Goal: Communication & Community: Answer question/provide support

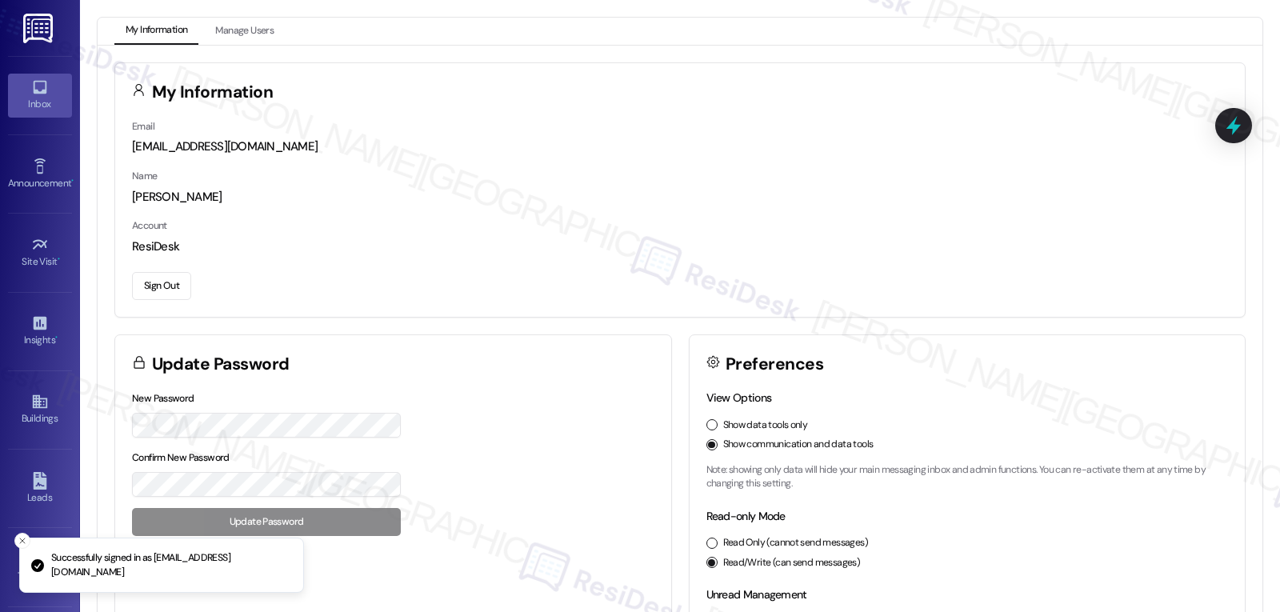
click at [34, 80] on icon at bounding box center [40, 87] width 18 height 18
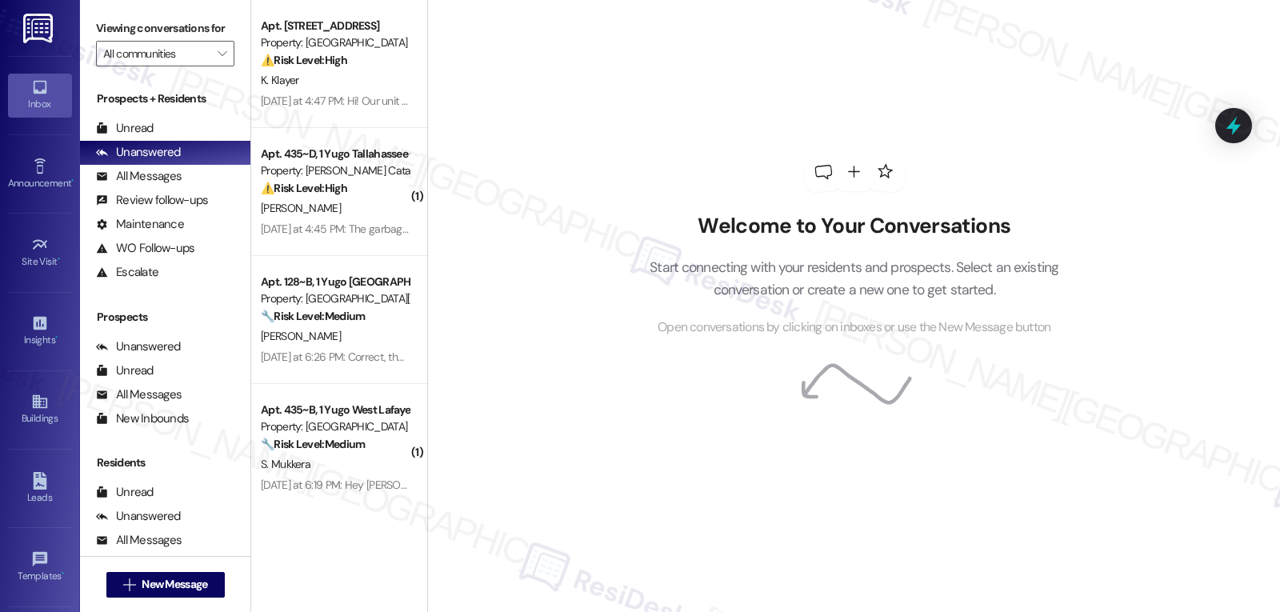
click at [575, 74] on div "Welcome to Your Conversations Start connecting with your residents and prospect…" at bounding box center [853, 306] width 853 height 612
click at [215, 66] on span "" at bounding box center [221, 54] width 15 height 26
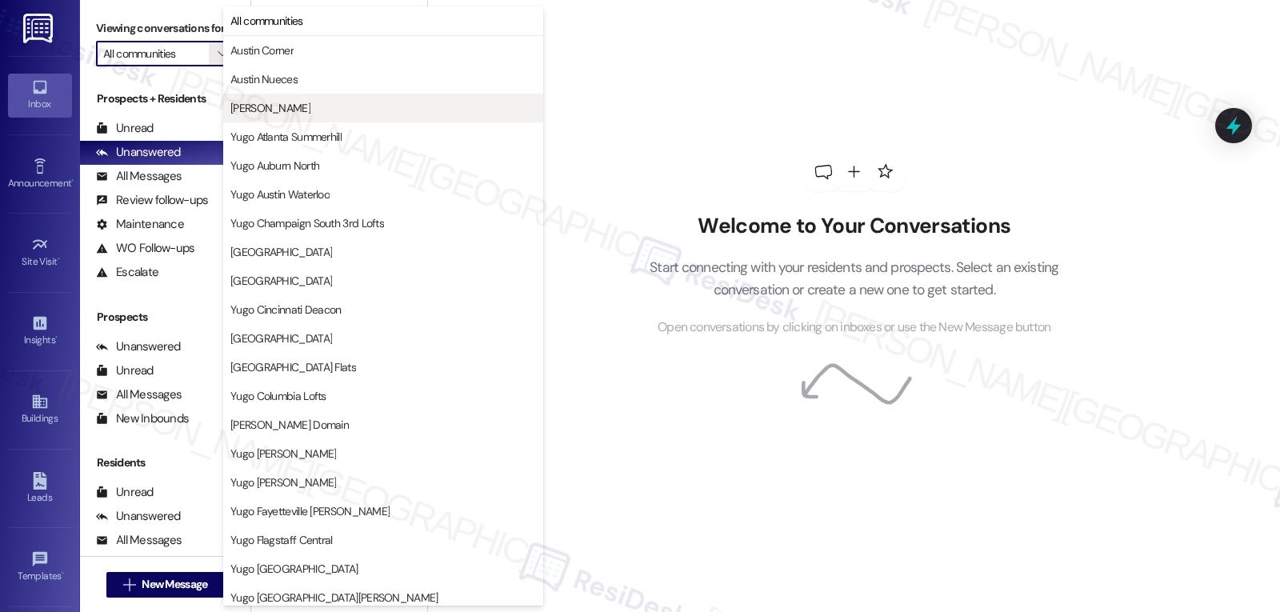
click at [298, 107] on span "[PERSON_NAME]" at bounding box center [383, 108] width 306 height 16
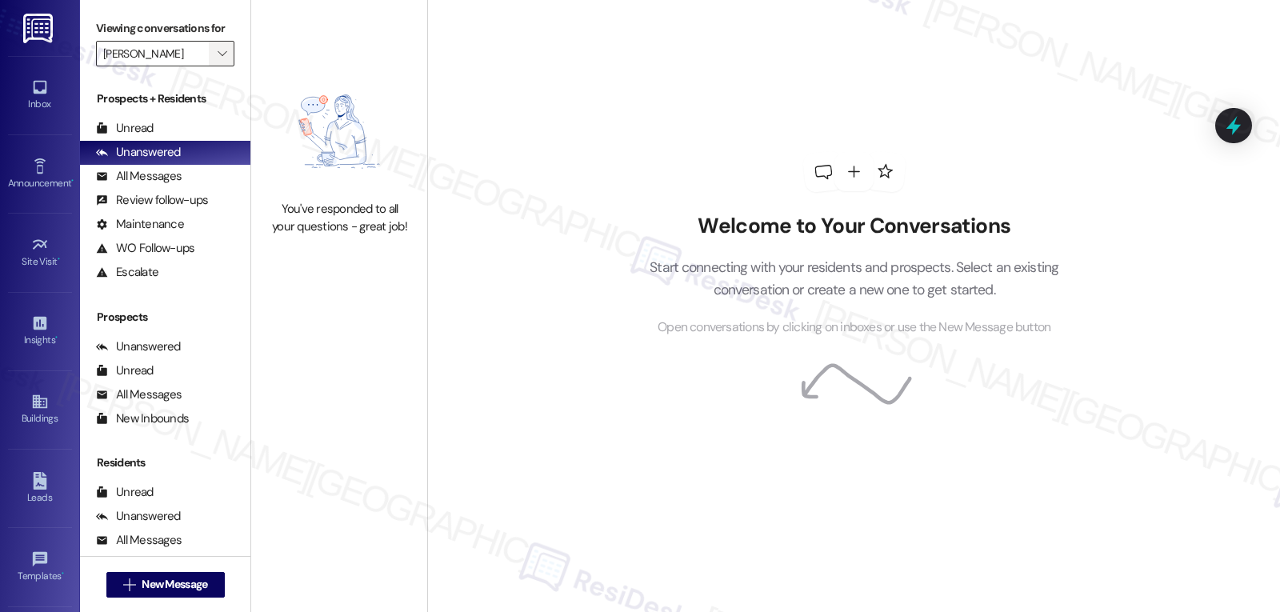
click at [209, 66] on button "" at bounding box center [222, 54] width 26 height 26
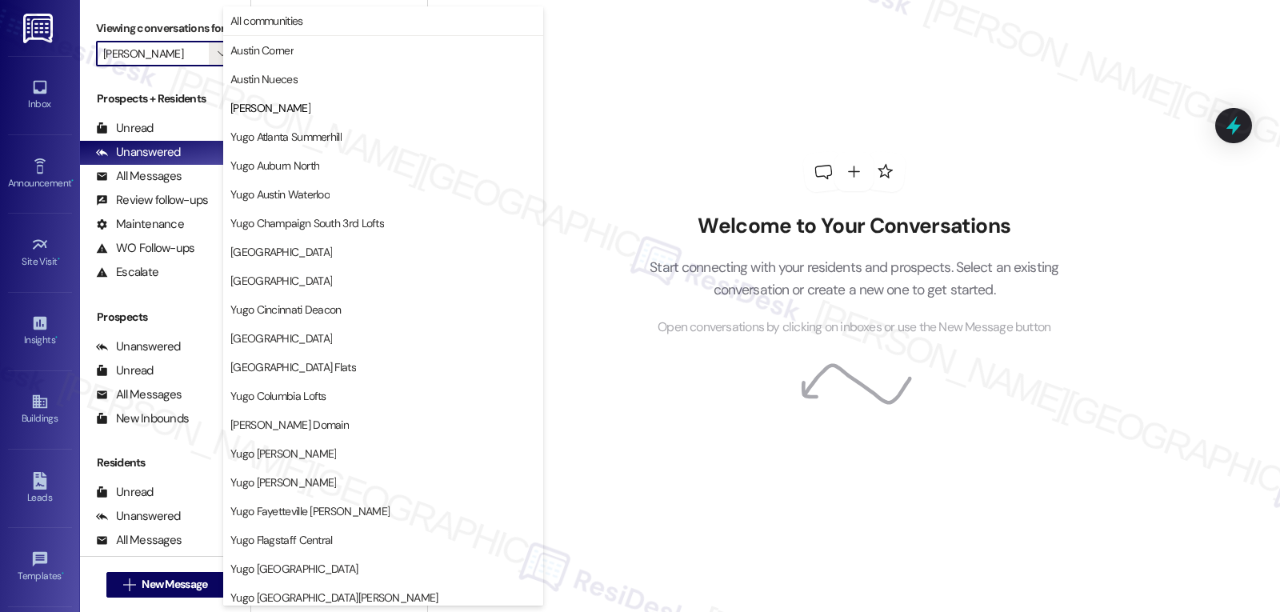
click at [335, 177] on button "Yugo Auburn North" at bounding box center [383, 165] width 320 height 29
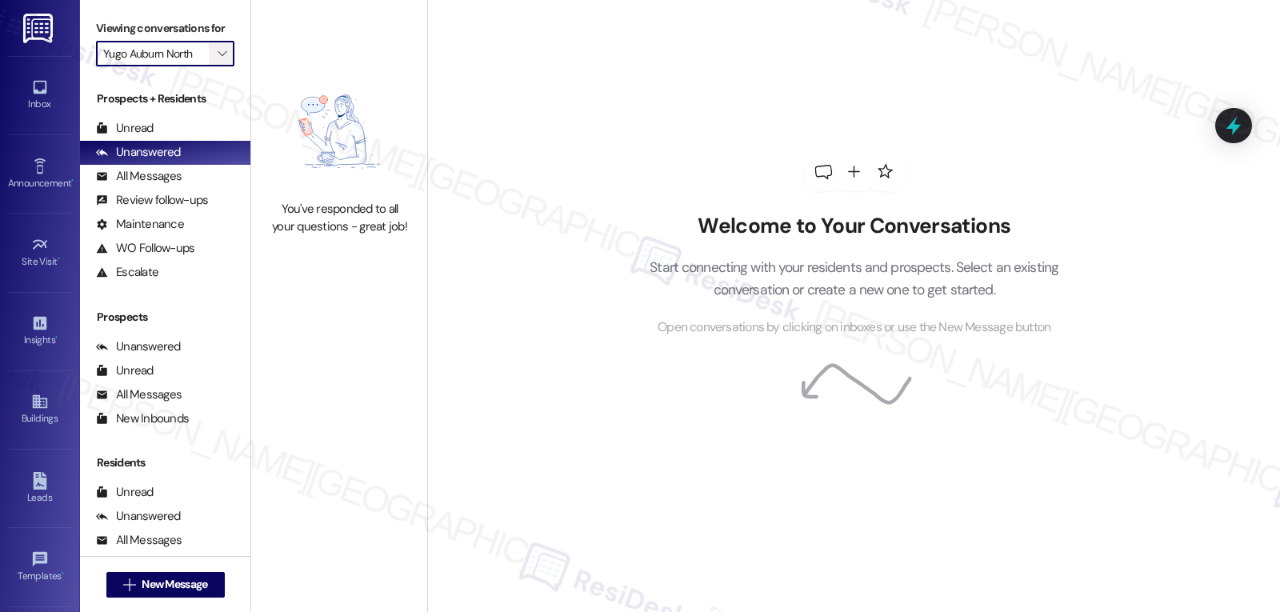
click at [222, 63] on button "" at bounding box center [222, 54] width 26 height 26
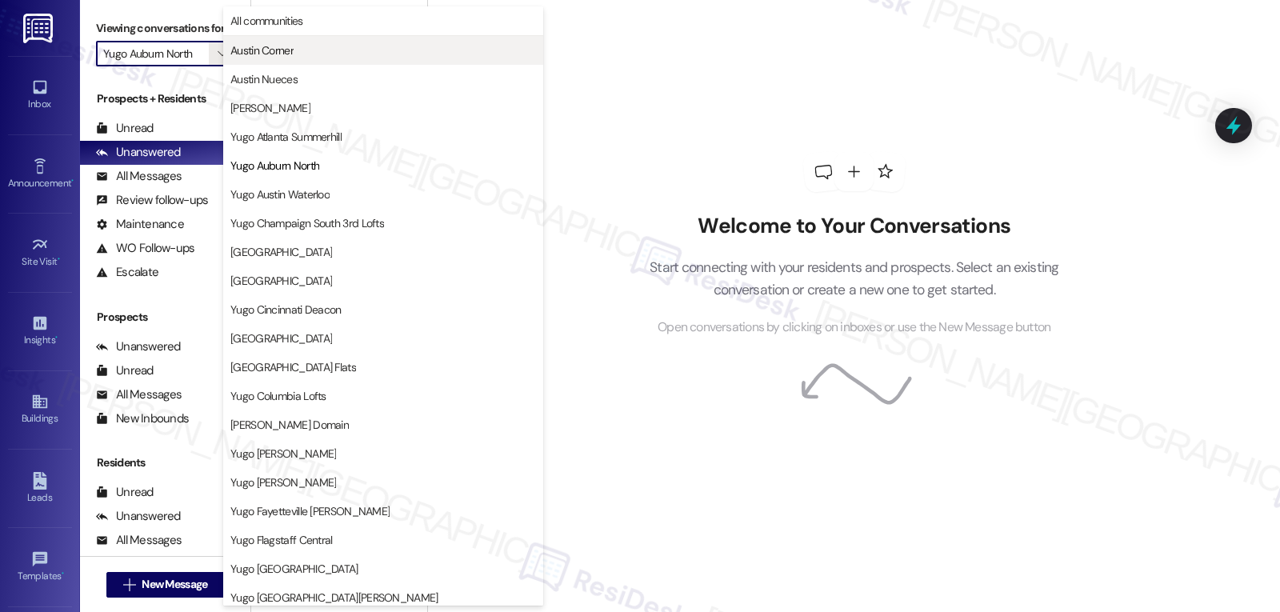
click at [285, 57] on span "Austin Corner" at bounding box center [261, 50] width 63 height 16
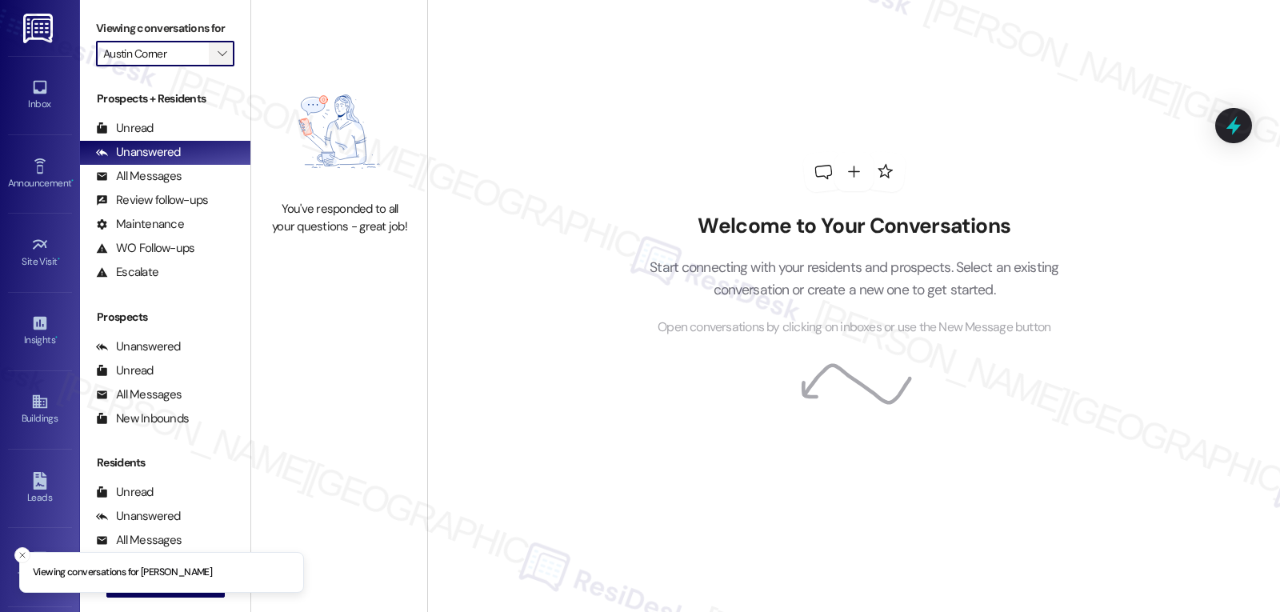
click at [214, 62] on span "" at bounding box center [221, 54] width 15 height 26
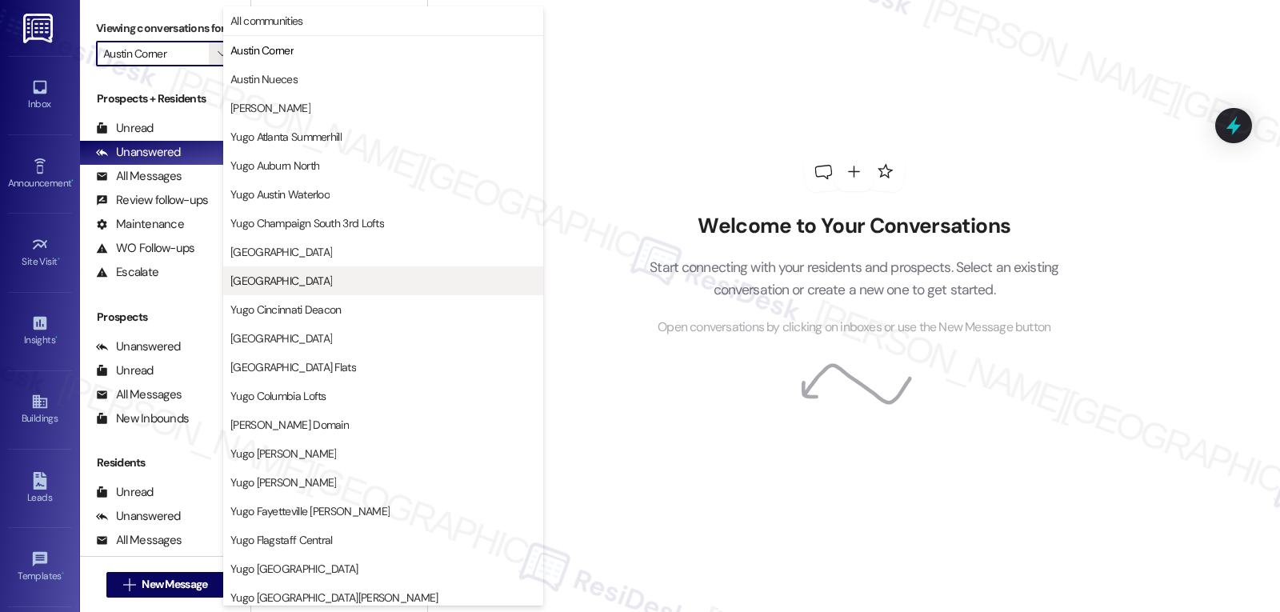
click at [326, 284] on span "Yugo Charlotte College Downs" at bounding box center [281, 281] width 102 height 16
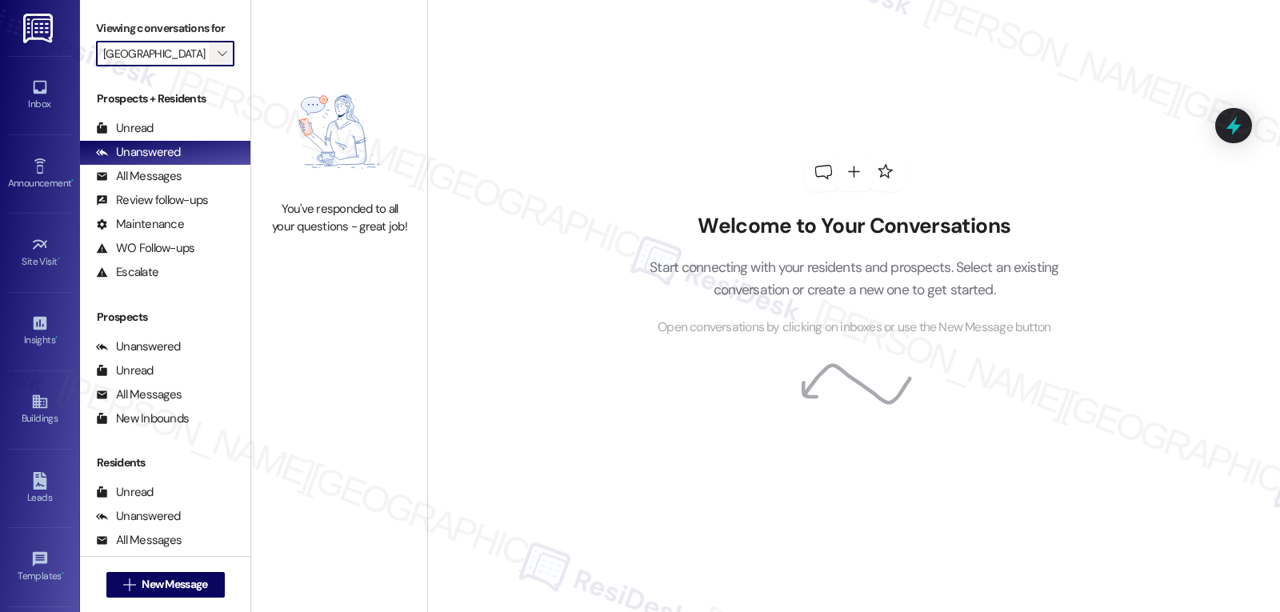
click at [215, 66] on span "" at bounding box center [221, 54] width 15 height 26
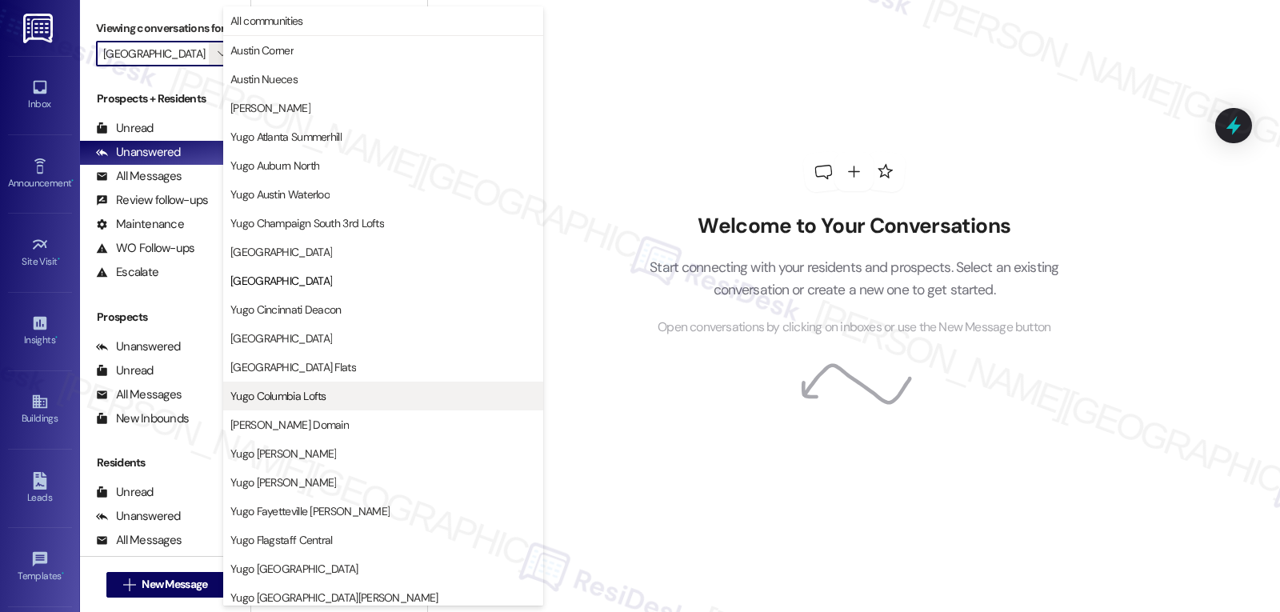
click at [340, 382] on button "Yugo Columbia Lofts" at bounding box center [383, 396] width 320 height 29
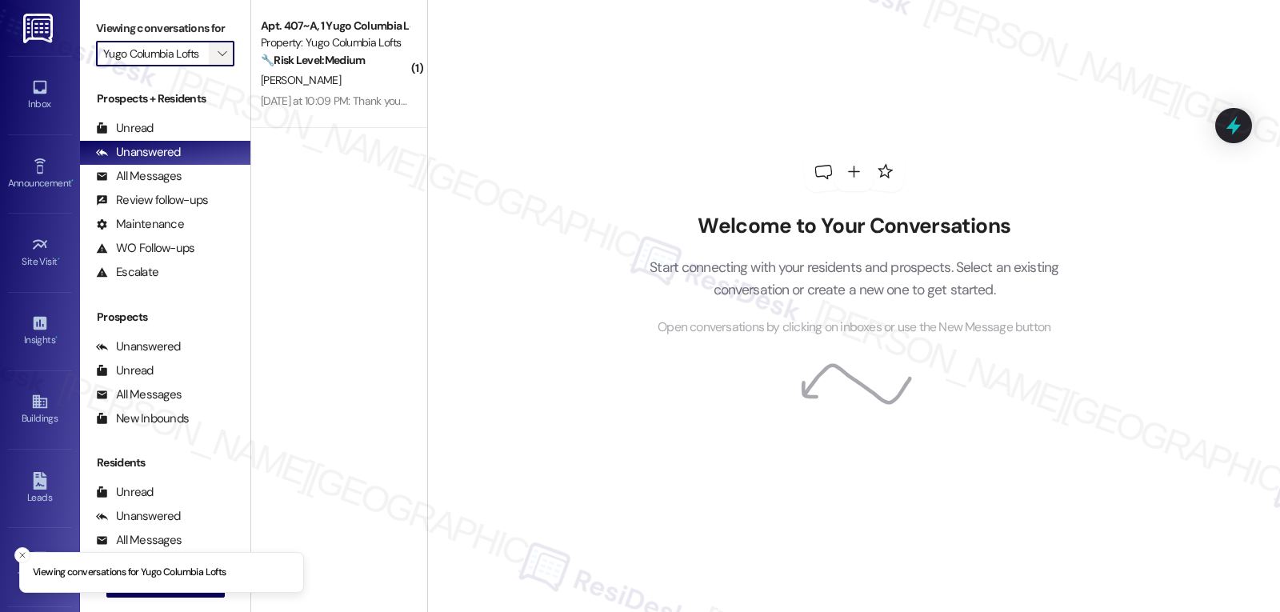
click at [214, 66] on span "" at bounding box center [221, 54] width 15 height 26
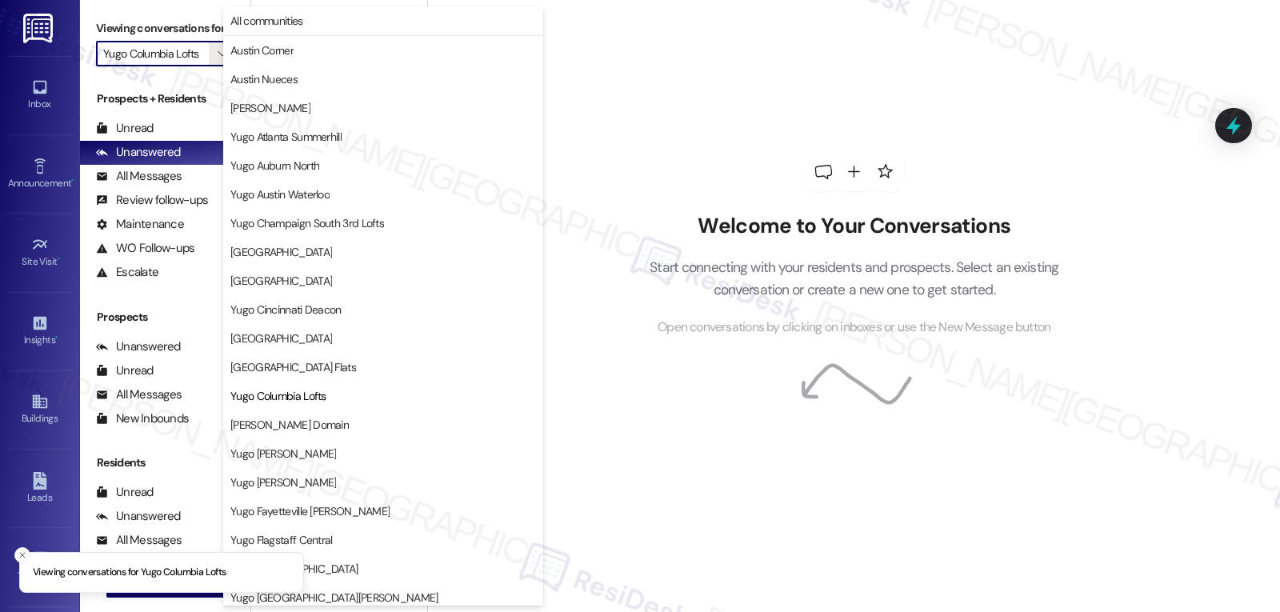
scroll to position [260, 0]
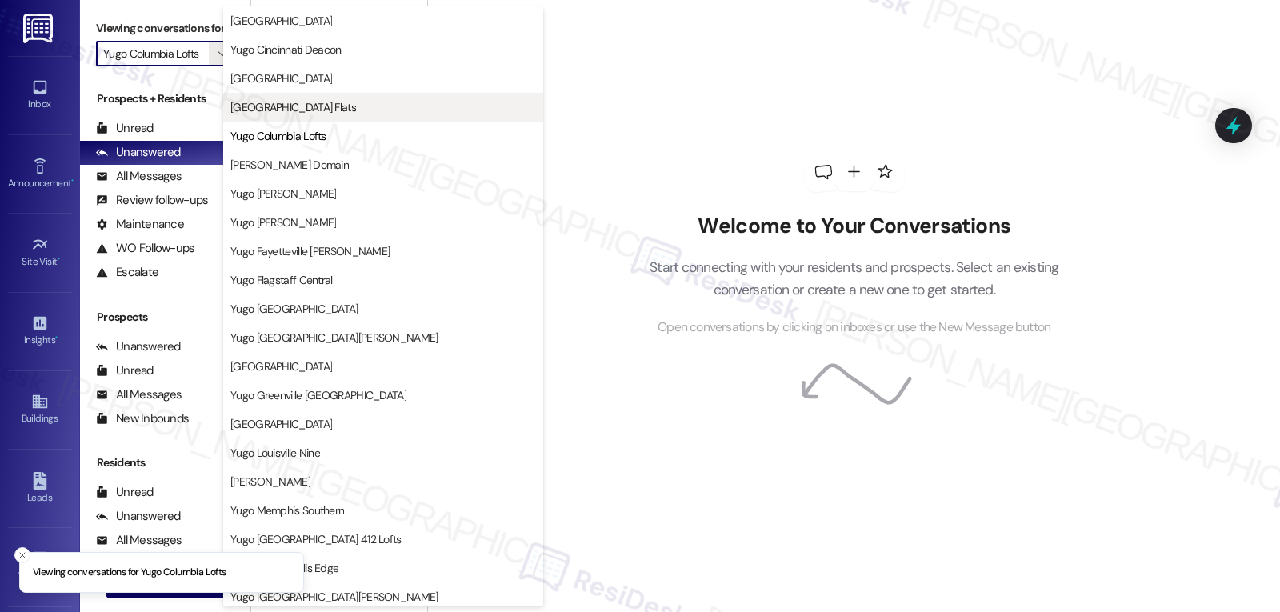
click at [351, 114] on span "Yugo Columbia District Flats" at bounding box center [293, 107] width 126 height 16
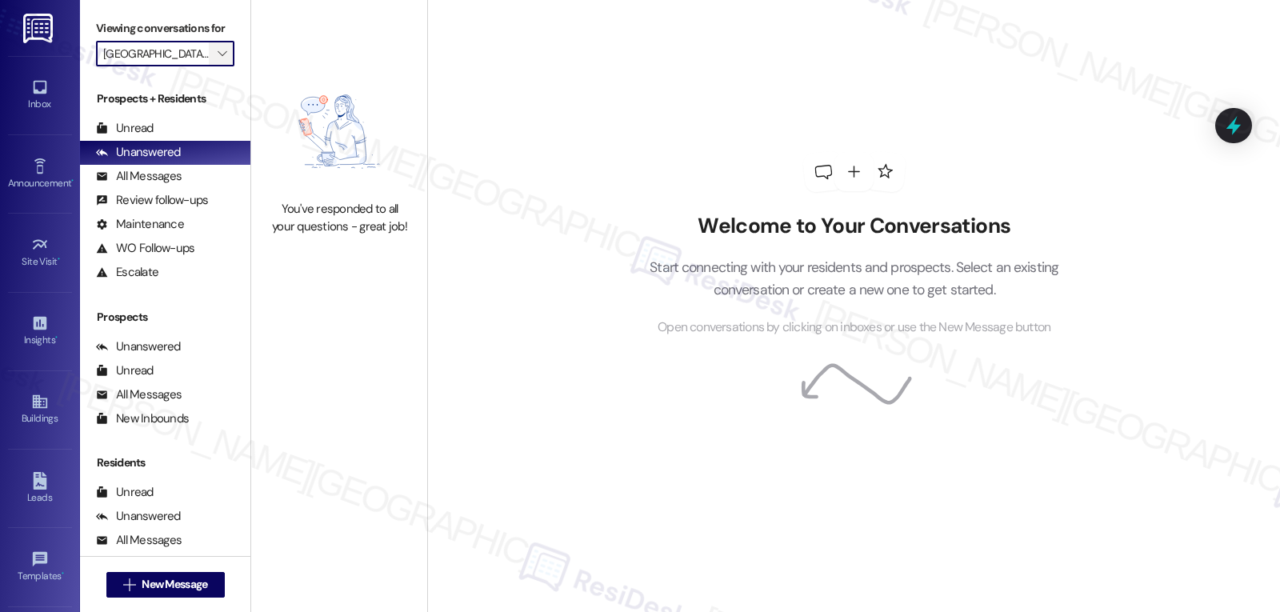
click at [209, 66] on button "" at bounding box center [222, 54] width 26 height 26
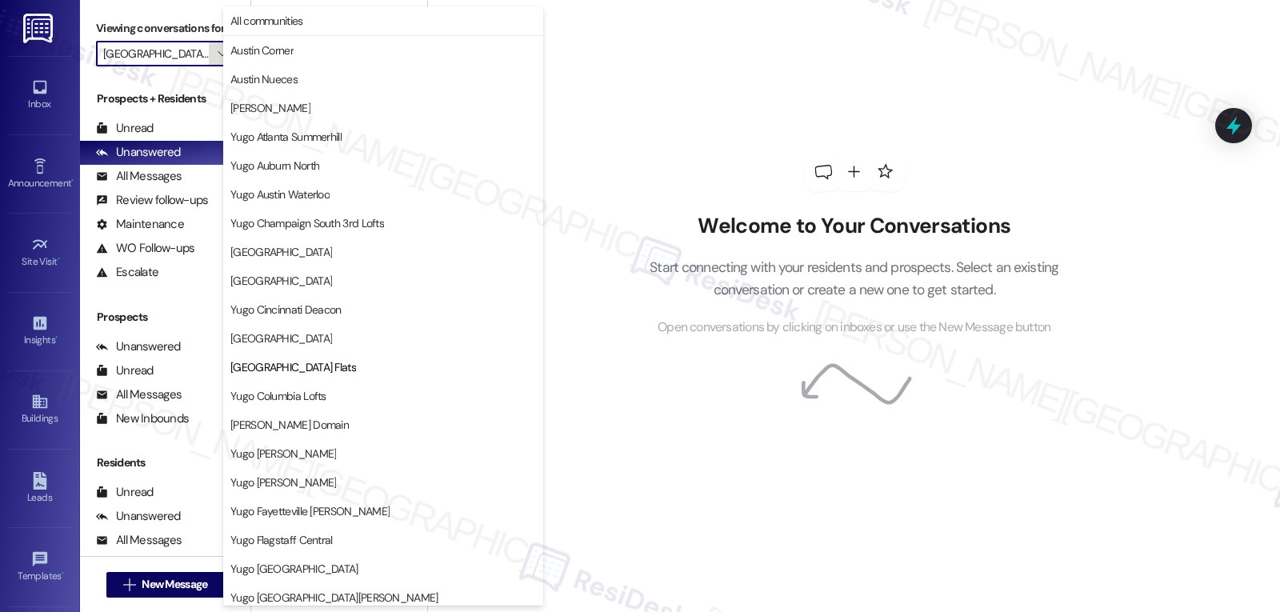
scroll to position [260, 0]
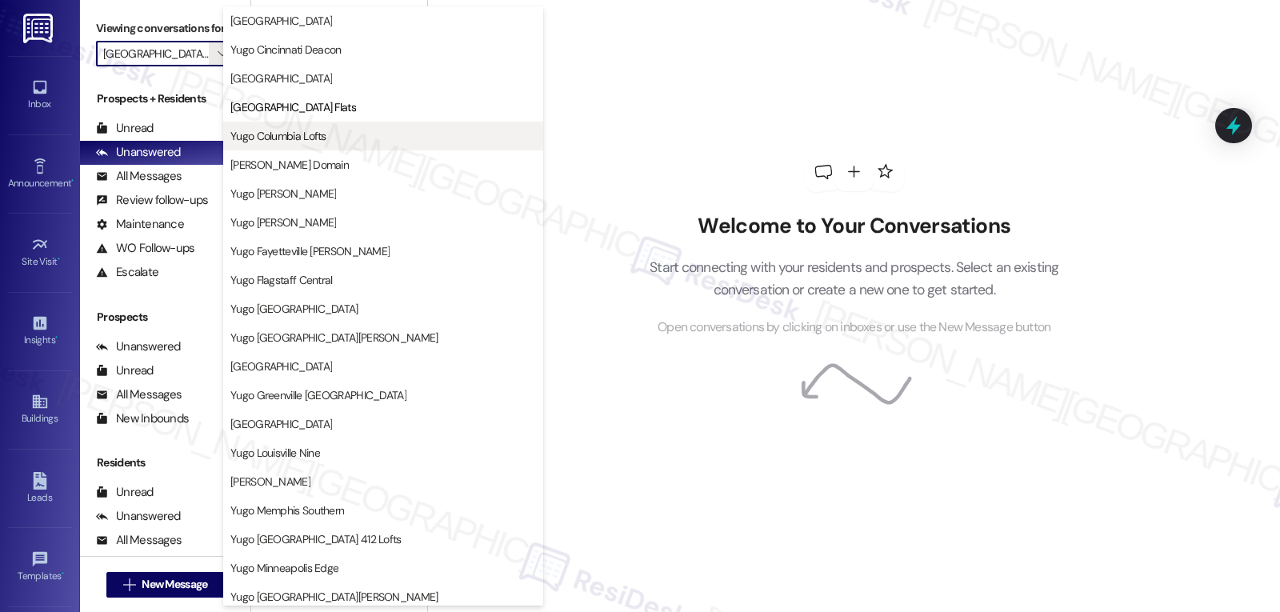
click at [347, 142] on span "Yugo Columbia Lofts" at bounding box center [383, 136] width 306 height 16
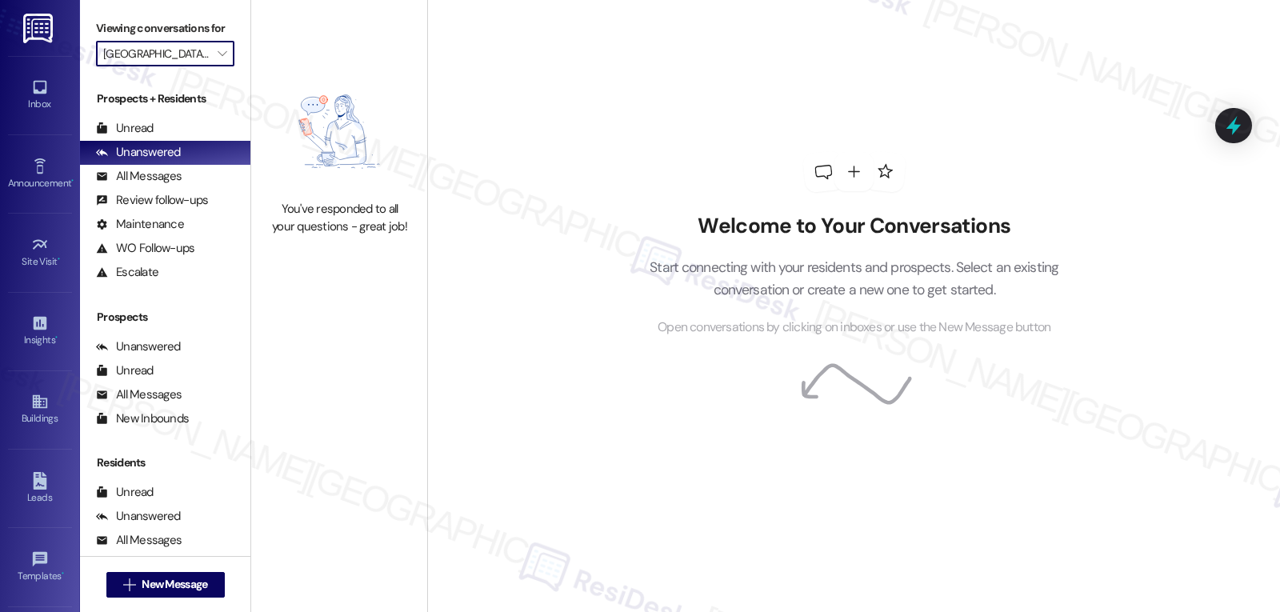
type input "Yugo Columbia Lofts"
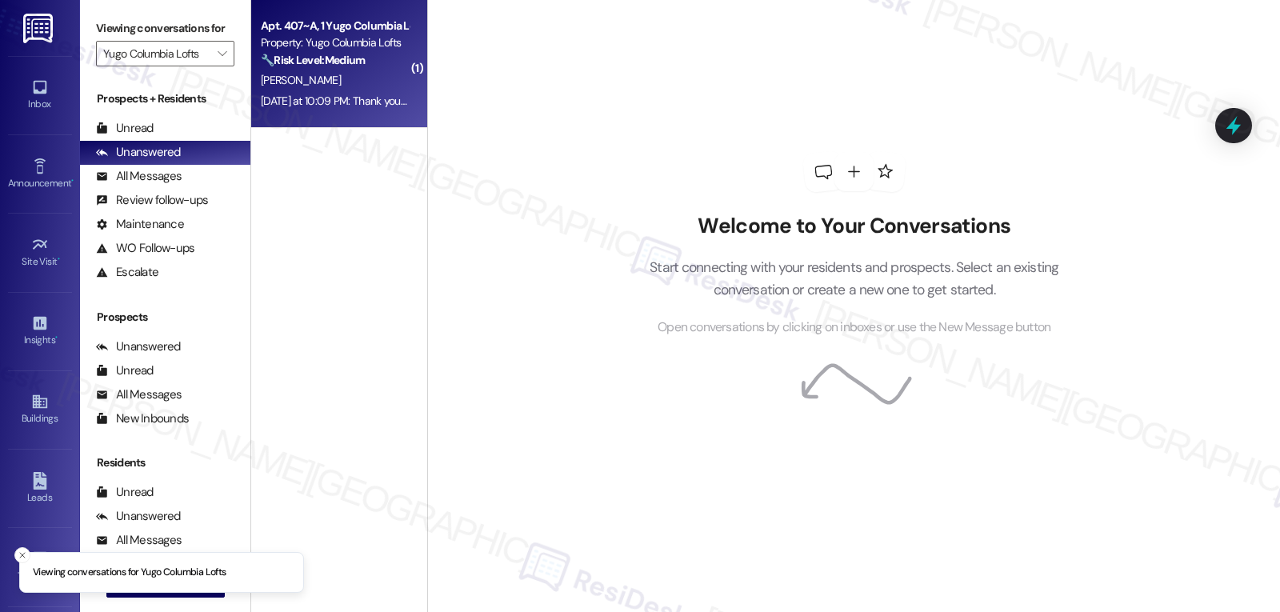
click at [374, 86] on div "[PERSON_NAME]" at bounding box center [334, 80] width 151 height 20
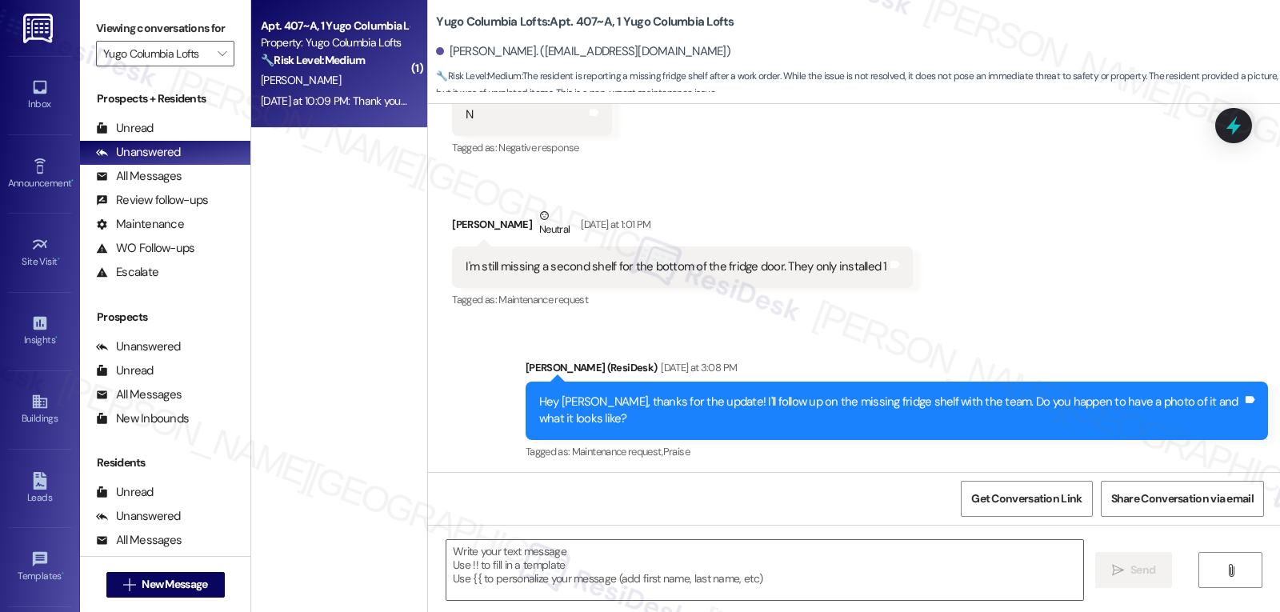
type textarea "Fetching suggested responses. Please feel free to read through the conversation…"
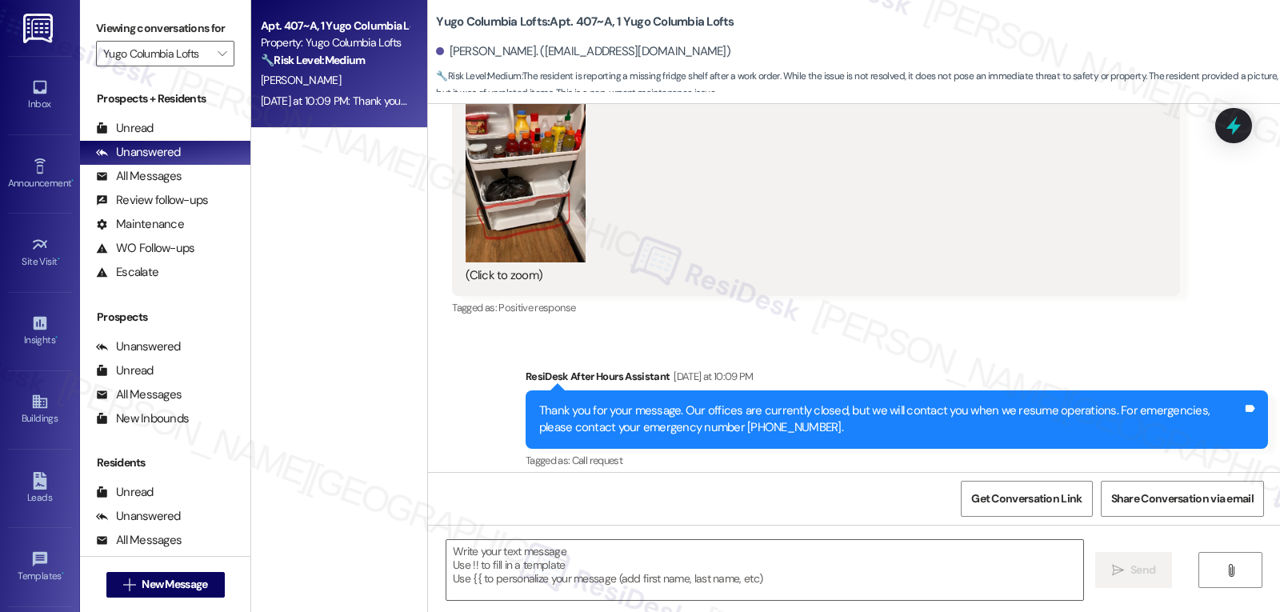
scroll to position [817, 0]
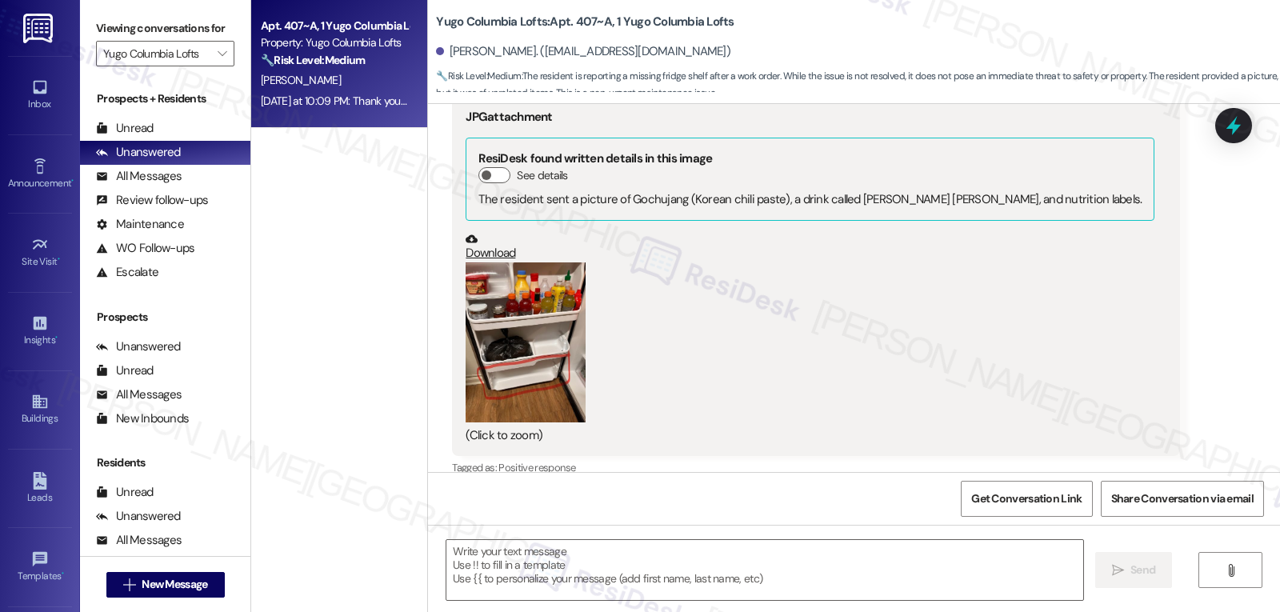
click at [531, 349] on button "Zoom image" at bounding box center [526, 342] width 120 height 160
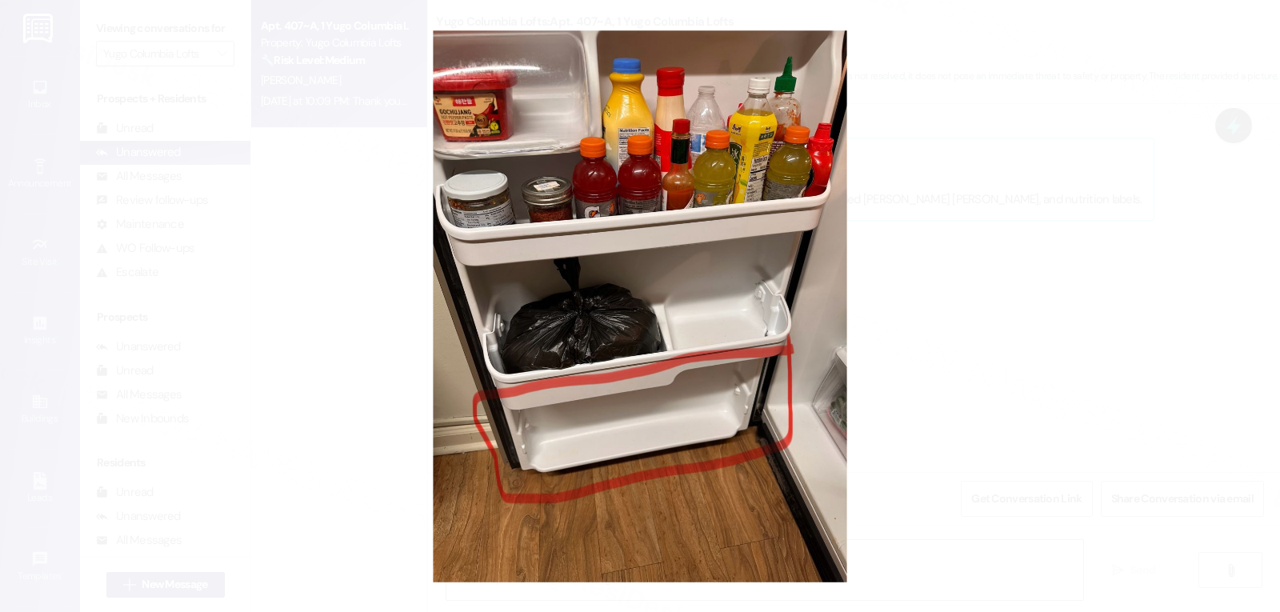
click at [934, 335] on button "Unzoom image" at bounding box center [640, 306] width 1280 height 612
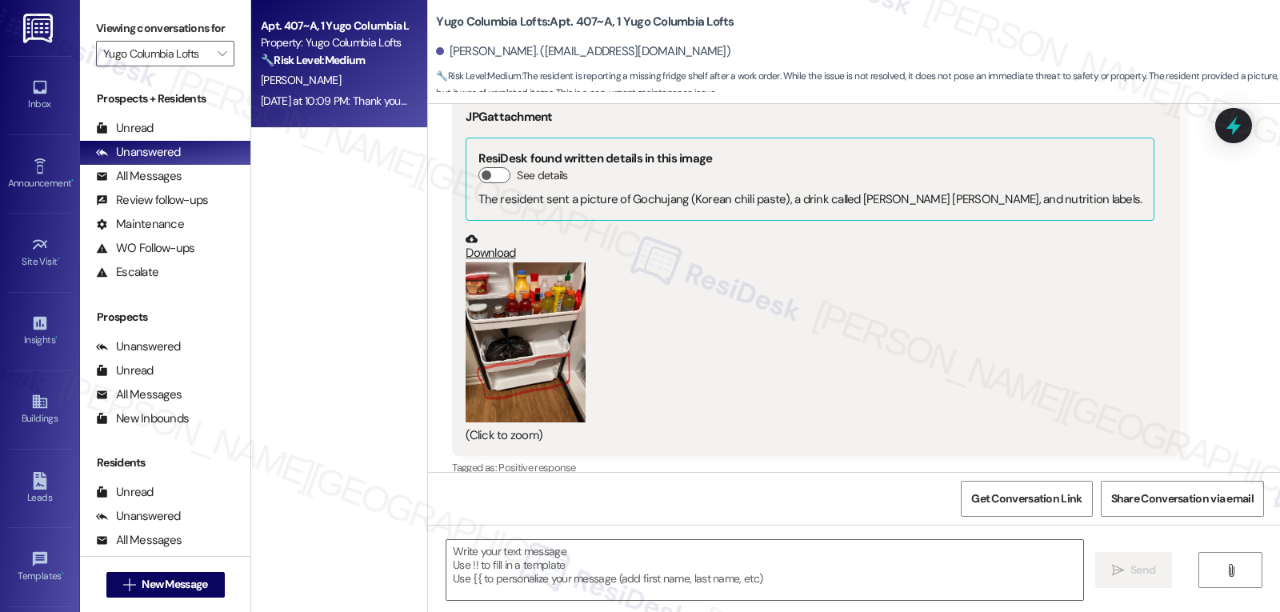
click at [489, 292] on button "Zoom image" at bounding box center [526, 342] width 120 height 160
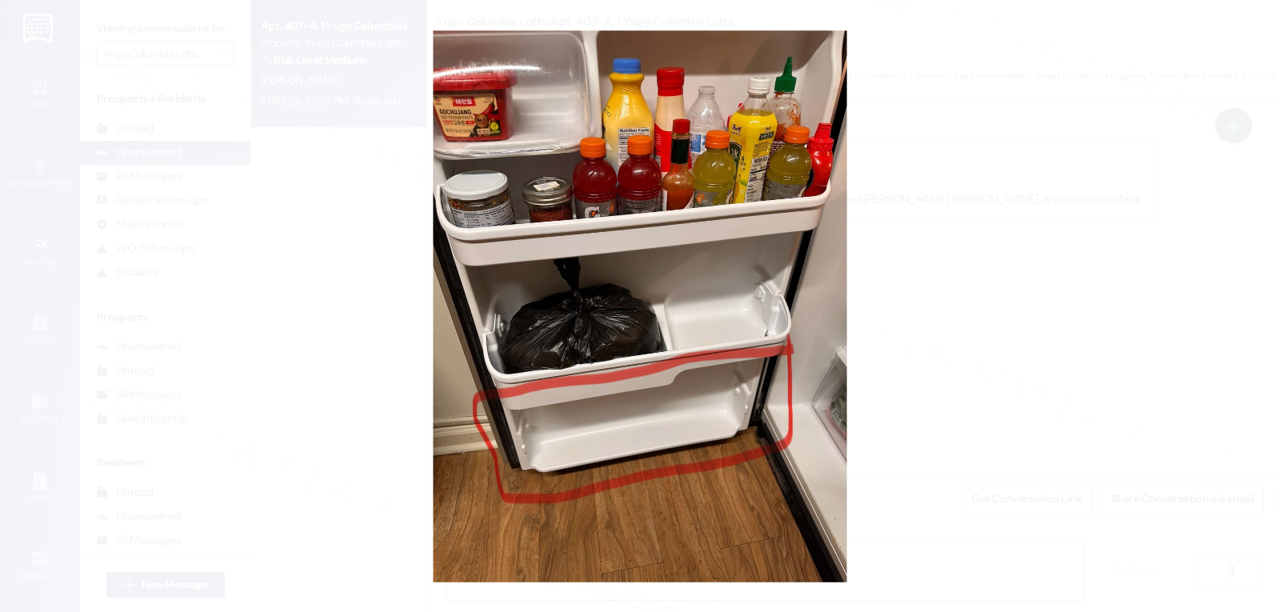
click at [976, 341] on button "Unzoom image" at bounding box center [640, 306] width 1280 height 612
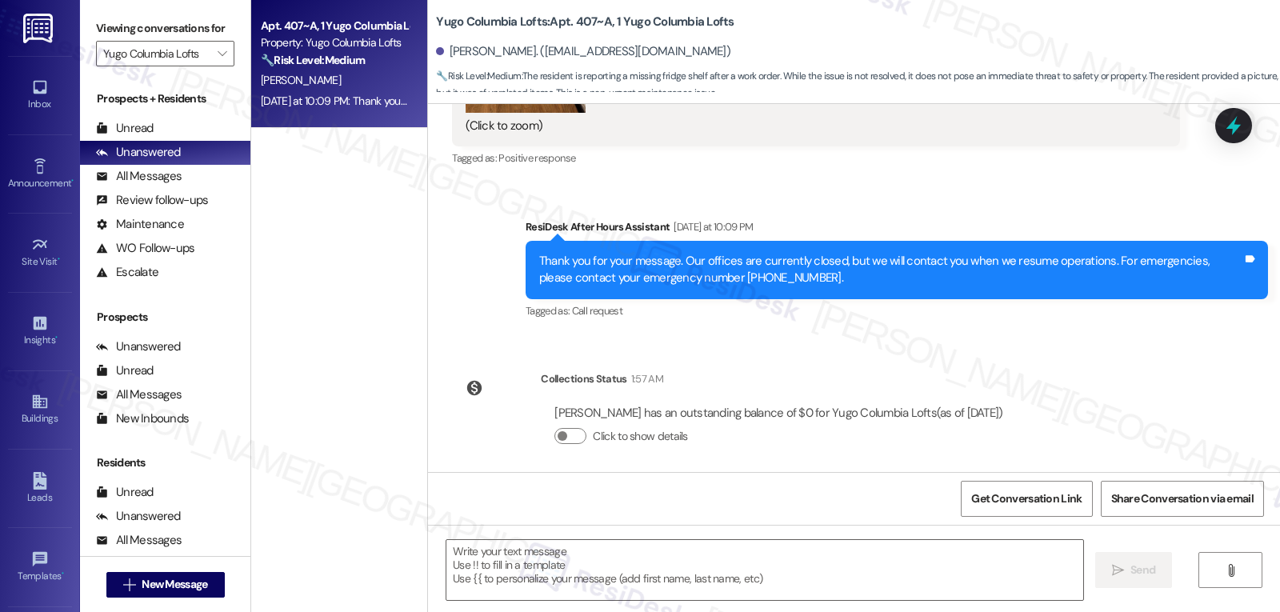
scroll to position [1137, 0]
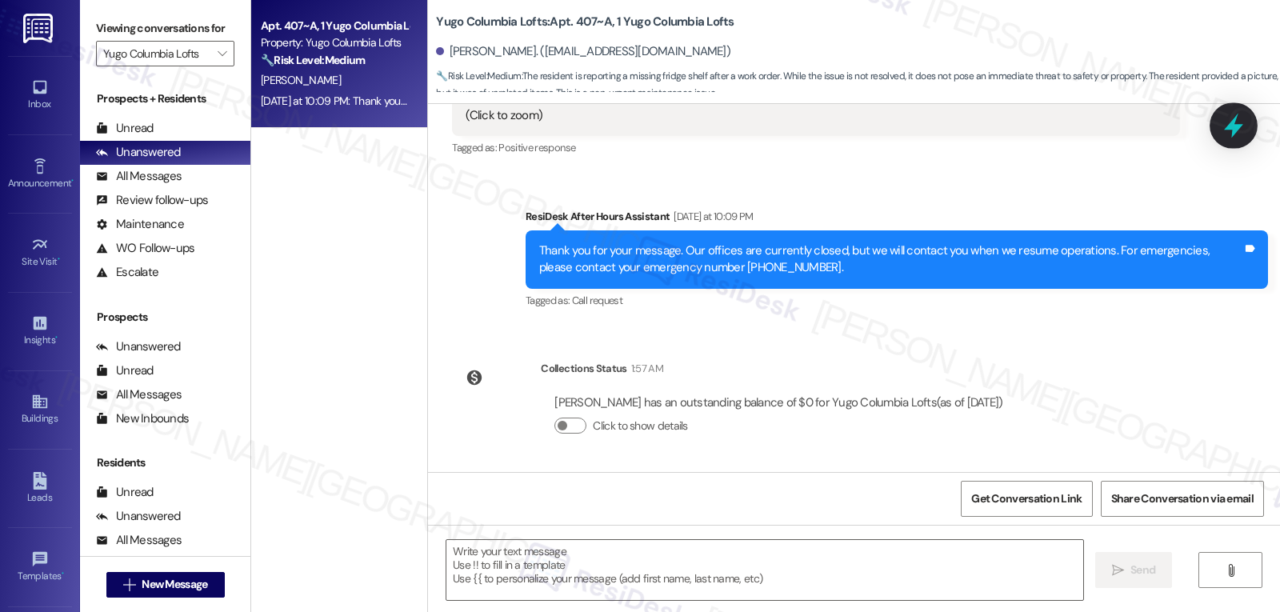
click at [1241, 128] on icon at bounding box center [1233, 125] width 27 height 27
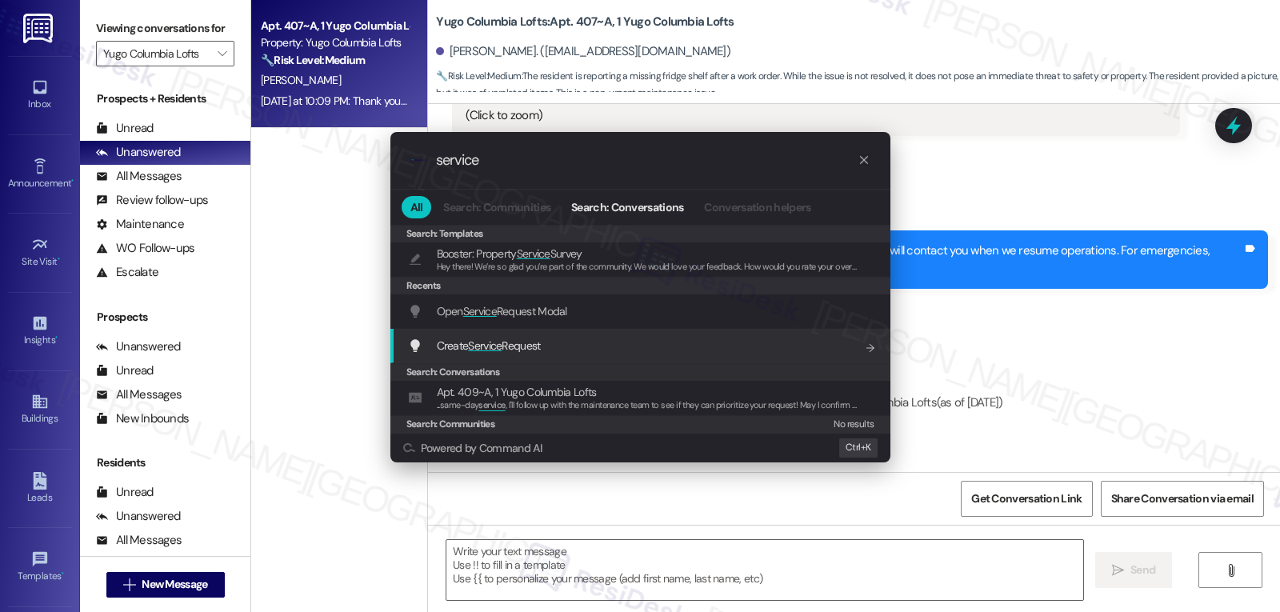
type input "service"
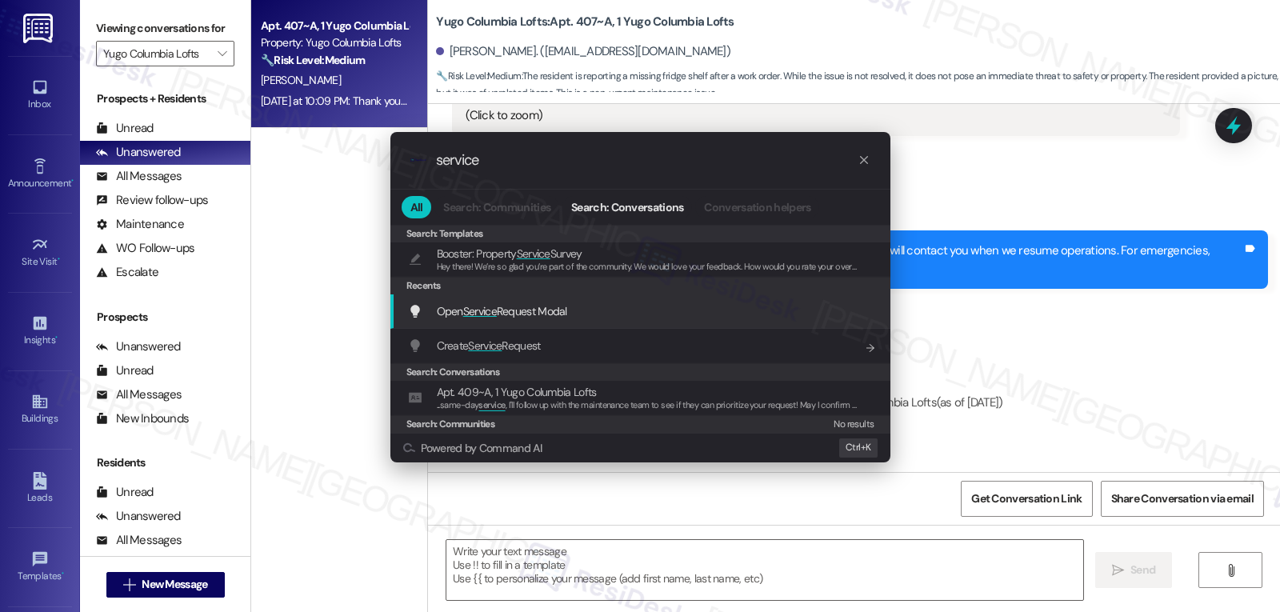
click at [542, 319] on span "Open Service Request Modal" at bounding box center [502, 311] width 130 height 18
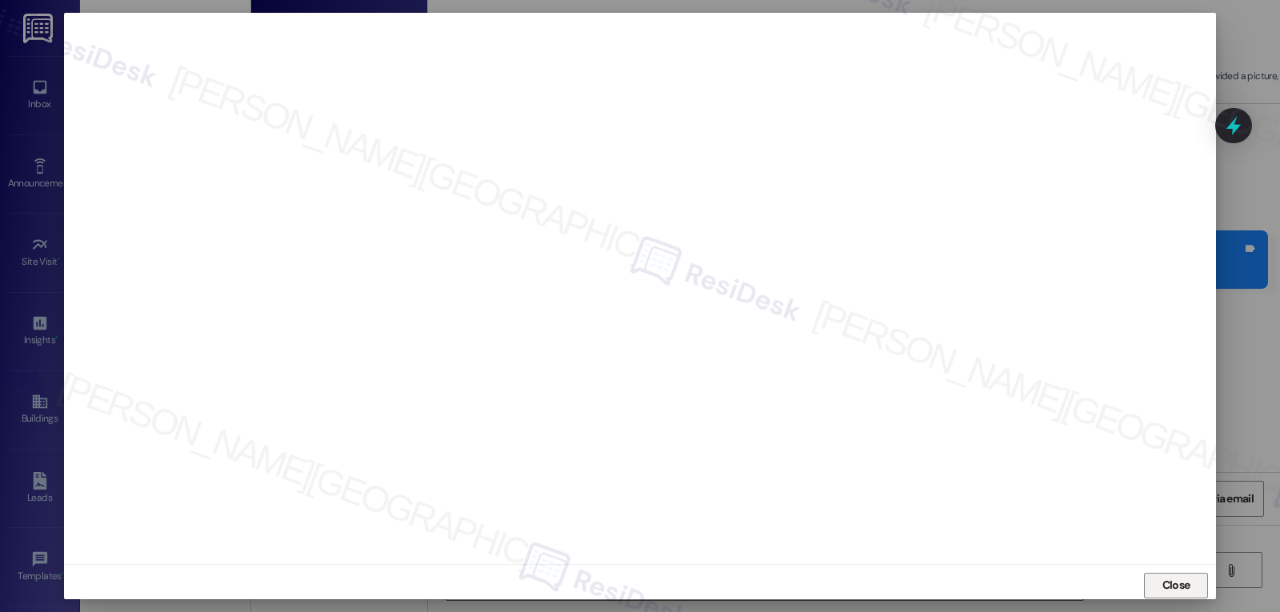
click at [1180, 585] on span "Close" at bounding box center [1176, 585] width 28 height 17
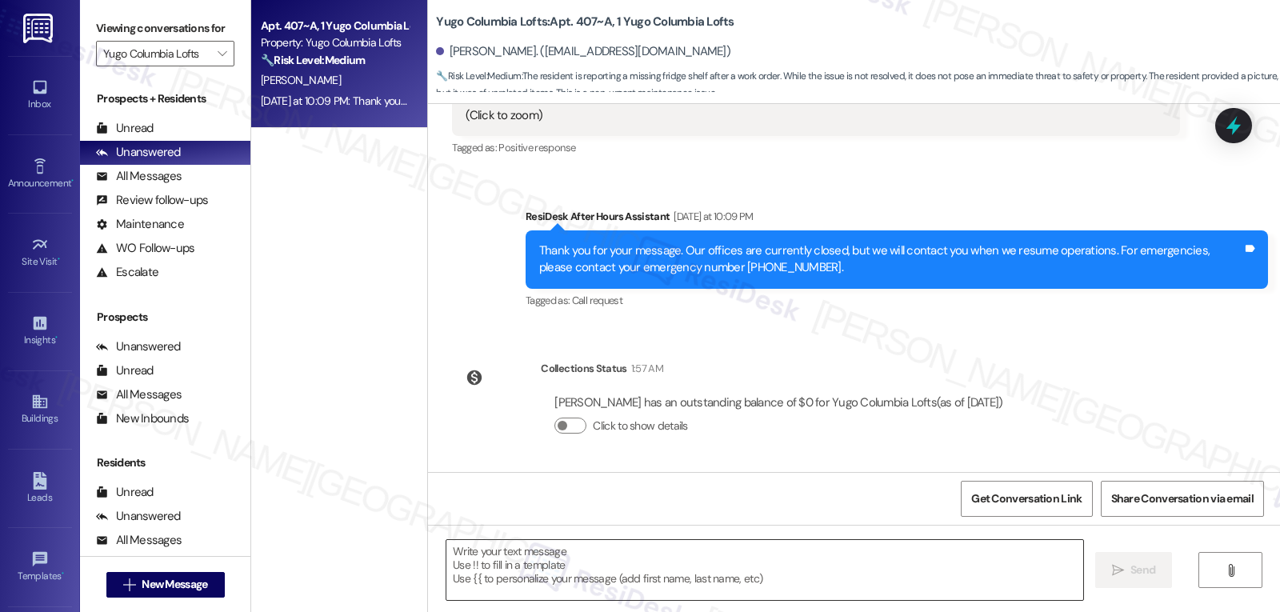
click at [585, 557] on textarea at bounding box center [764, 570] width 637 height 60
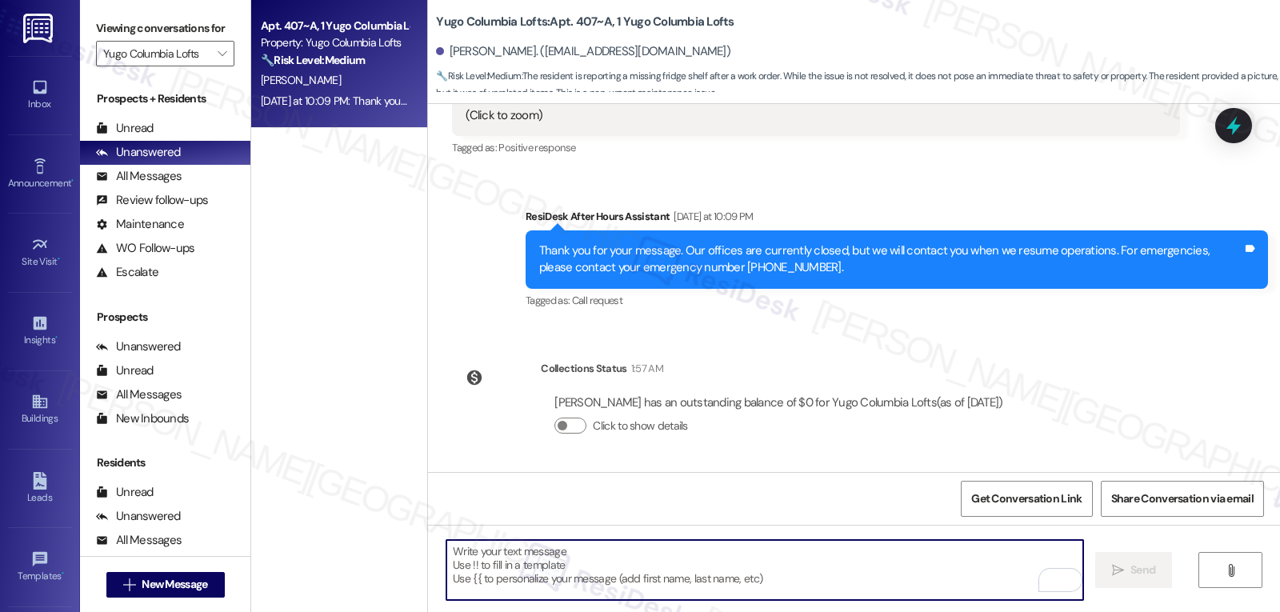
click at [625, 579] on textarea "To enrich screen reader interactions, please activate Accessibility in Grammarl…" at bounding box center [764, 570] width 637 height 60
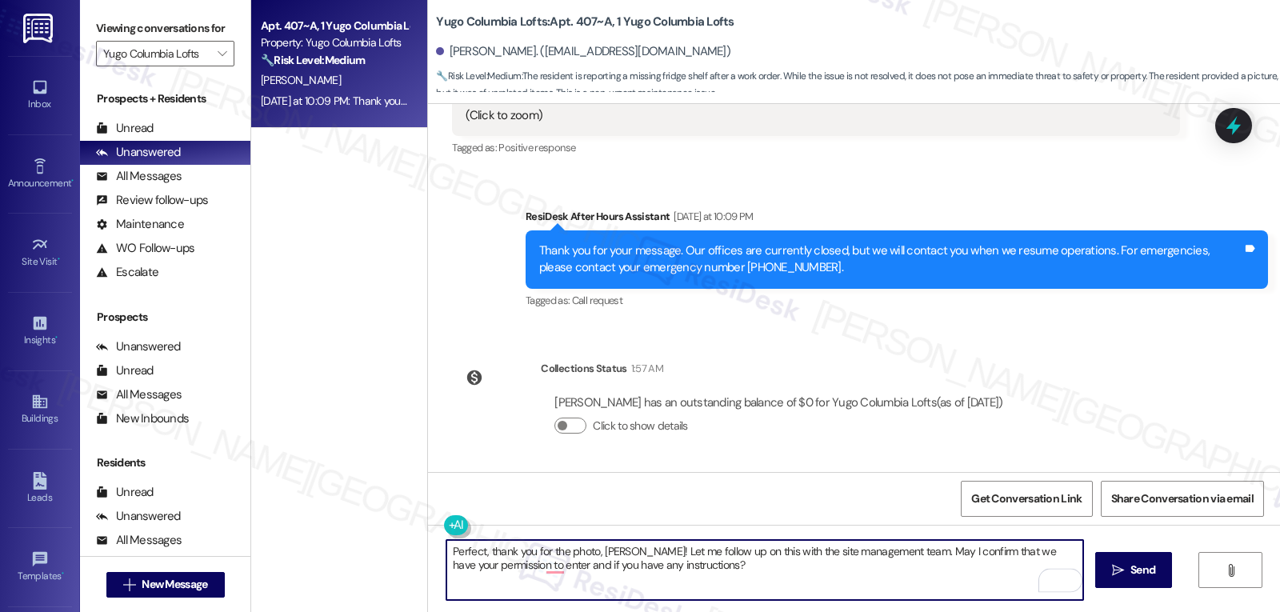
click at [968, 550] on textarea "Perfect, thank you for the photo, Andrew! Let me follow up on this with the sit…" at bounding box center [764, 570] width 637 height 60
type textarea "Perfect, thank you for the photo, Andrew! Let me follow up on this with the sit…"
click at [1116, 574] on icon "" at bounding box center [1118, 570] width 12 height 13
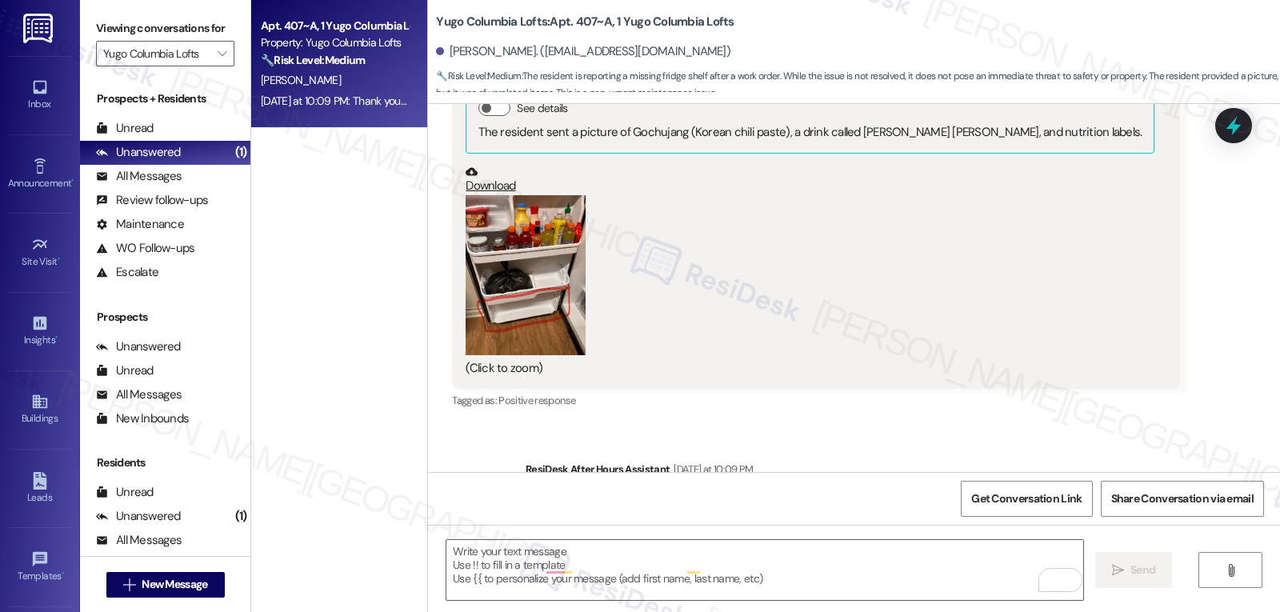
scroll to position [837, 0]
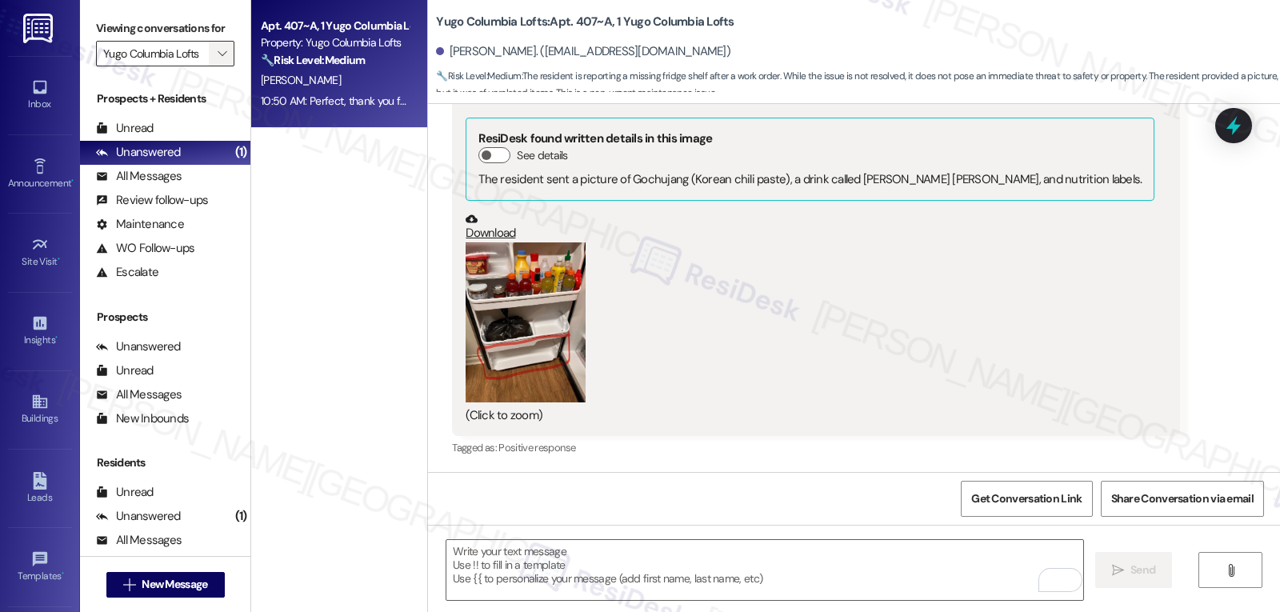
click at [214, 66] on span "" at bounding box center [221, 54] width 15 height 26
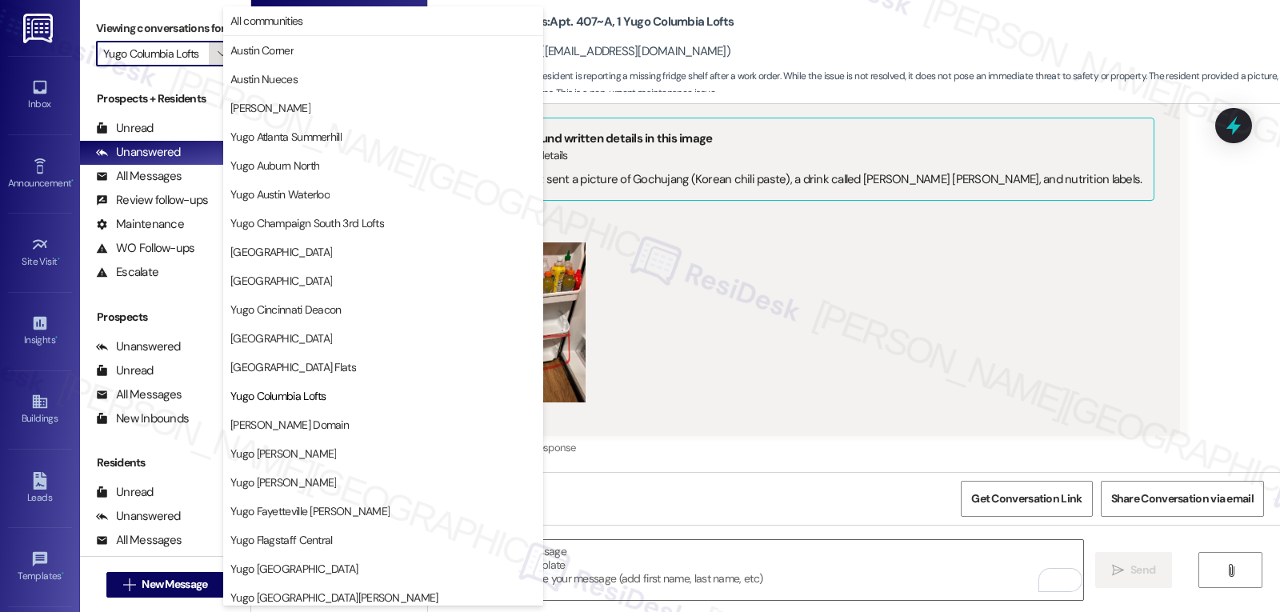
scroll to position [260, 0]
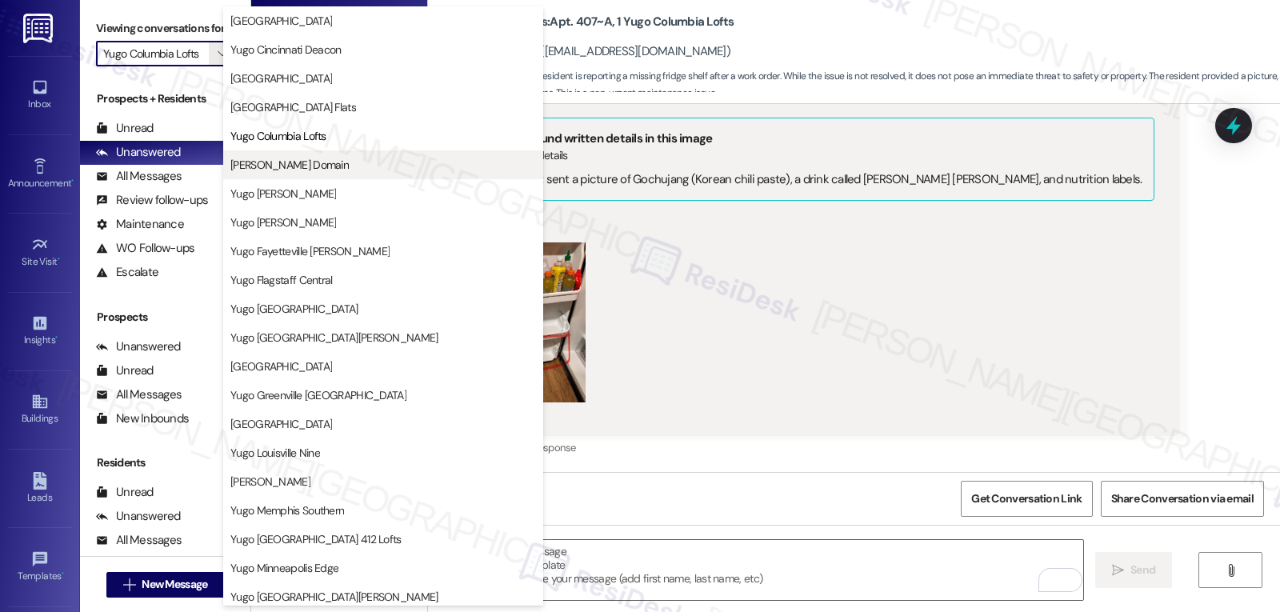
click at [309, 173] on button "Yugo Corvallis Domain" at bounding box center [383, 164] width 320 height 29
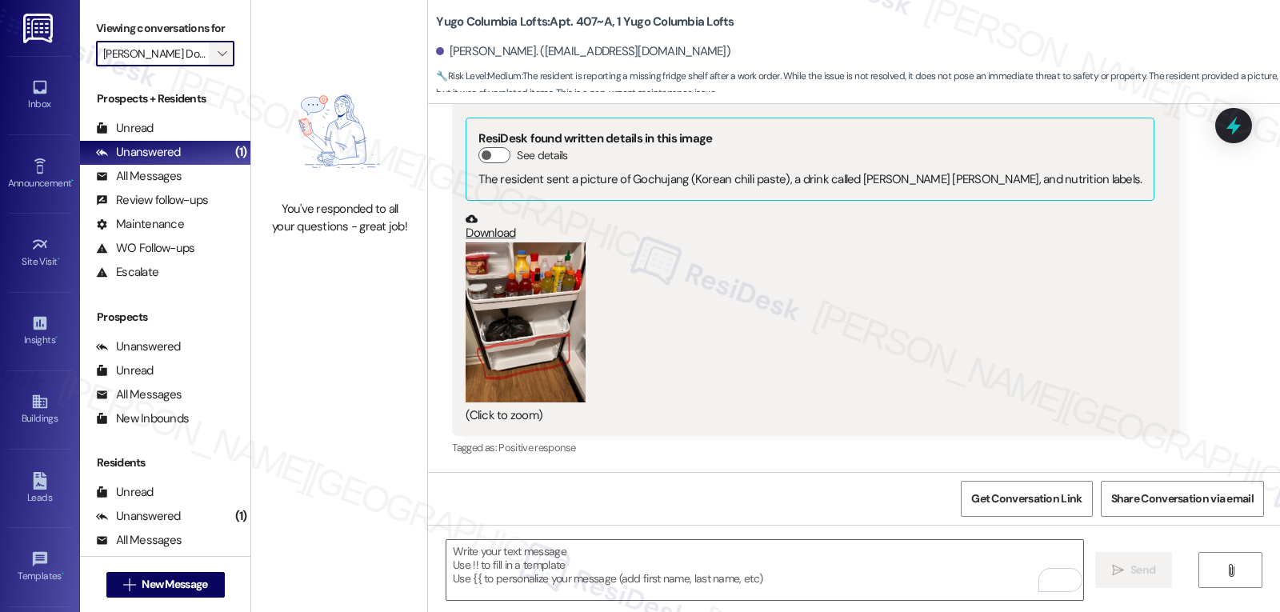
click at [214, 66] on span "" at bounding box center [221, 54] width 15 height 26
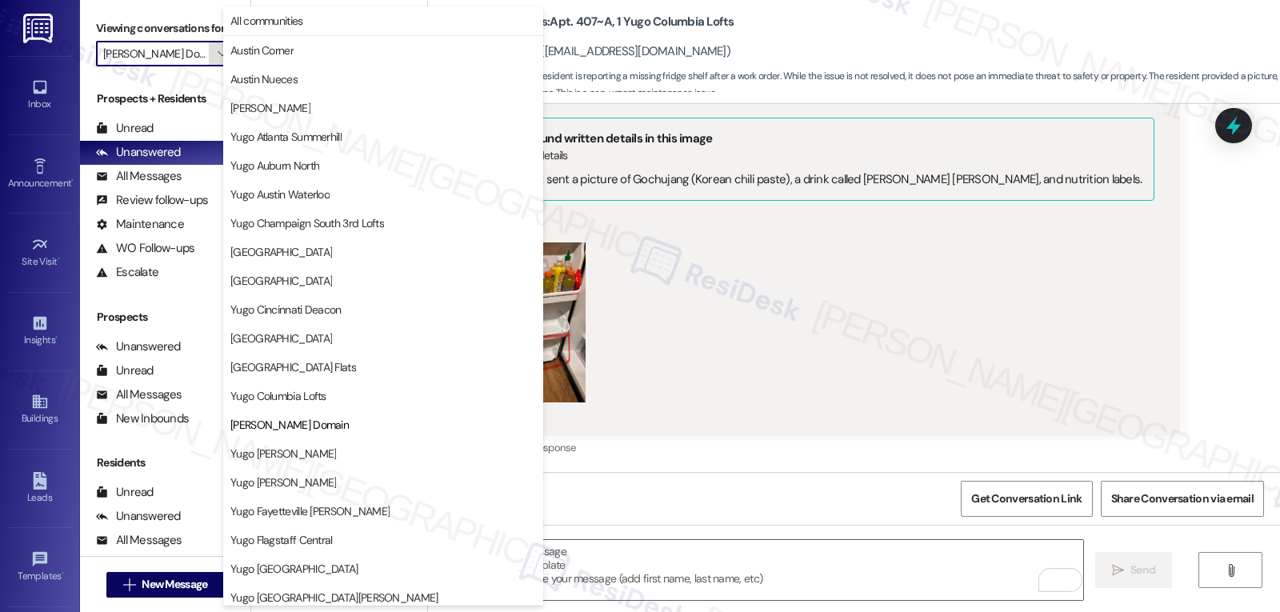
scroll to position [260, 0]
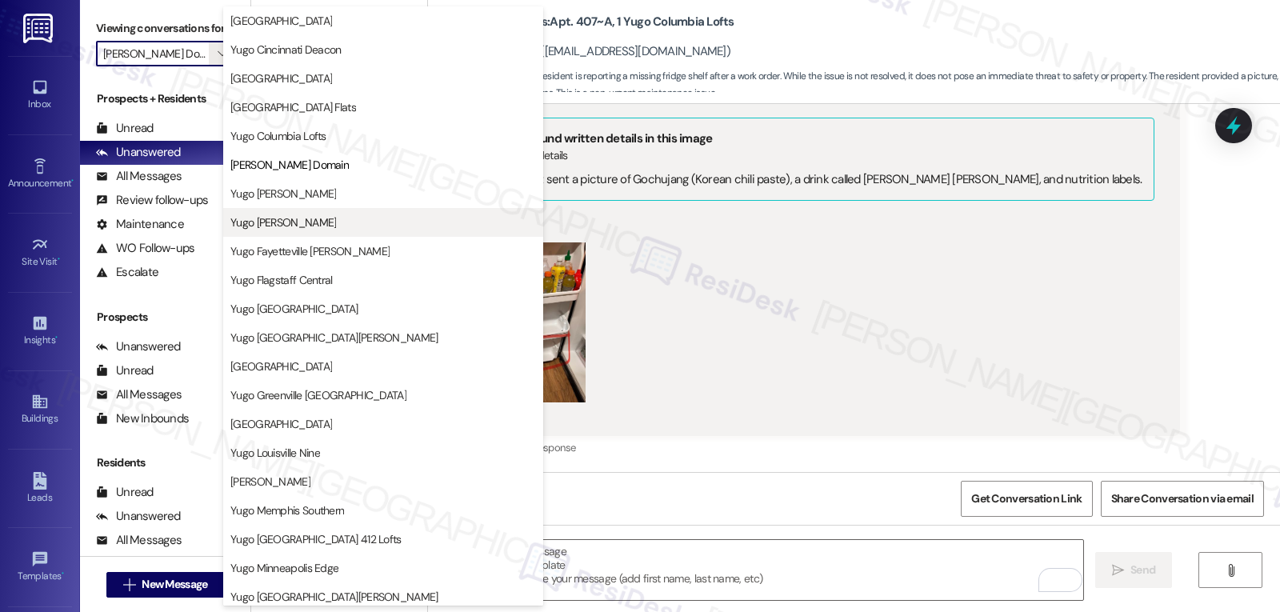
click at [318, 220] on span "Yugo Eugene Skybox" at bounding box center [283, 222] width 106 height 16
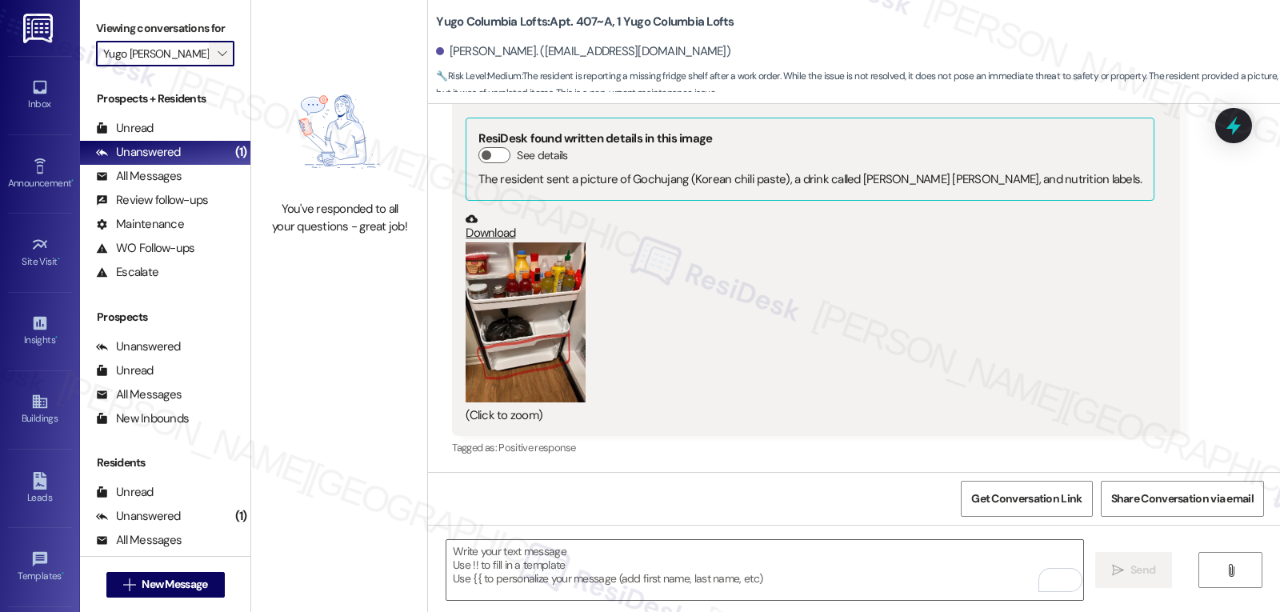
click at [214, 66] on span "" at bounding box center [221, 54] width 15 height 26
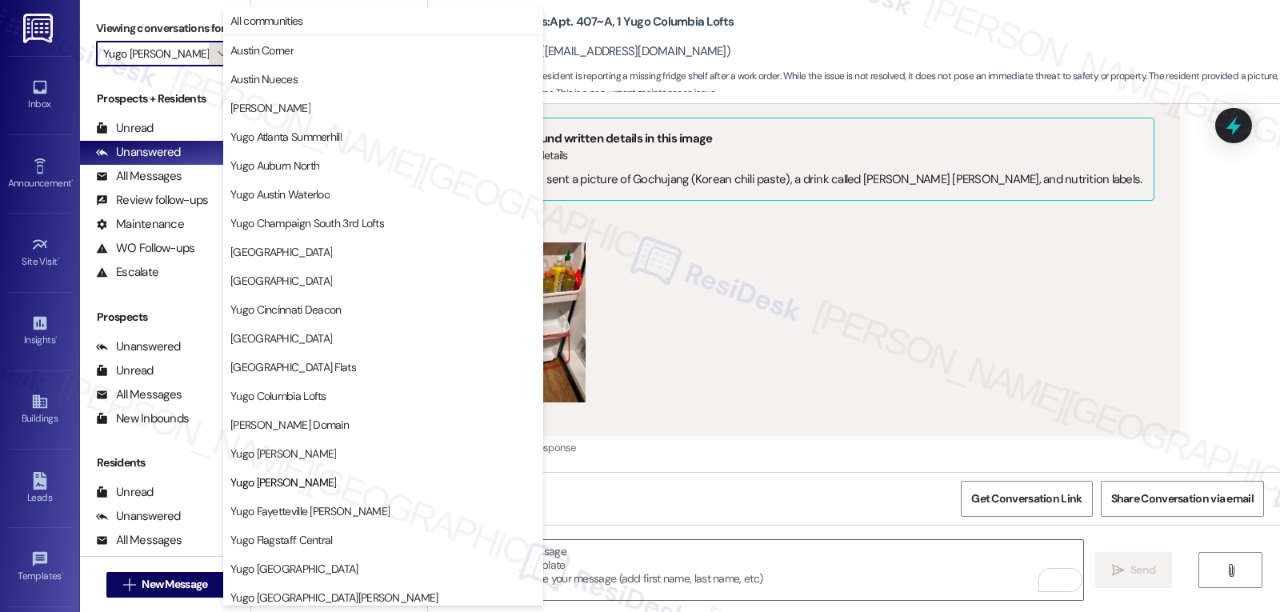
scroll to position [260, 0]
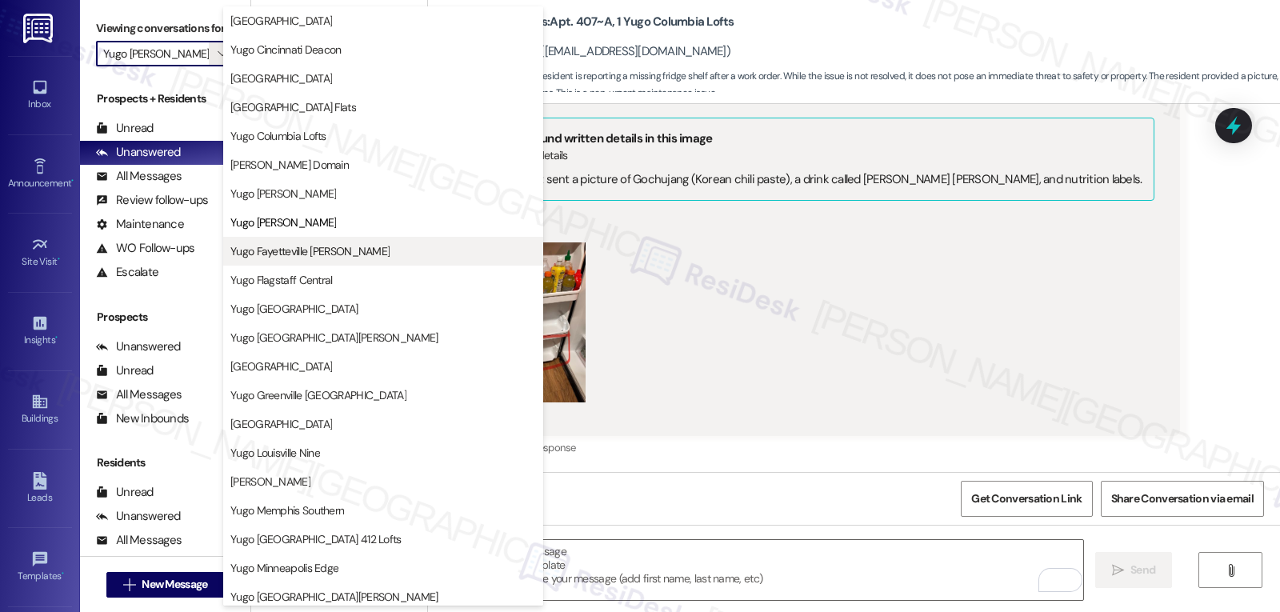
click at [321, 254] on span "Yugo Fayetteville Dickson" at bounding box center [309, 251] width 159 height 16
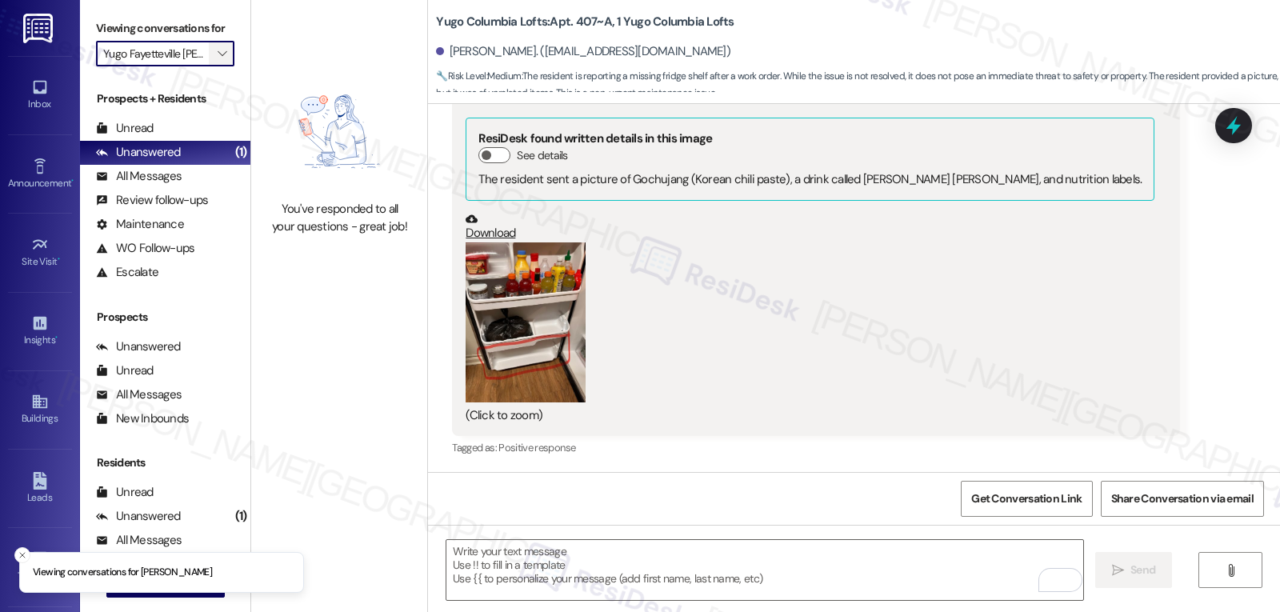
click at [218, 60] on icon "" at bounding box center [222, 53] width 9 height 13
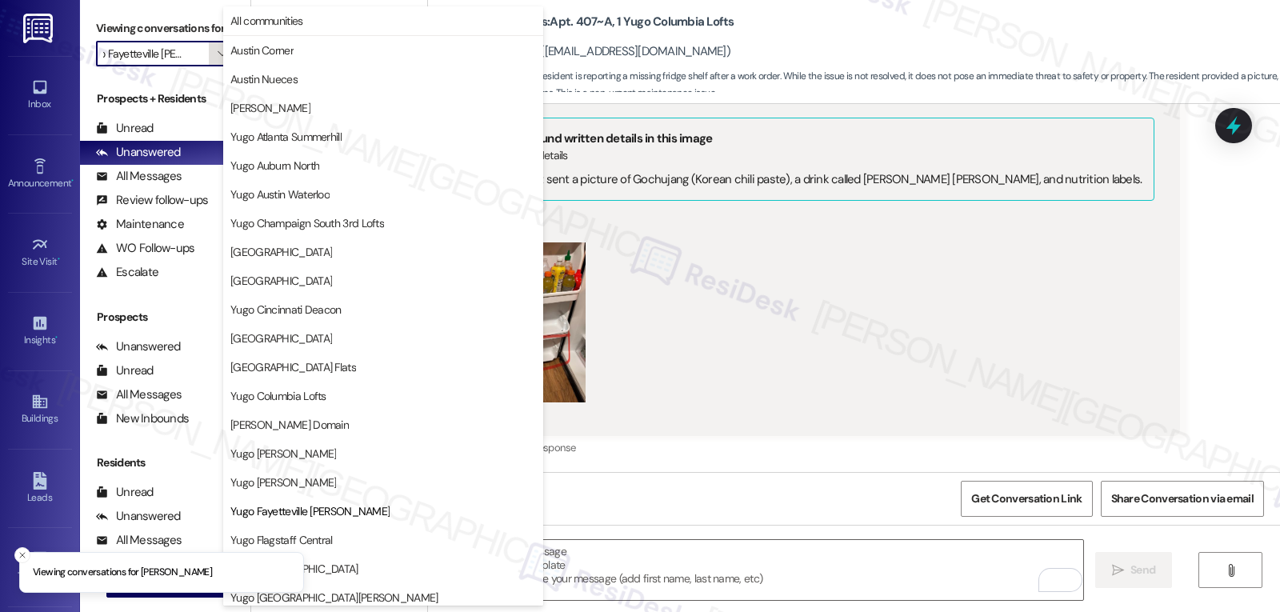
scroll to position [260, 0]
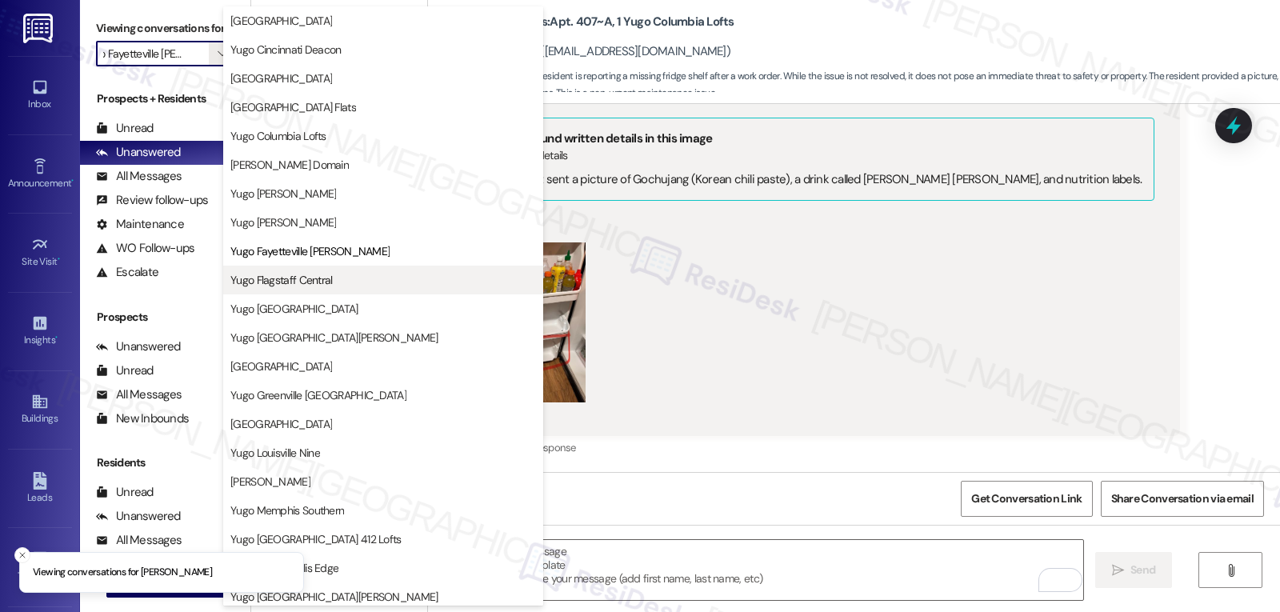
click at [307, 287] on span "Yugo Flagstaff Central" at bounding box center [281, 280] width 102 height 16
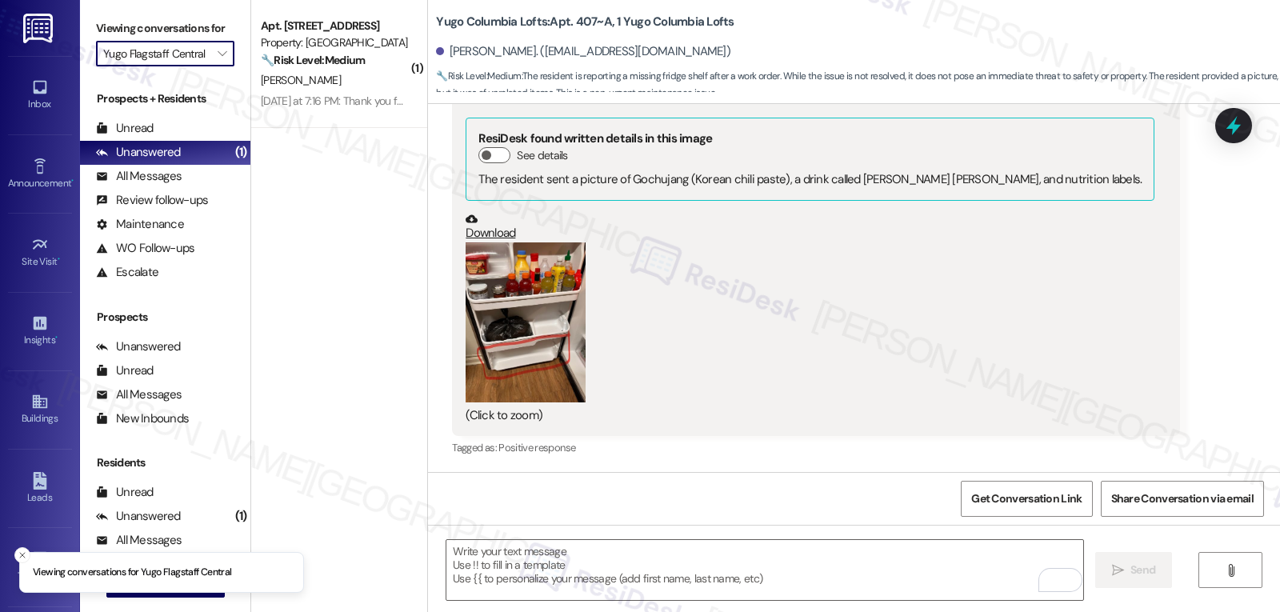
scroll to position [0, 6]
click at [184, 66] on input "Yugo Flagstaff Central" at bounding box center [156, 54] width 106 height 26
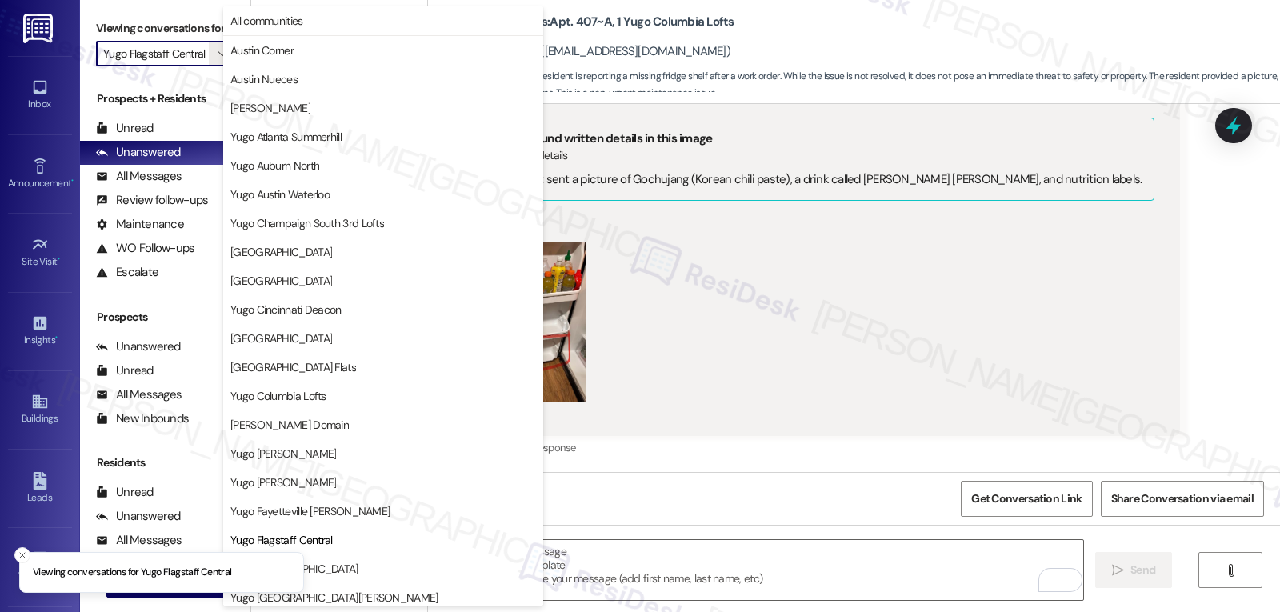
scroll to position [260, 0]
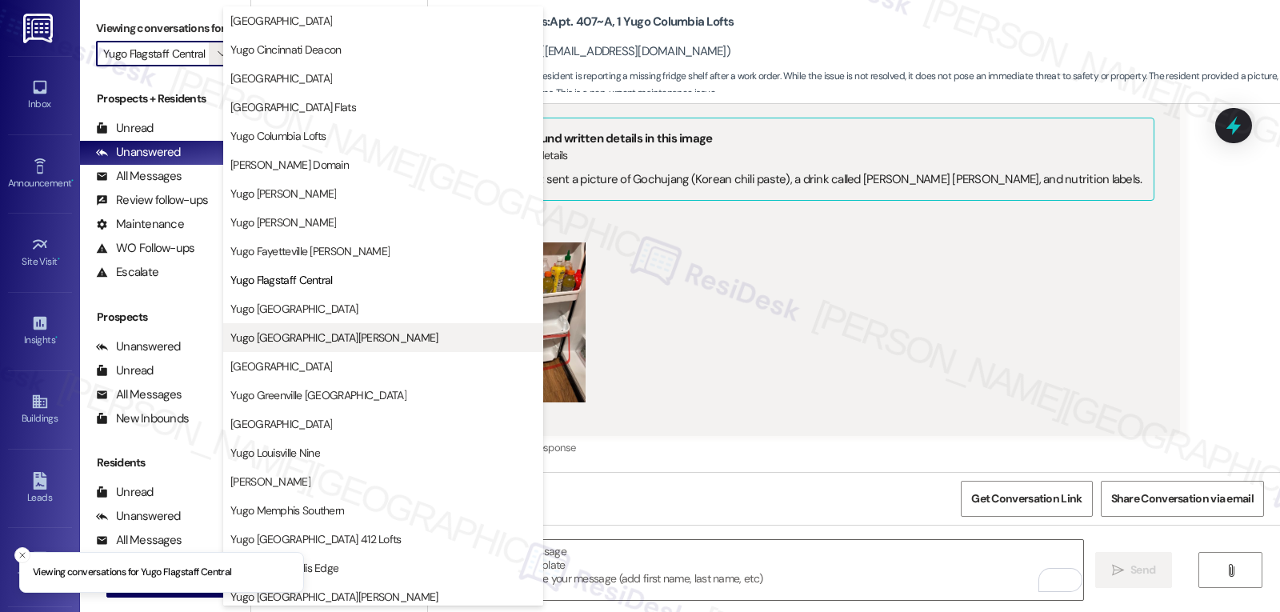
click at [320, 338] on span "Yugo Fort Collins Grove" at bounding box center [334, 338] width 208 height 16
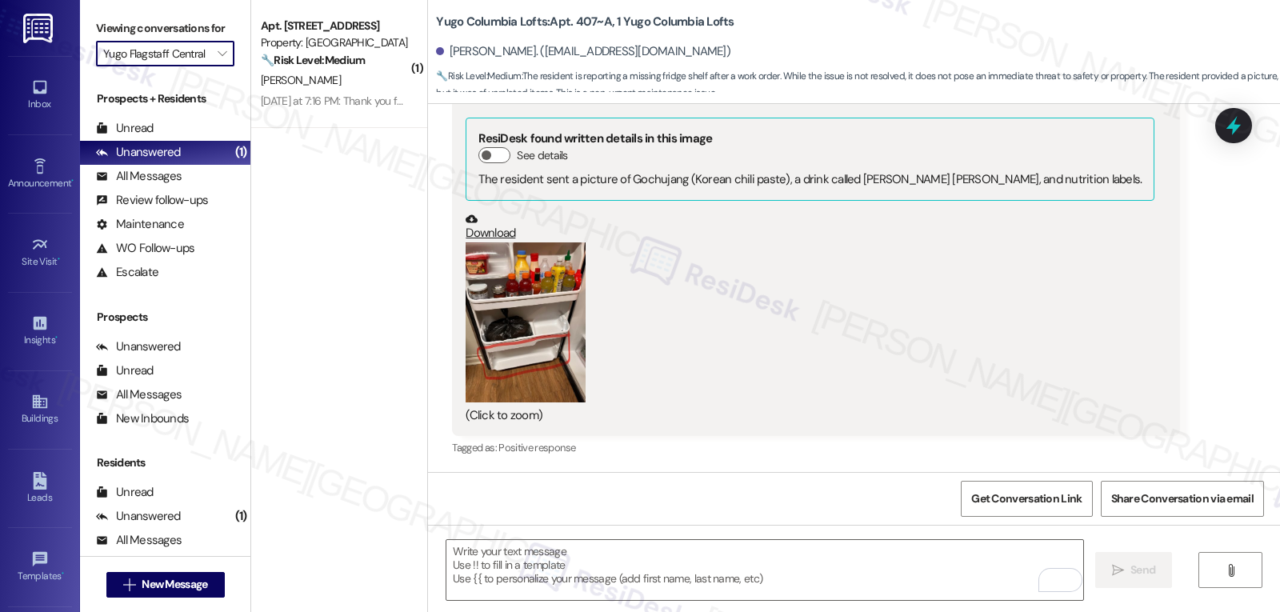
type input "Yugo Fort Collins Grove"
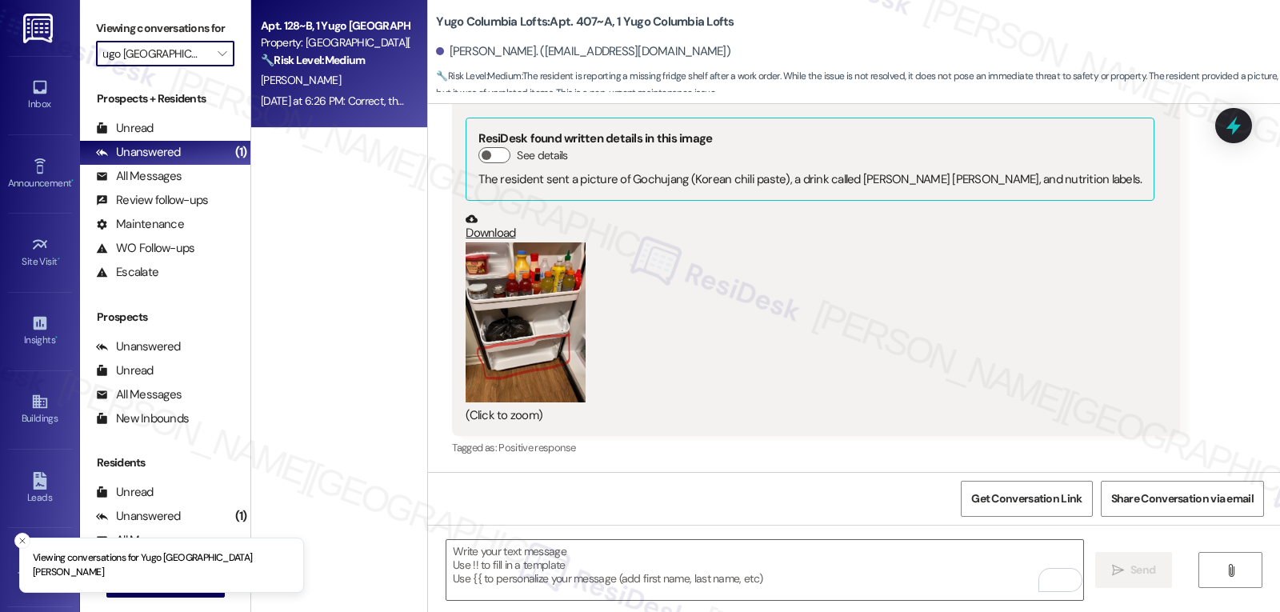
click at [322, 88] on div "[PERSON_NAME]" at bounding box center [334, 80] width 151 height 20
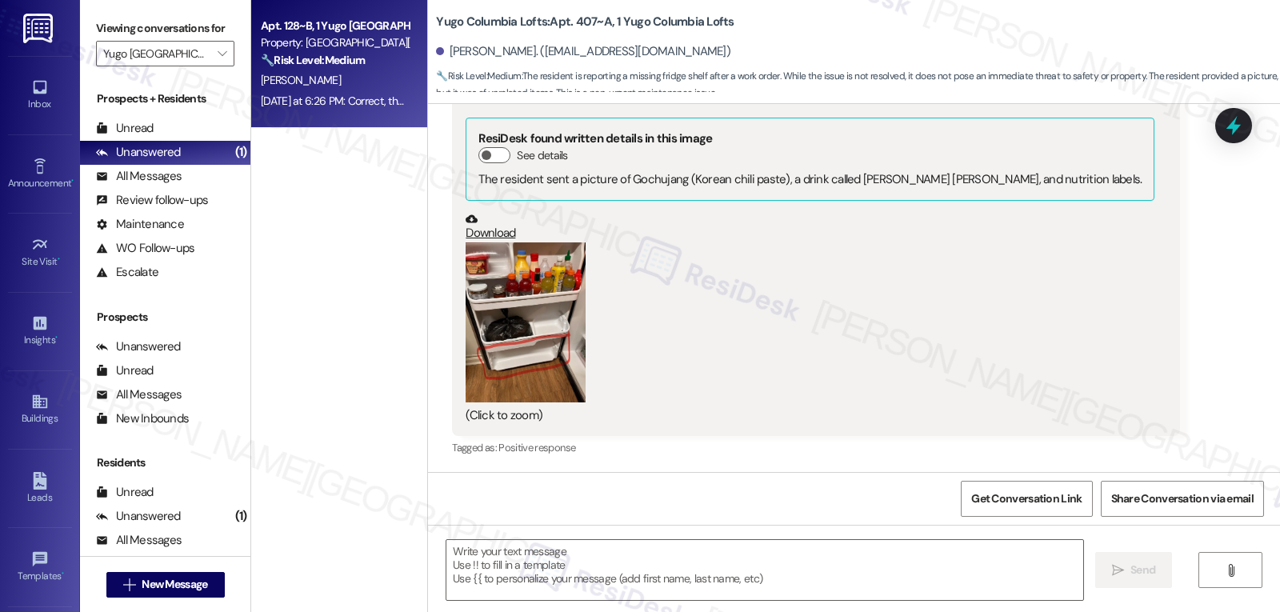
type textarea "Fetching suggested responses. Please feel free to read through the conversation…"
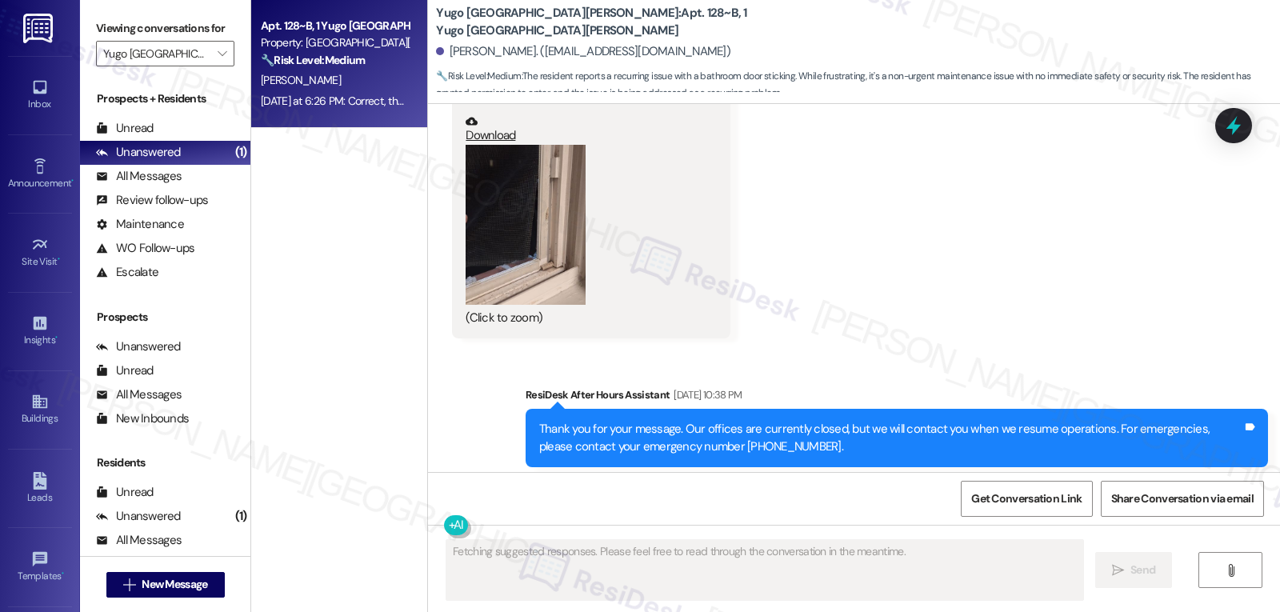
scroll to position [4442, 0]
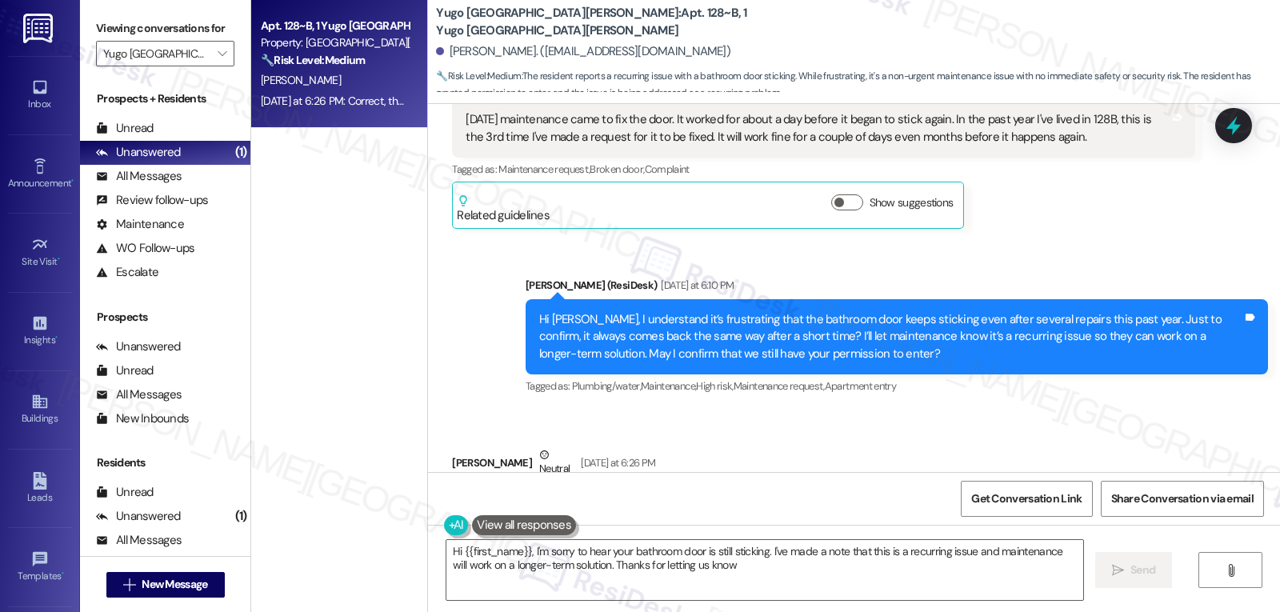
type textarea "Hi {{first_name}}, I'm sorry to hear your bathroom door is still sticking. I've…"
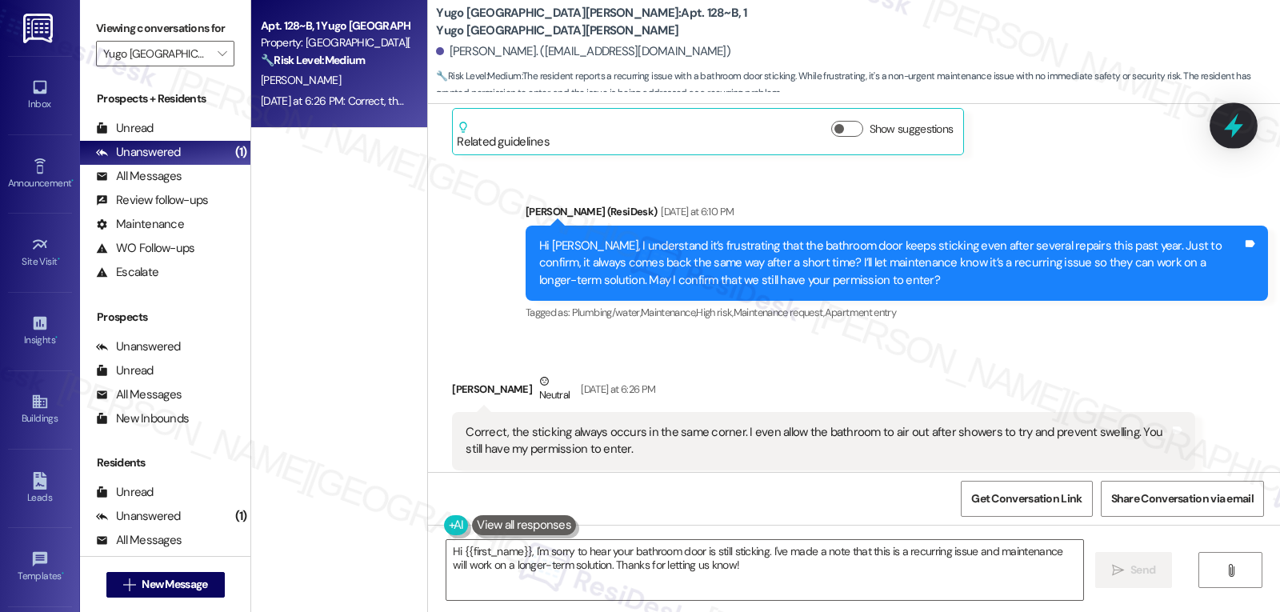
click at [1235, 132] on icon at bounding box center [1233, 126] width 19 height 25
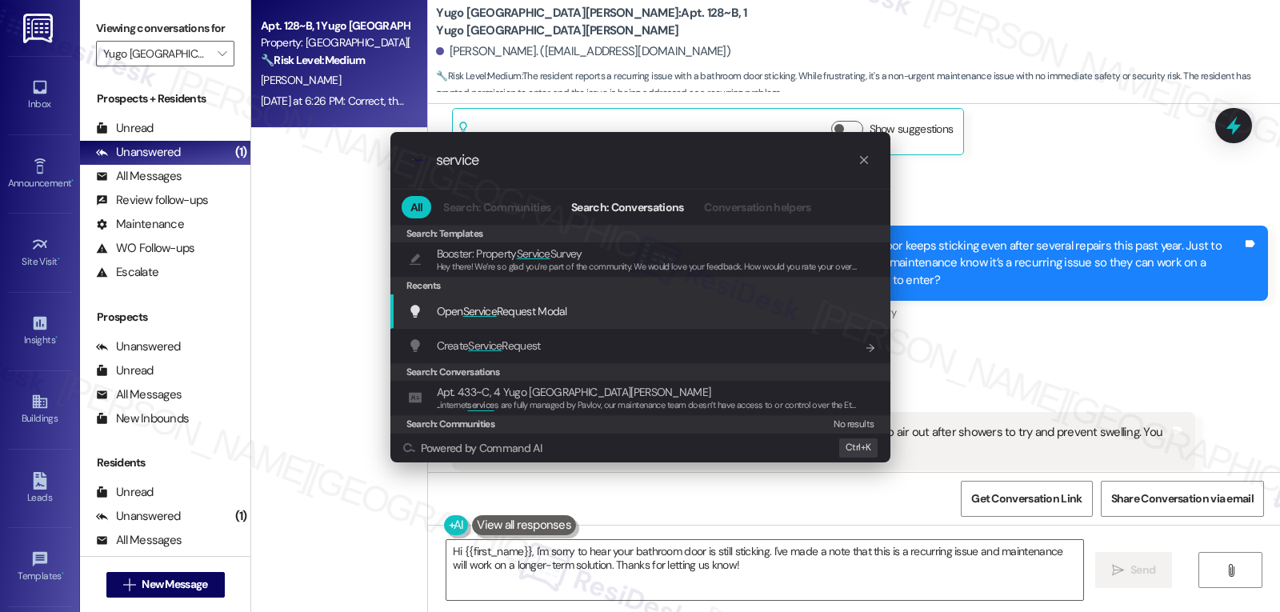
click at [558, 314] on span "Open Service Request Modal" at bounding box center [502, 311] width 130 height 14
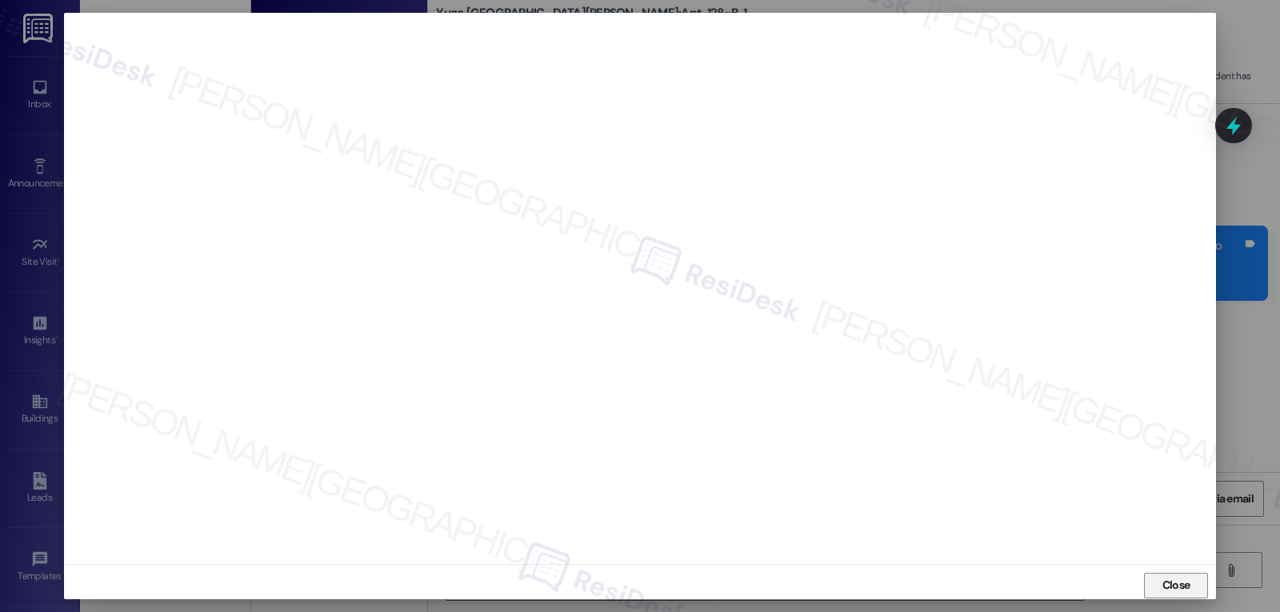
click at [1146, 587] on button "Close" at bounding box center [1176, 586] width 64 height 26
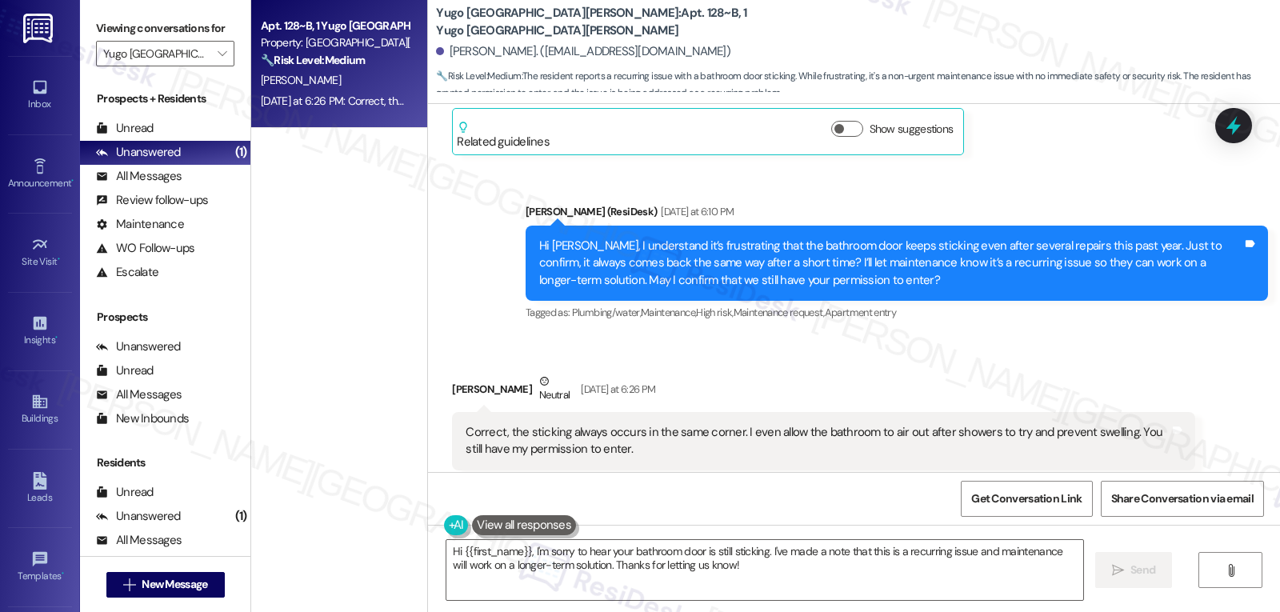
click at [514, 424] on div "Correct, the sticking always occurs in the same corner. I even allow the bathro…" at bounding box center [817, 441] width 703 height 34
drag, startPoint x: 517, startPoint y: 395, endPoint x: 721, endPoint y: 397, distance: 204.0
click at [721, 424] on div "Correct, the sticking always occurs in the same corner. I even allow the bathro…" at bounding box center [817, 441] width 703 height 34
copy div "sticking always occurs in the same corne"
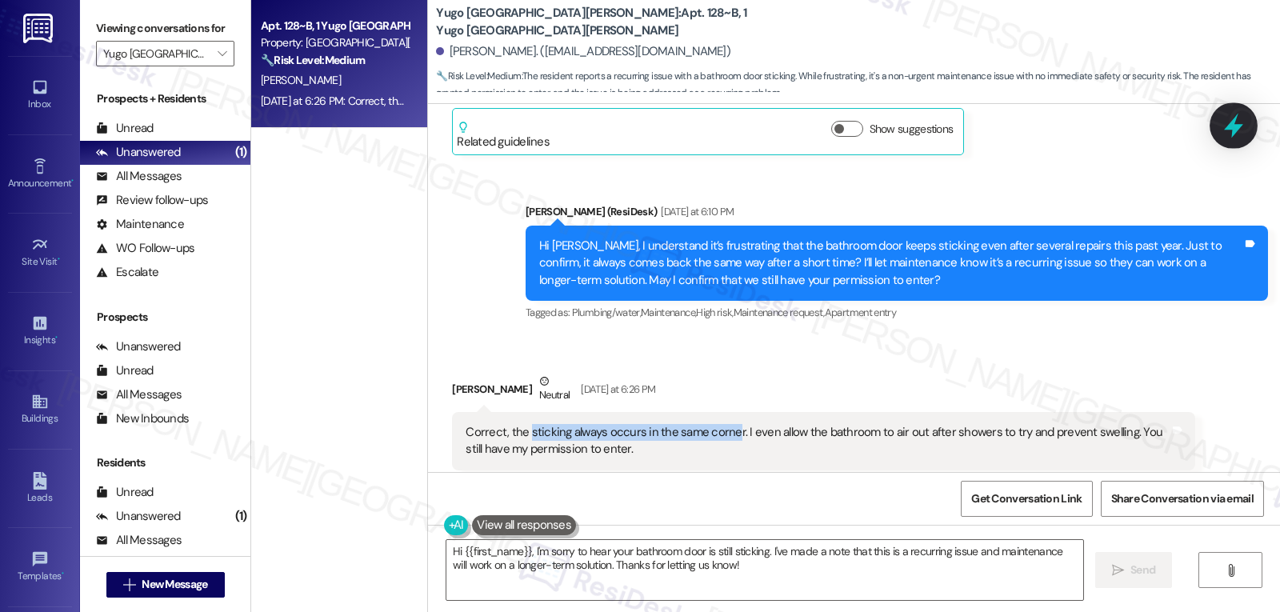
click at [1233, 116] on icon at bounding box center [1233, 125] width 27 height 27
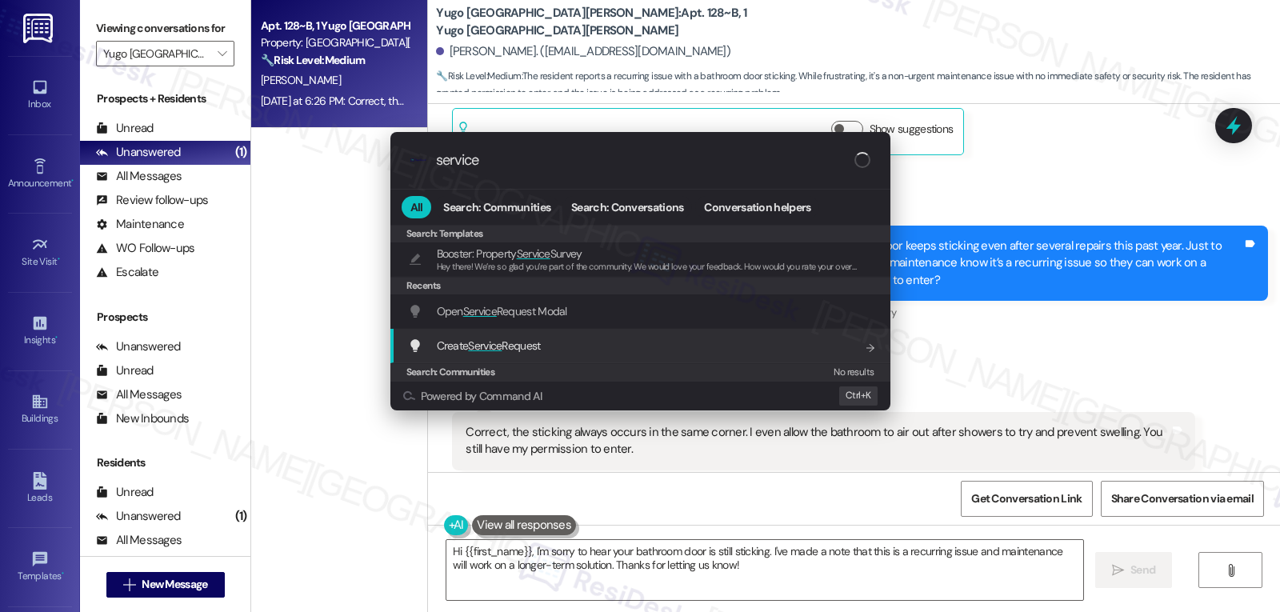
type input "service"
click at [478, 349] on span "Service" at bounding box center [485, 345] width 34 height 14
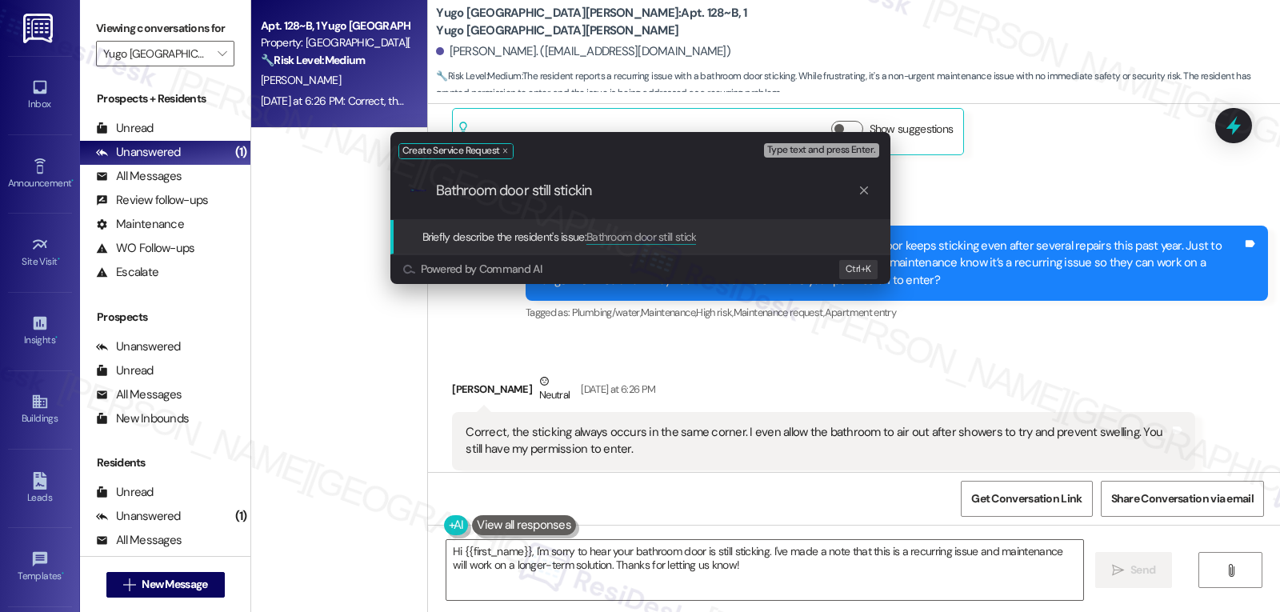
type input "Bathroom door still sticking"
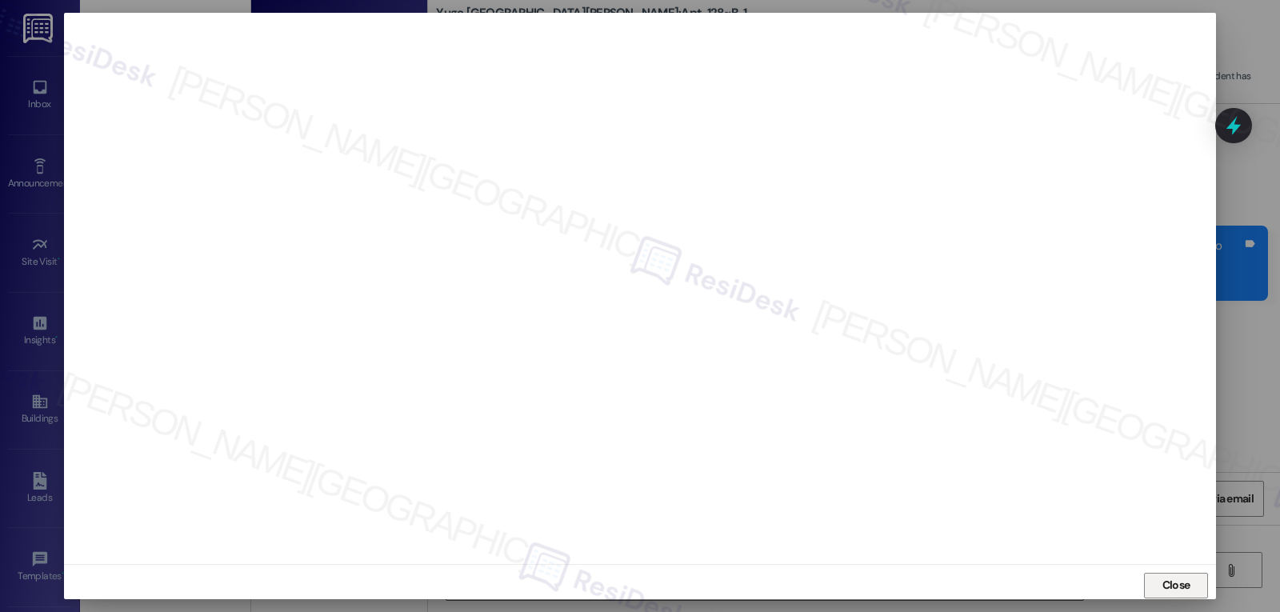
click at [1144, 580] on button "Close" at bounding box center [1176, 586] width 64 height 26
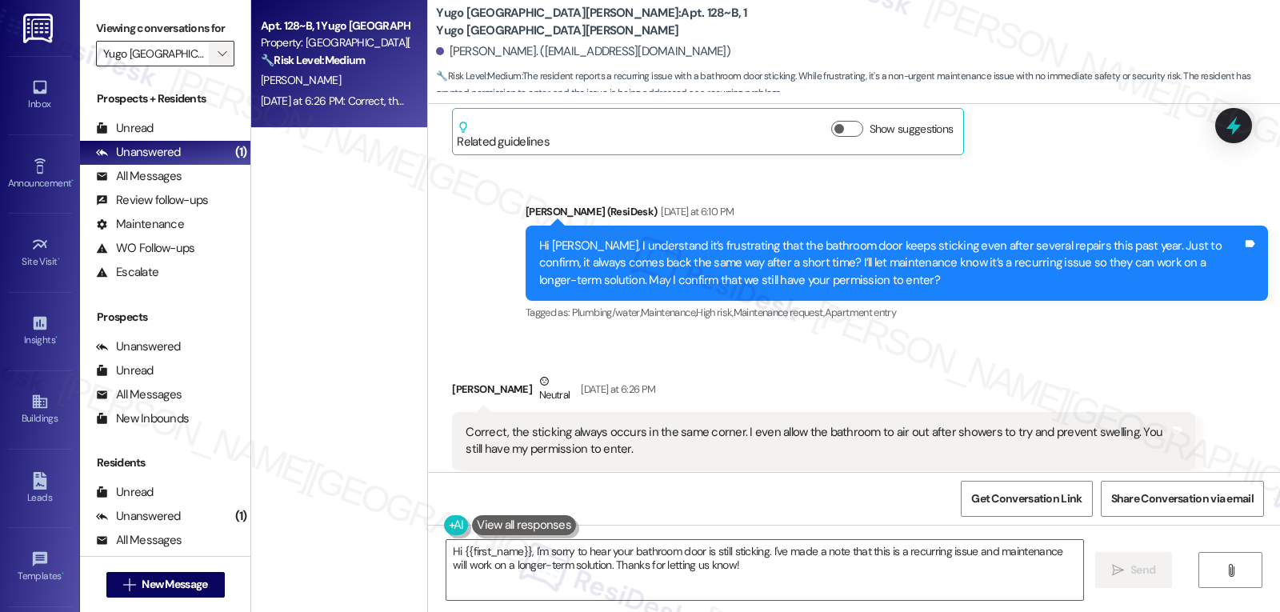
click at [218, 60] on icon "" at bounding box center [222, 53] width 9 height 13
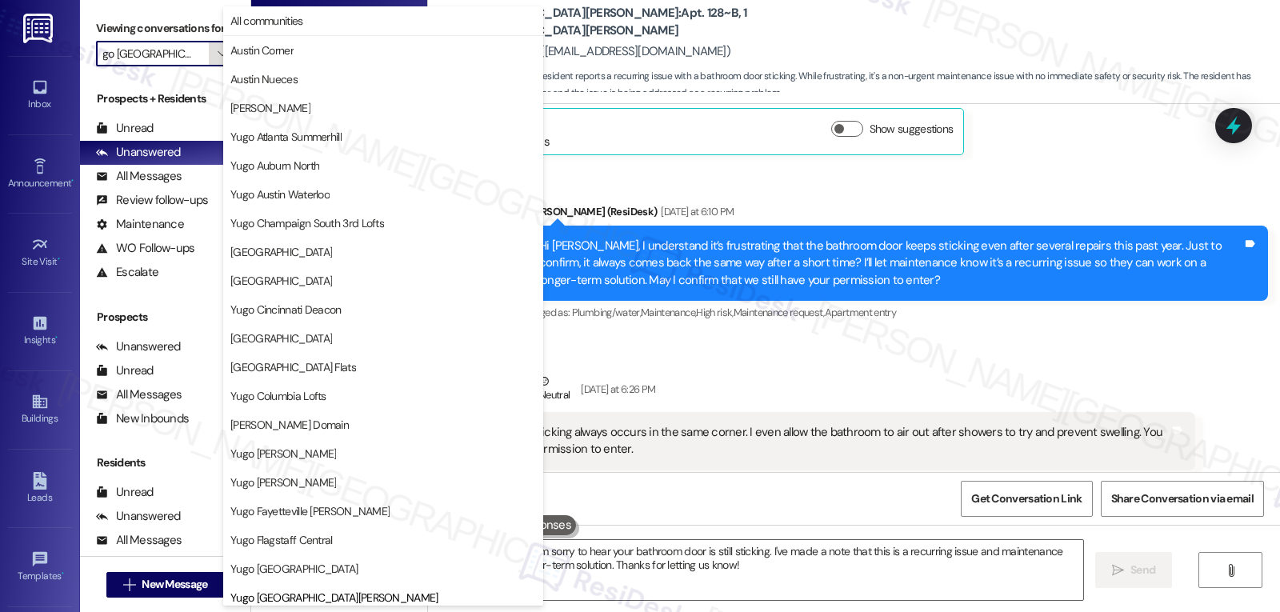
scroll to position [548, 0]
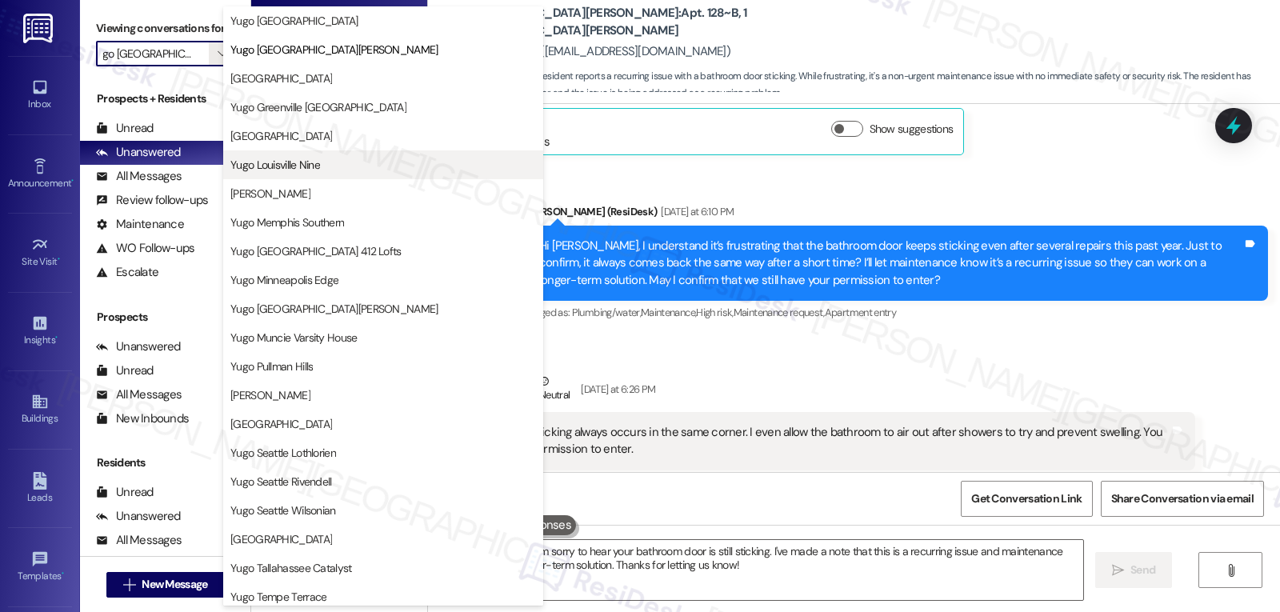
click at [295, 172] on span "Yugo Louisville Nine" at bounding box center [275, 165] width 90 height 16
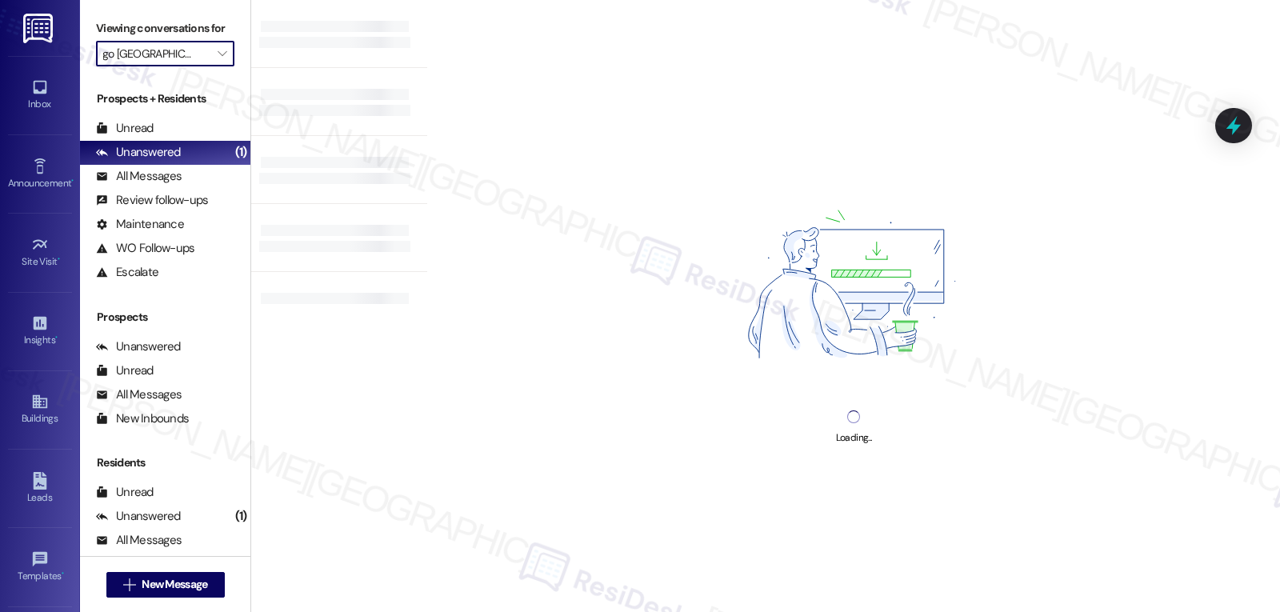
type input "Yugo Louisville Nine"
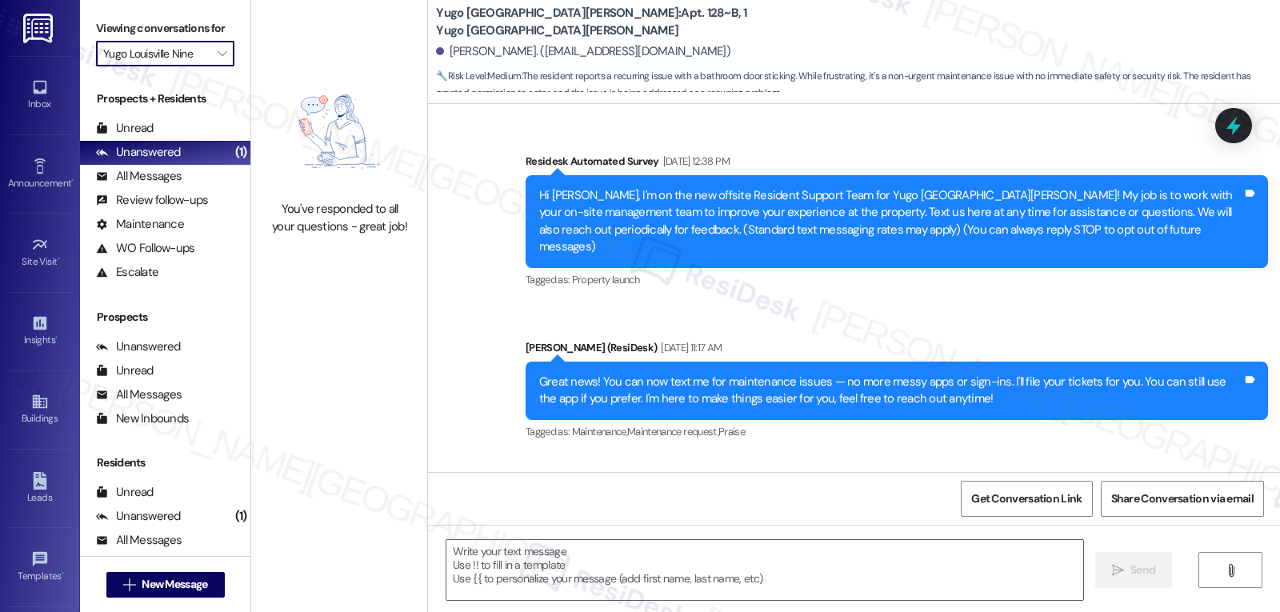
scroll to position [4441, 0]
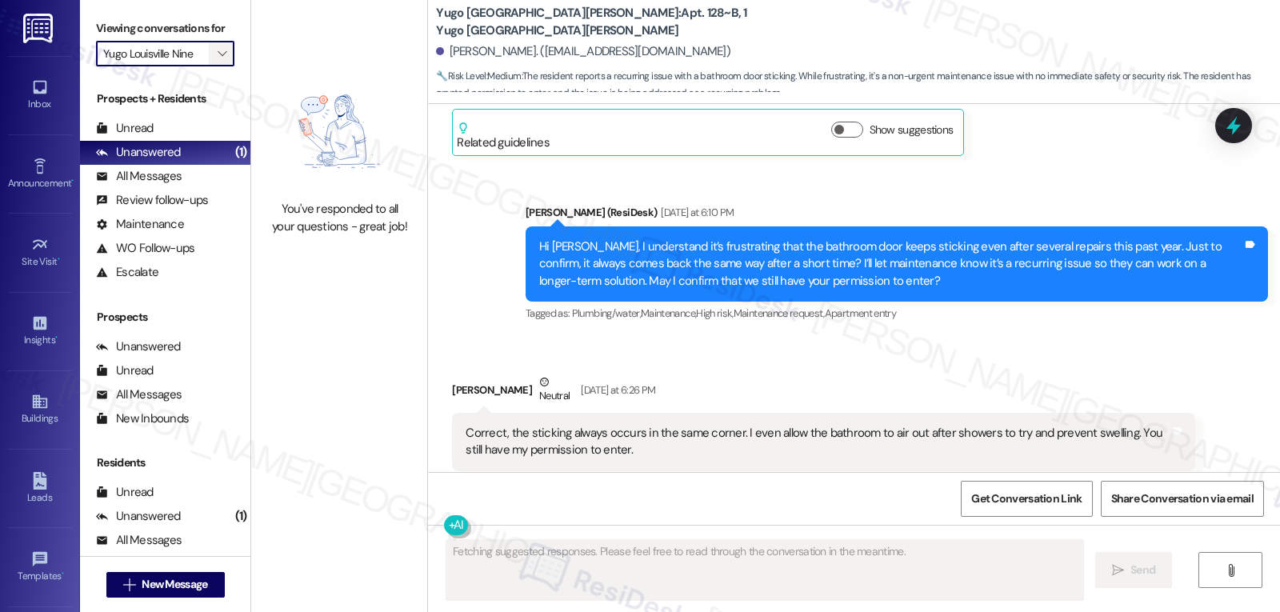
click at [218, 60] on icon "" at bounding box center [222, 53] width 9 height 13
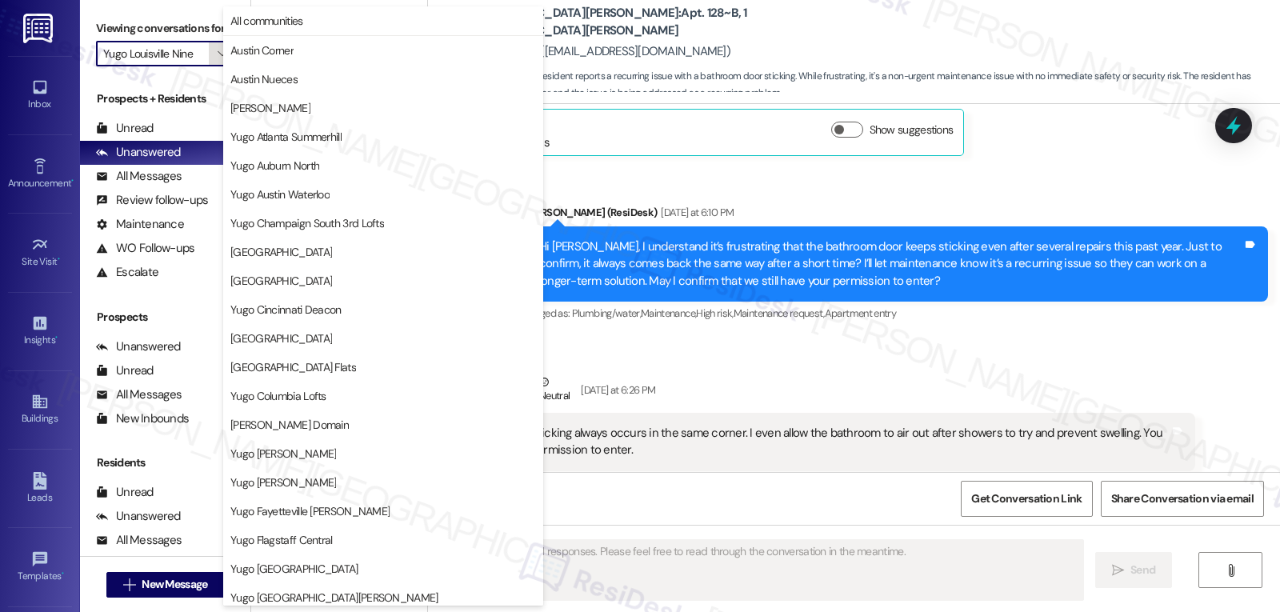
scroll to position [548, 0]
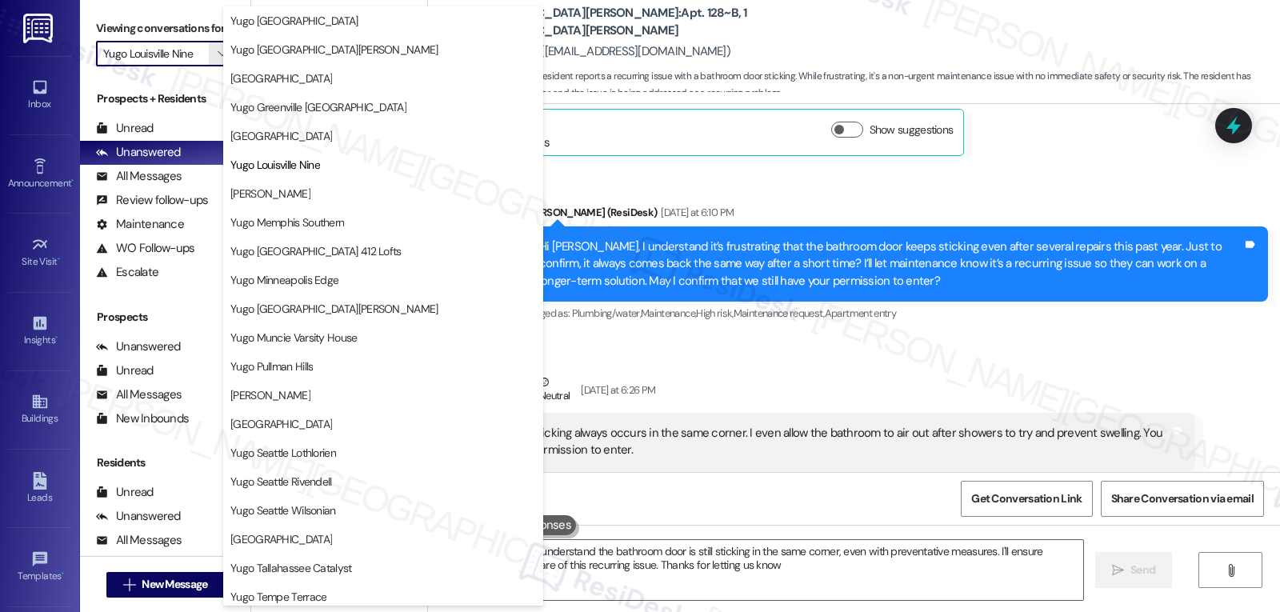
type textarea "Hi {{first_name}}, I understand the bathroom door is still sticking in the same…"
click at [338, 250] on span "Yugo [GEOGRAPHIC_DATA] 412 Lofts" at bounding box center [315, 251] width 171 height 16
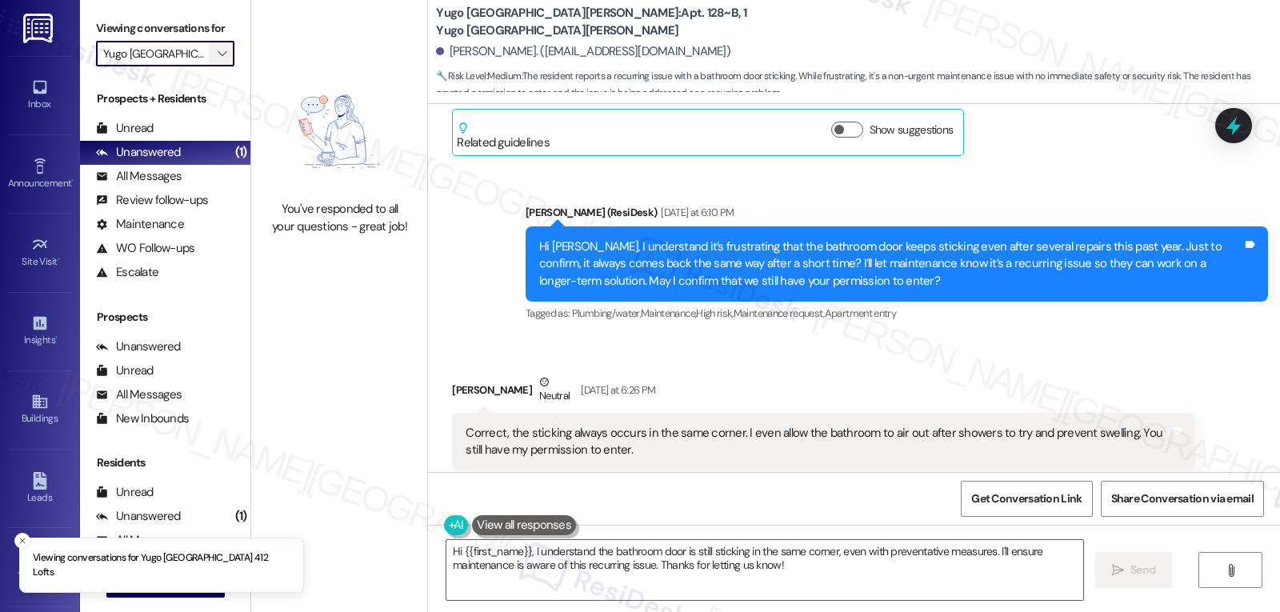
click at [219, 61] on button "" at bounding box center [222, 54] width 26 height 26
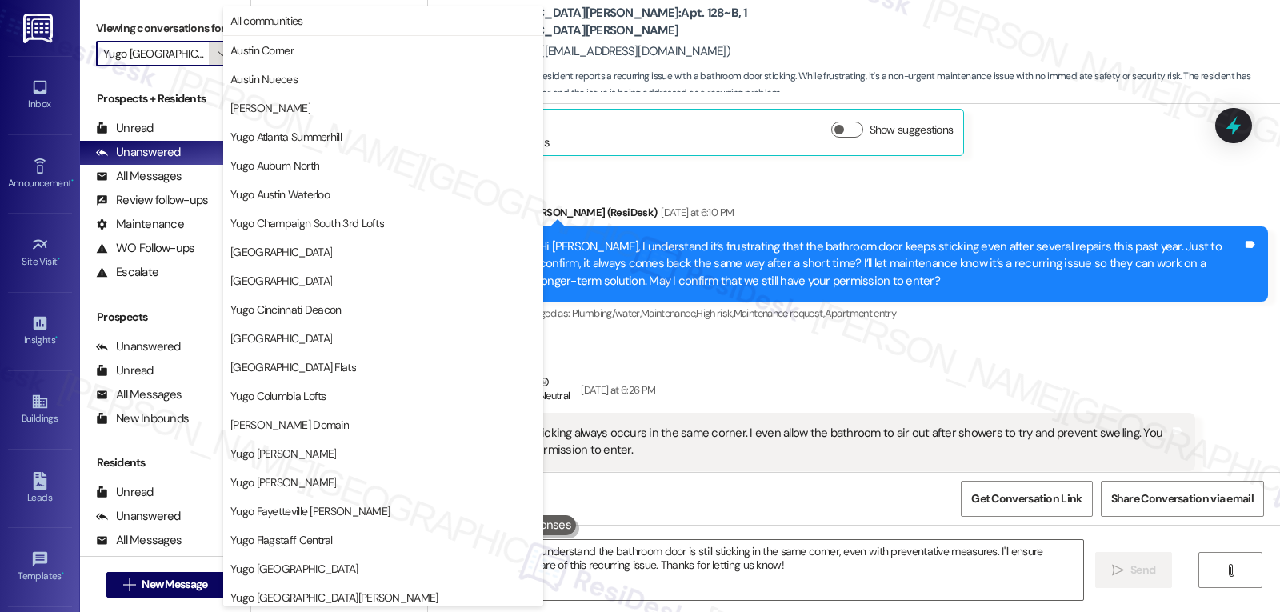
scroll to position [548, 0]
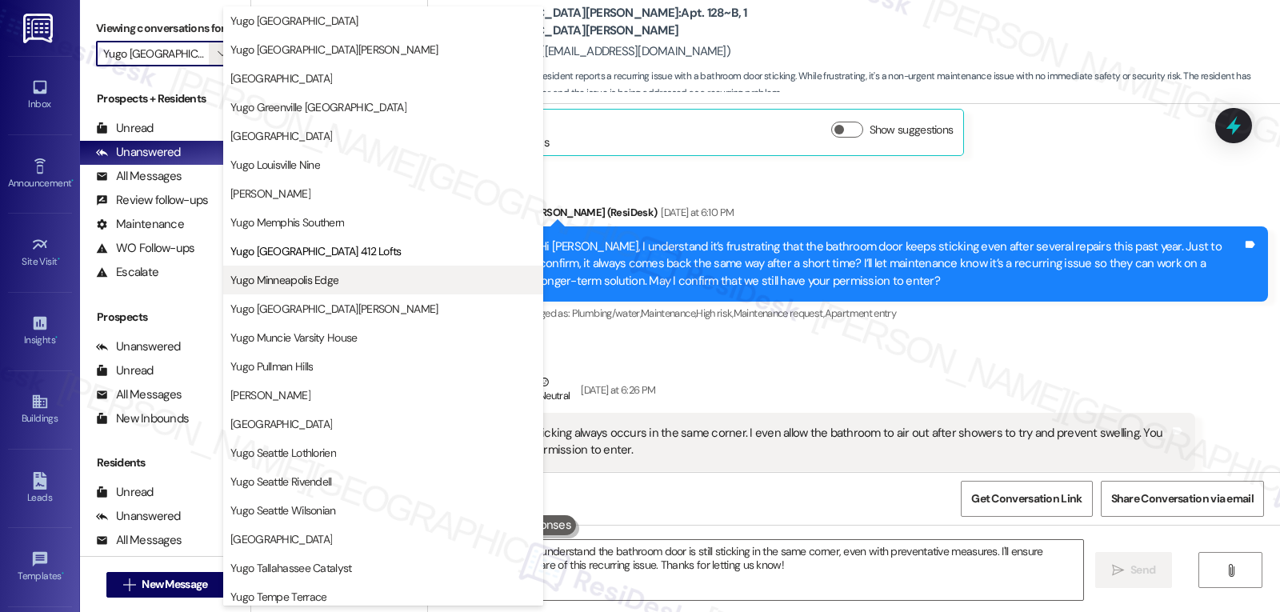
click at [340, 275] on span "Yugo Minneapolis Edge" at bounding box center [383, 280] width 306 height 16
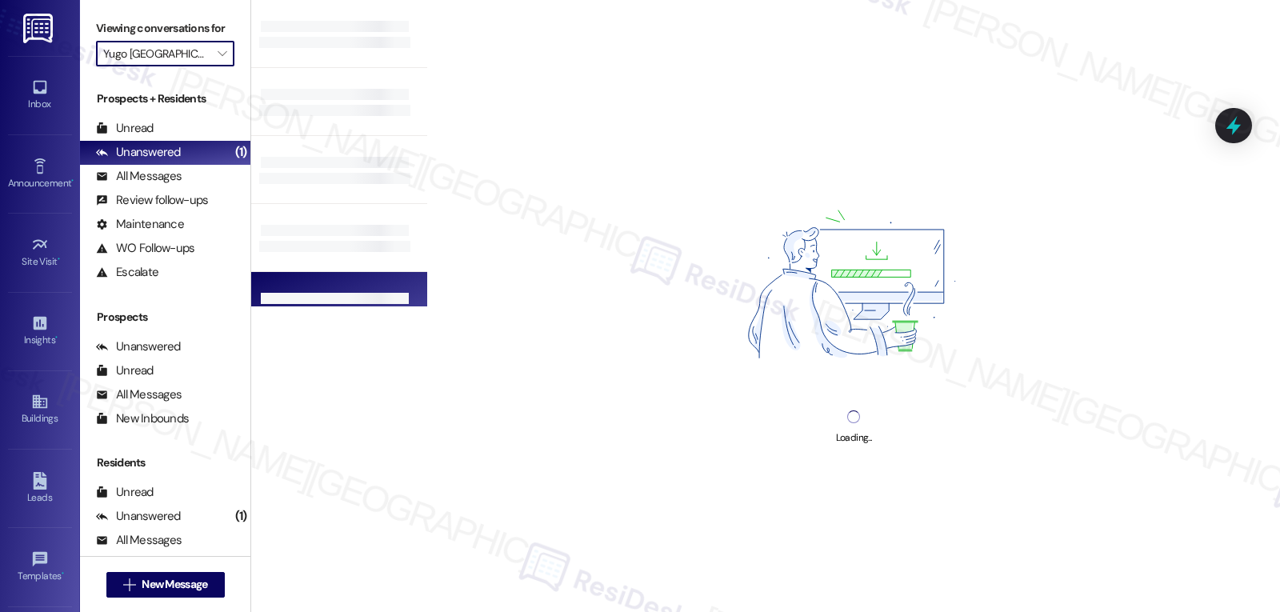
type input "Yugo Minneapolis Edge"
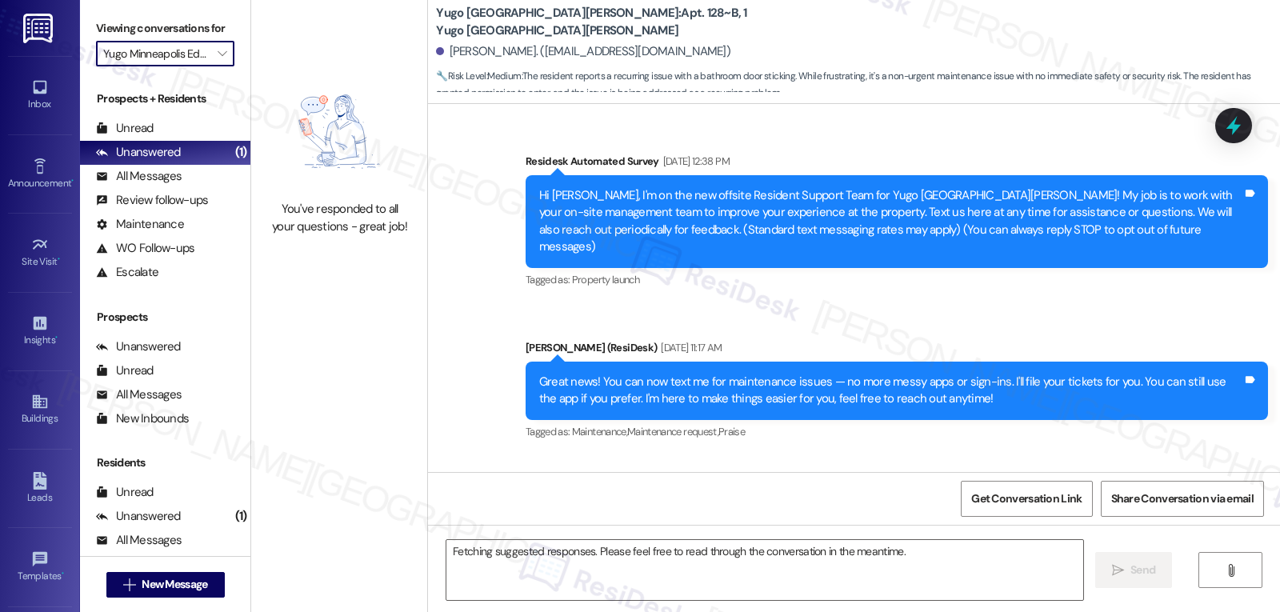
scroll to position [4441, 0]
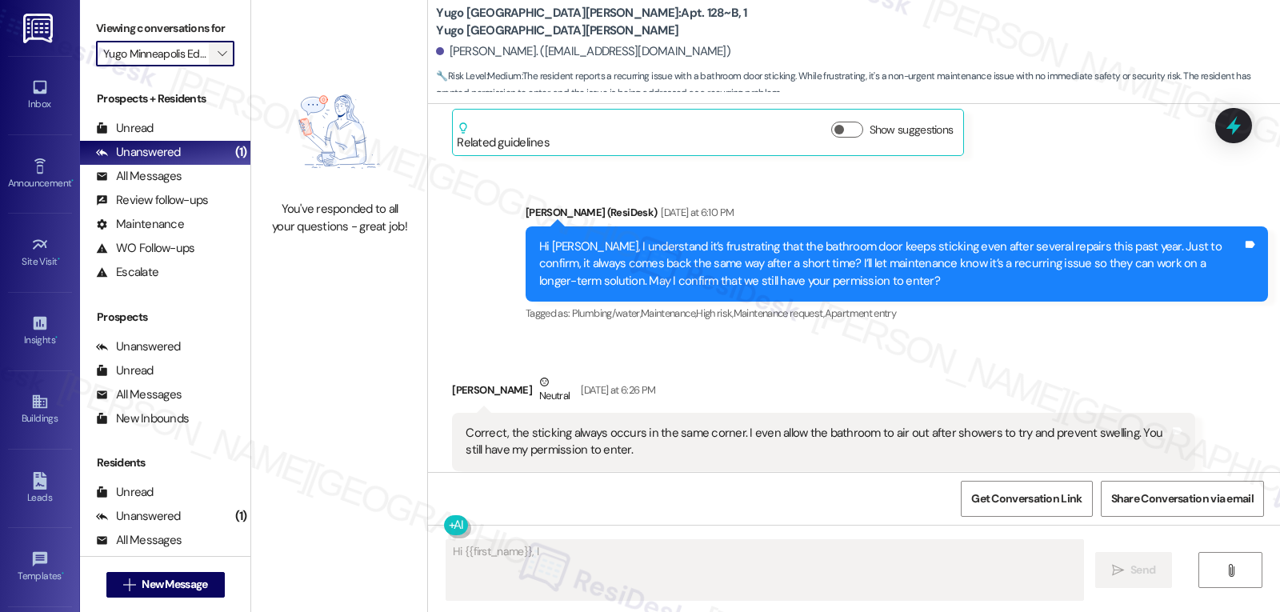
click at [217, 66] on span "" at bounding box center [221, 54] width 15 height 26
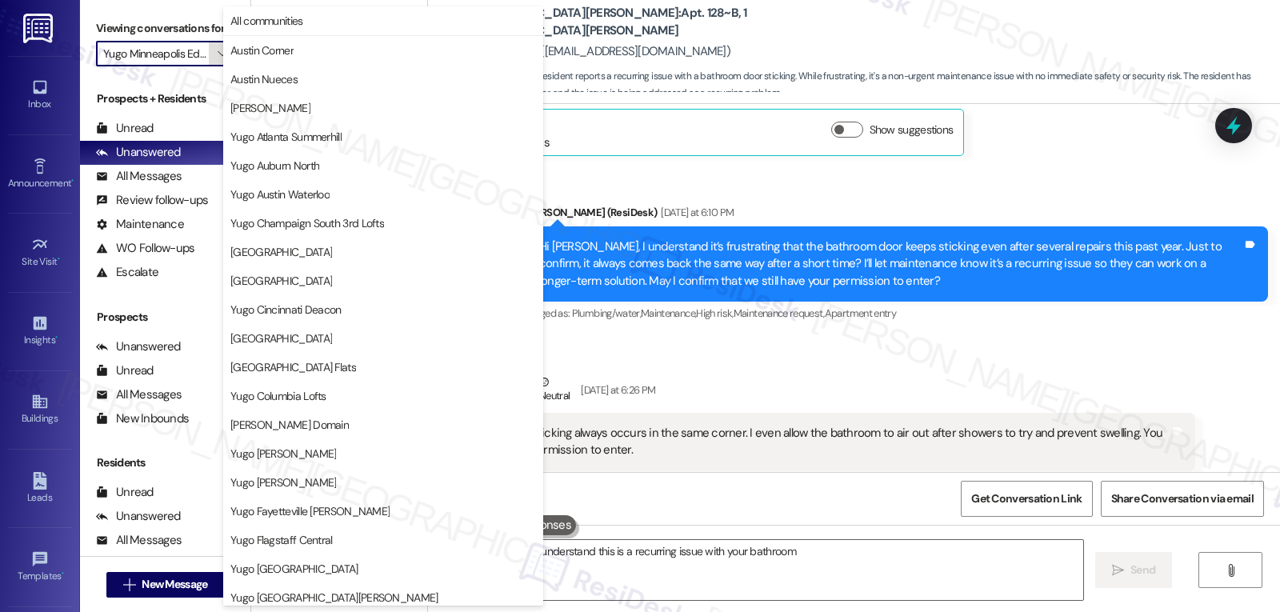
scroll to position [548, 0]
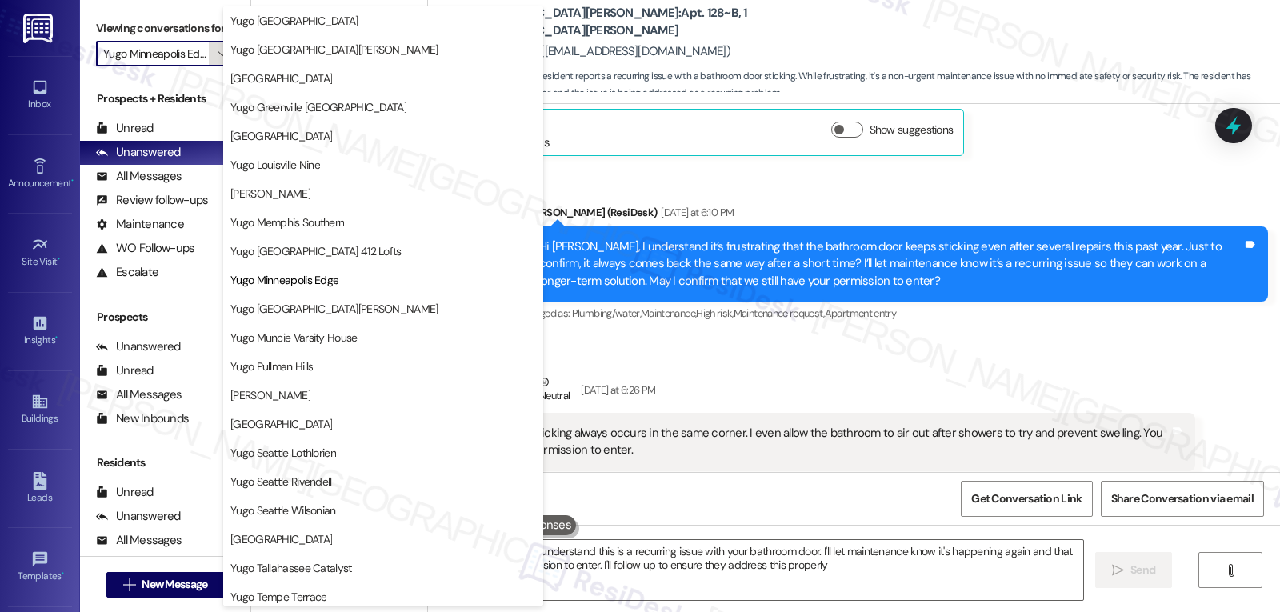
type textarea "Hi {{first_name}}, I understand this is a recurring issue with your bathroom do…"
click at [311, 308] on span "Yugo Minneapolis Sydney Hall" at bounding box center [334, 309] width 208 height 16
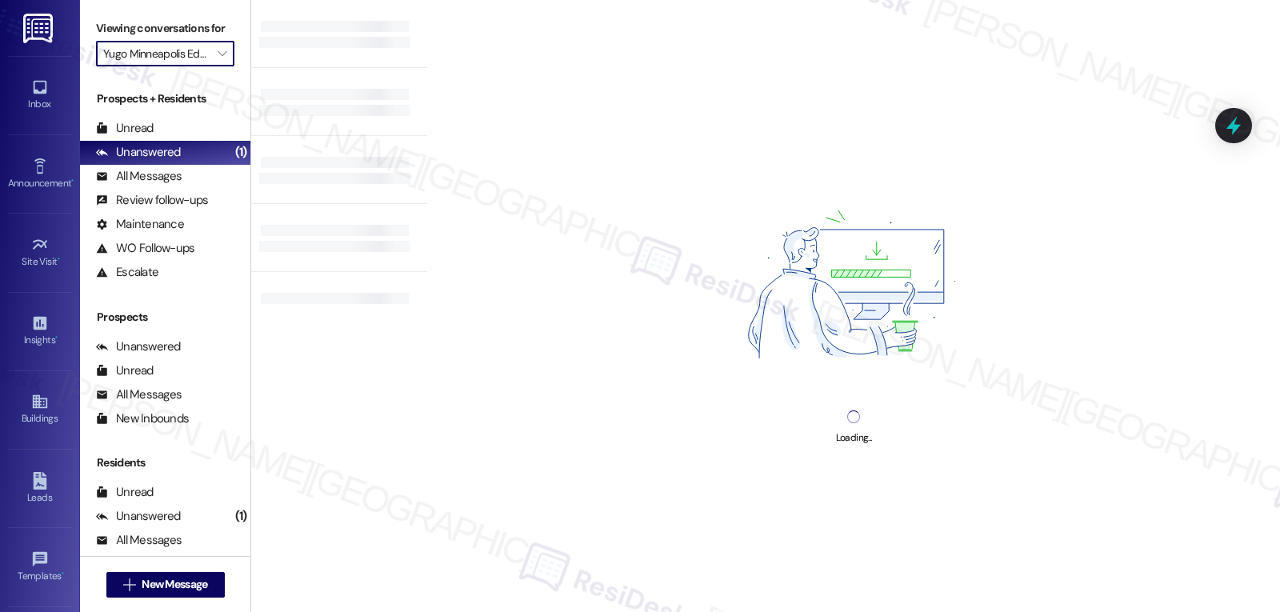
type input "Yugo Minneapolis Sydney Hall"
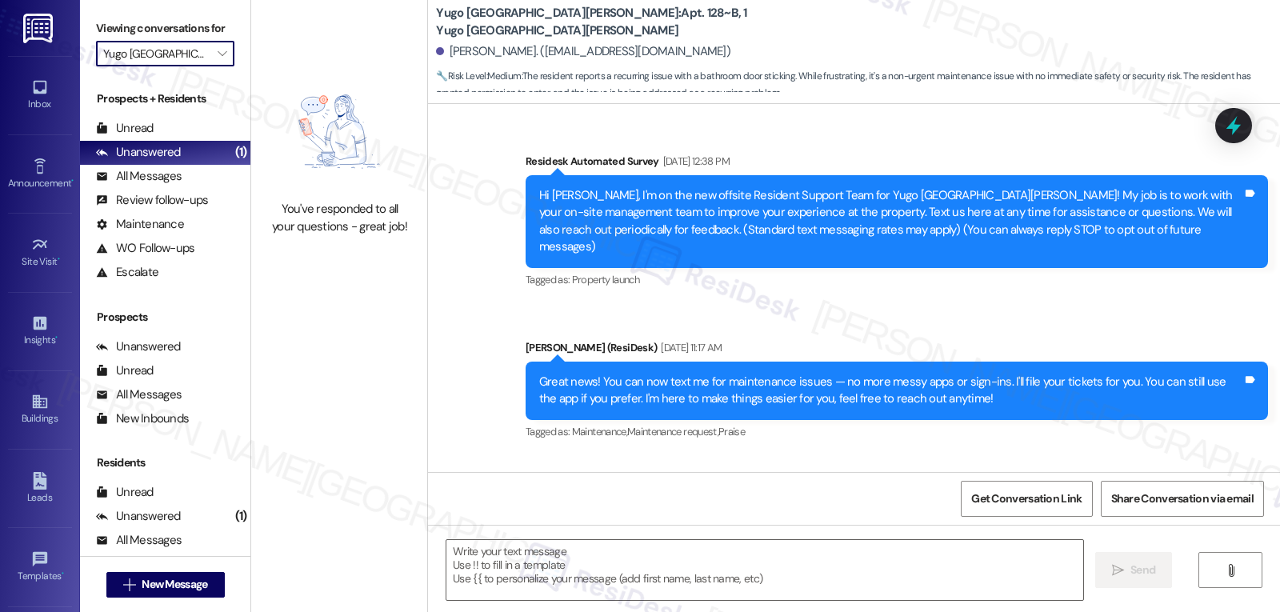
scroll to position [4441, 0]
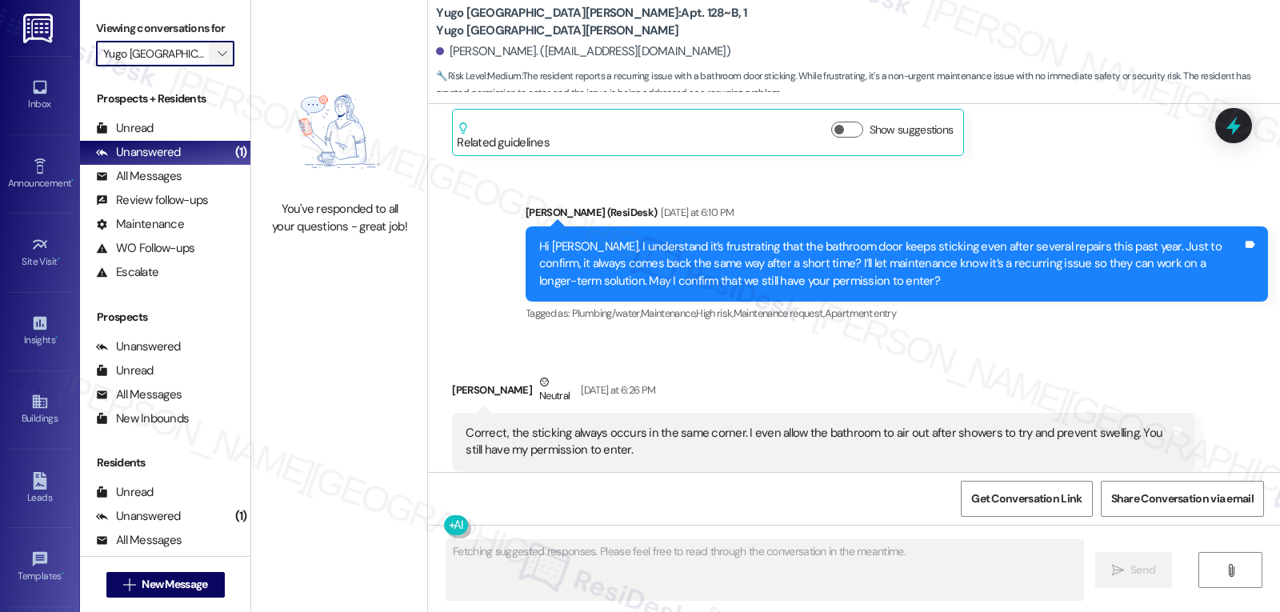
click at [214, 66] on span "" at bounding box center [221, 54] width 15 height 26
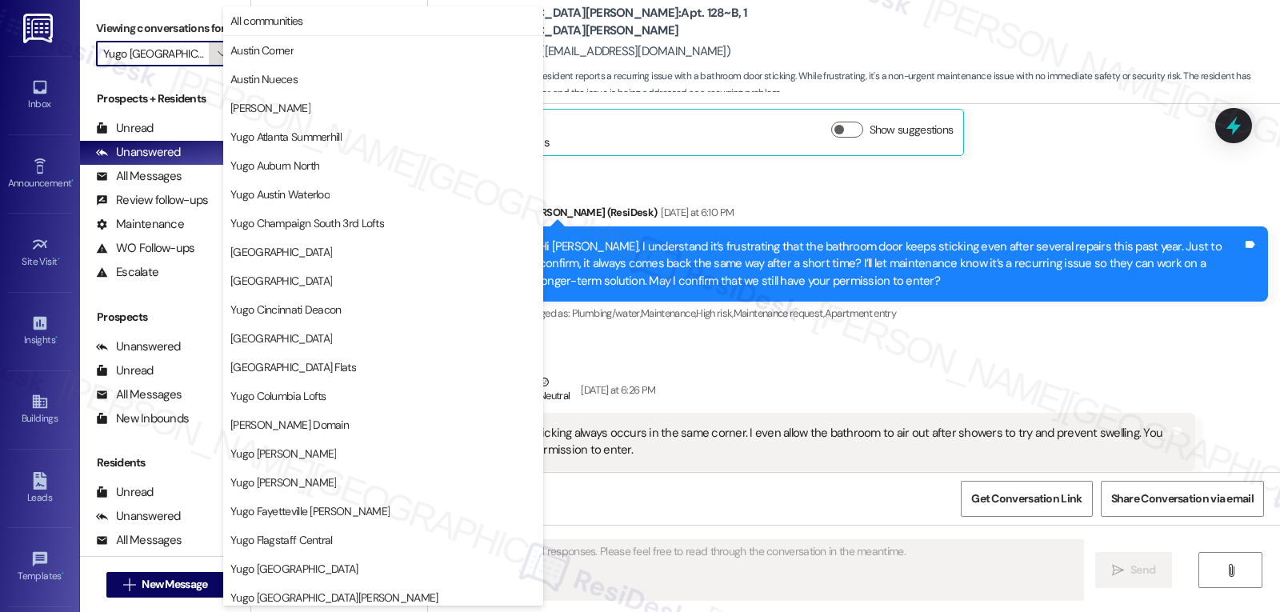
scroll to position [669, 0]
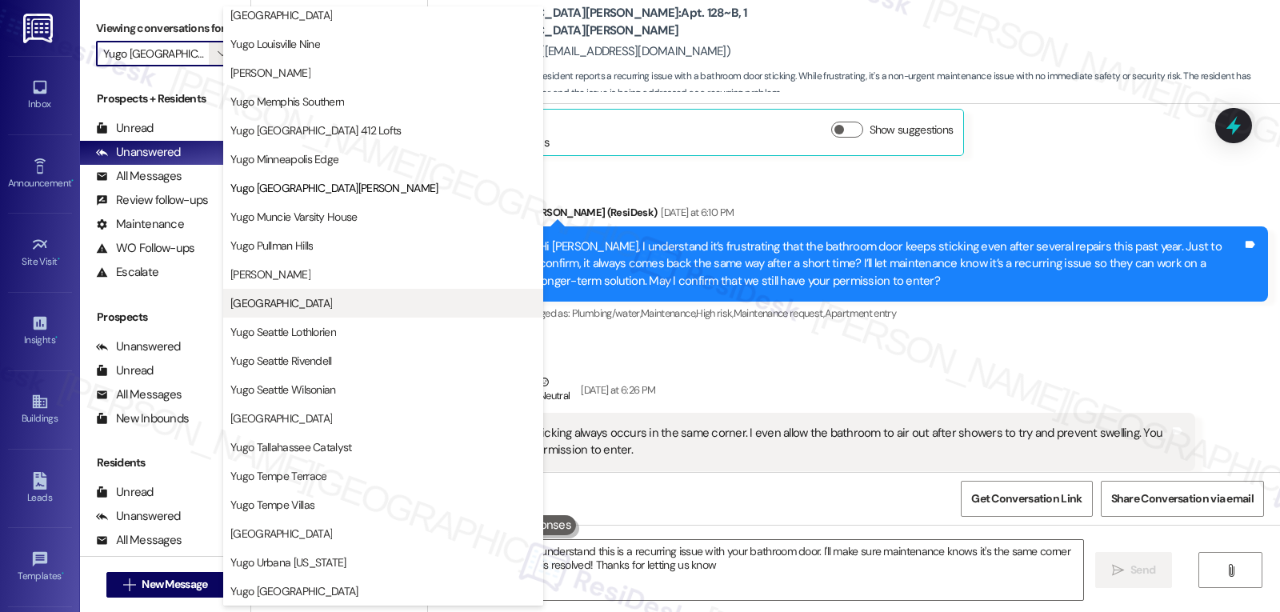
type textarea "Hi {{first_name}}, I understand this is a recurring issue with your bathroom do…"
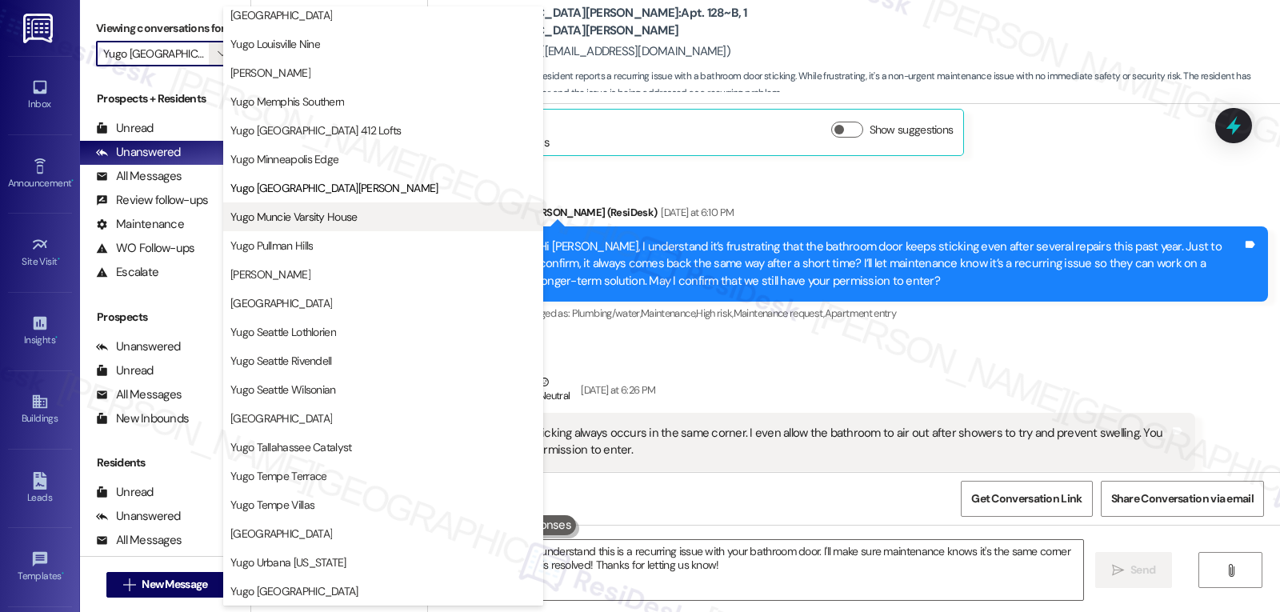
click at [297, 211] on span "Yugo Muncie Varsity House" at bounding box center [293, 217] width 127 height 16
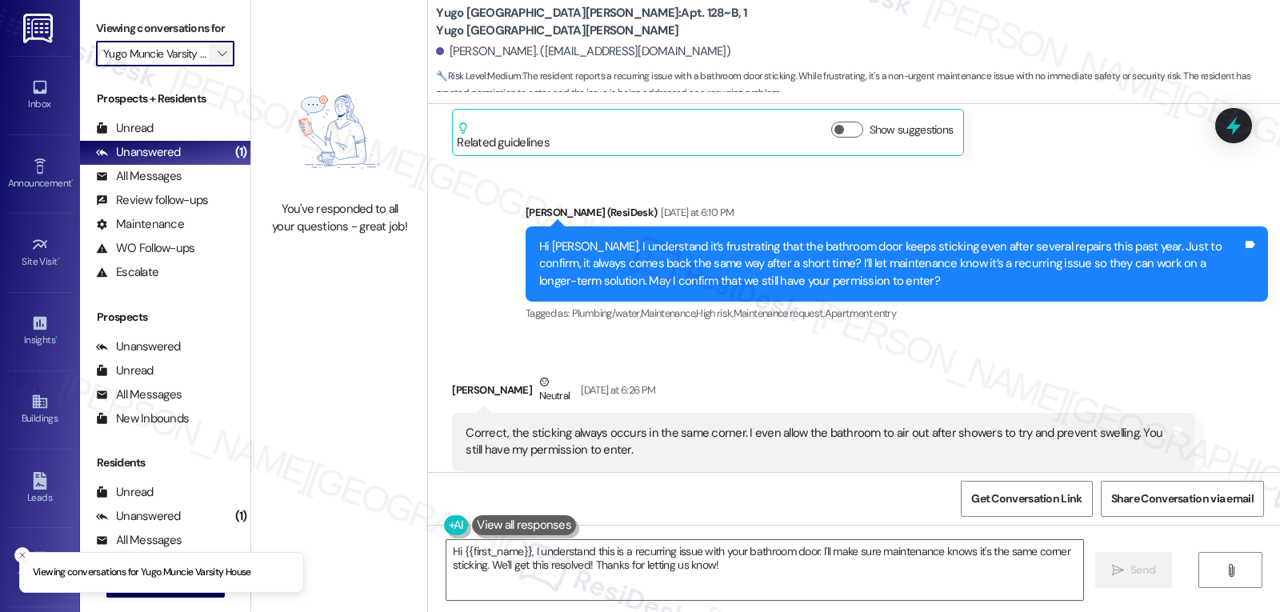
click at [218, 60] on icon "" at bounding box center [222, 53] width 9 height 13
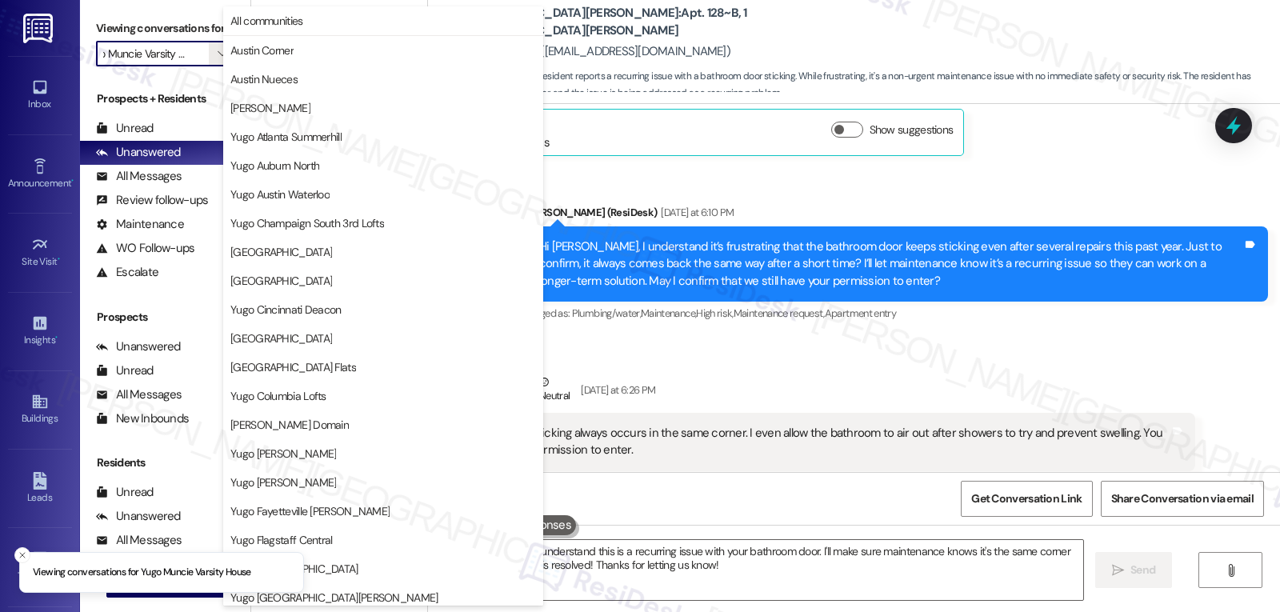
scroll to position [669, 0]
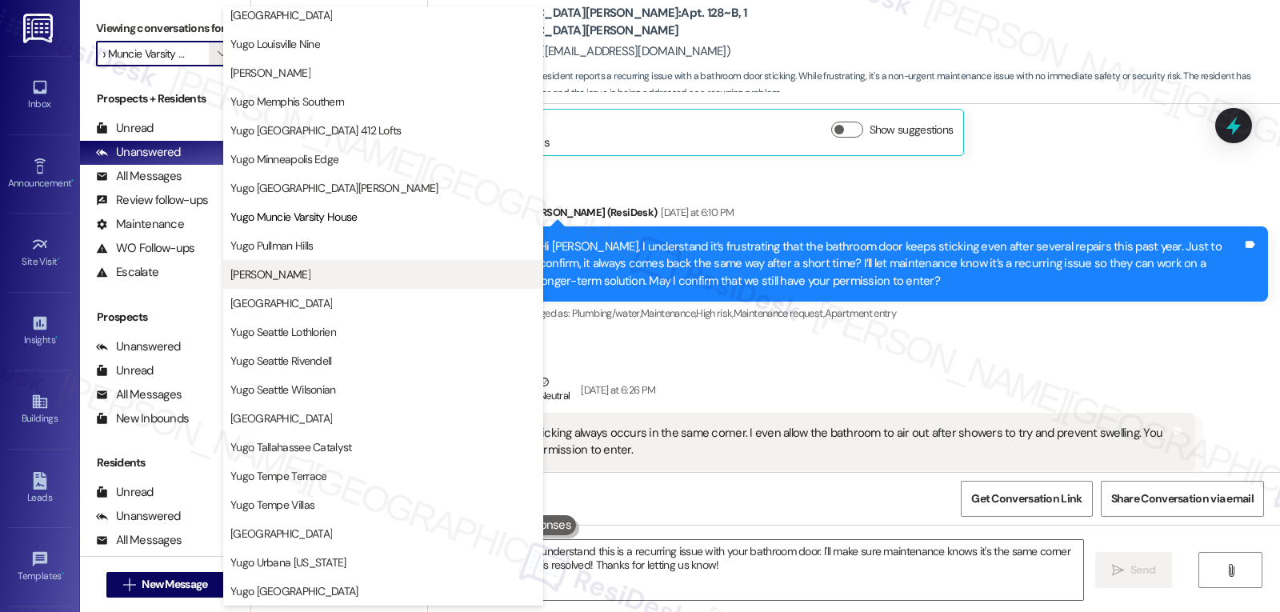
click at [300, 275] on span "Yugo Raleigh Logan" at bounding box center [270, 274] width 80 height 16
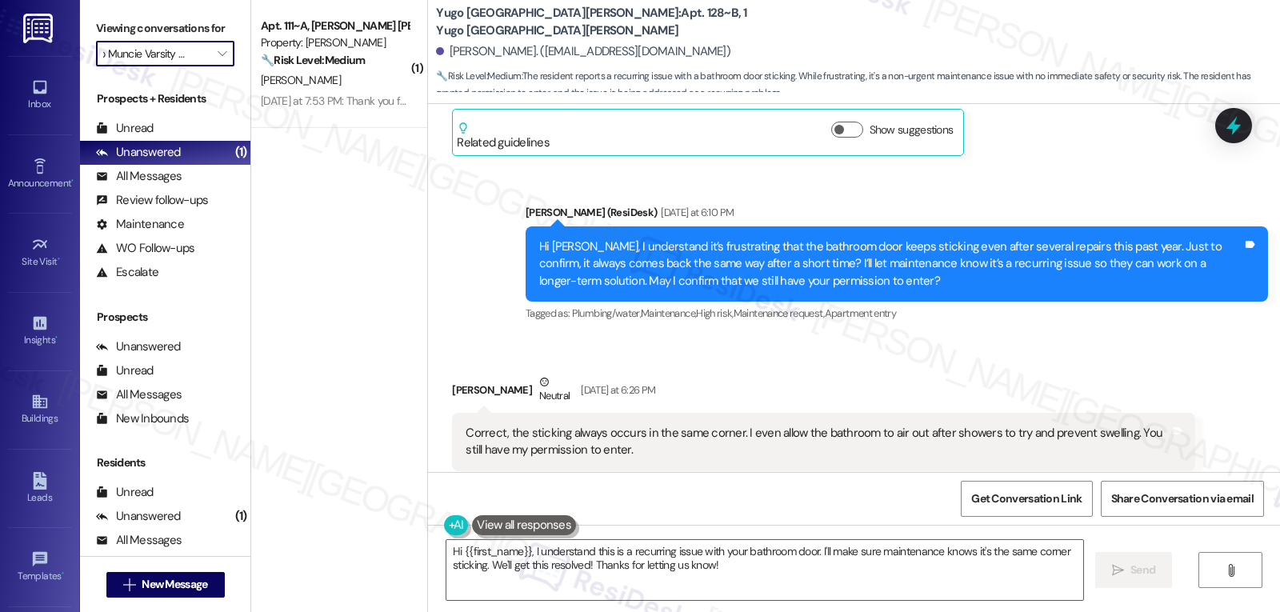
type input "Yugo Raleigh Logan"
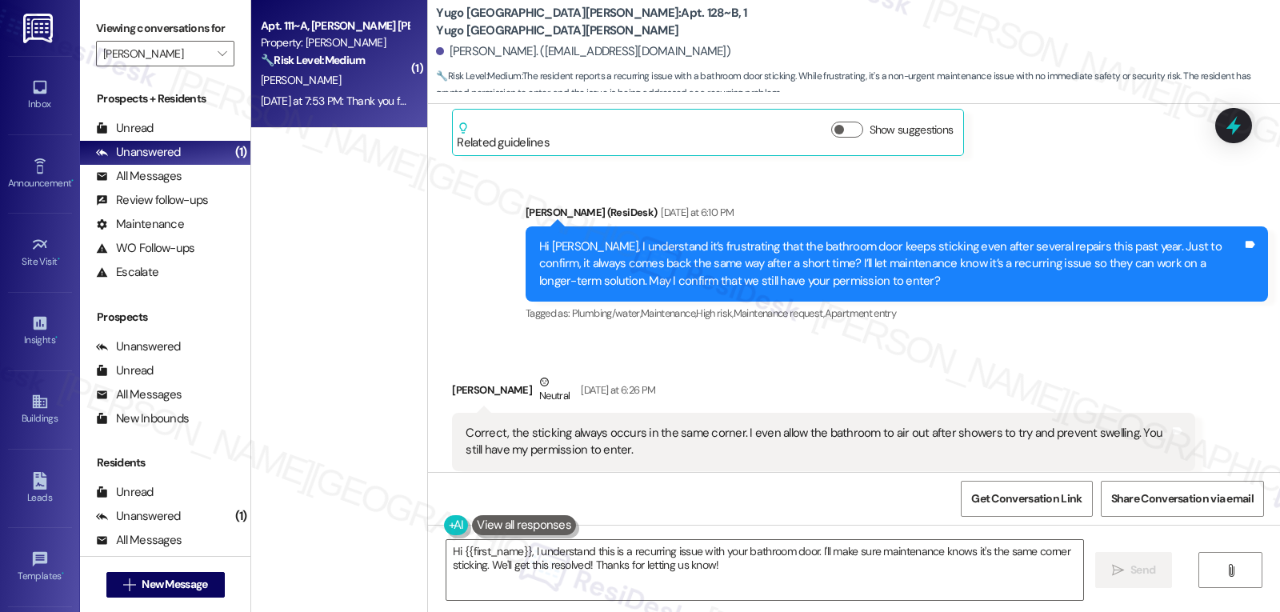
click at [342, 87] on div "M. Osmon" at bounding box center [334, 80] width 151 height 20
type textarea "Fetching suggested responses. Please feel free to read through the conversation…"
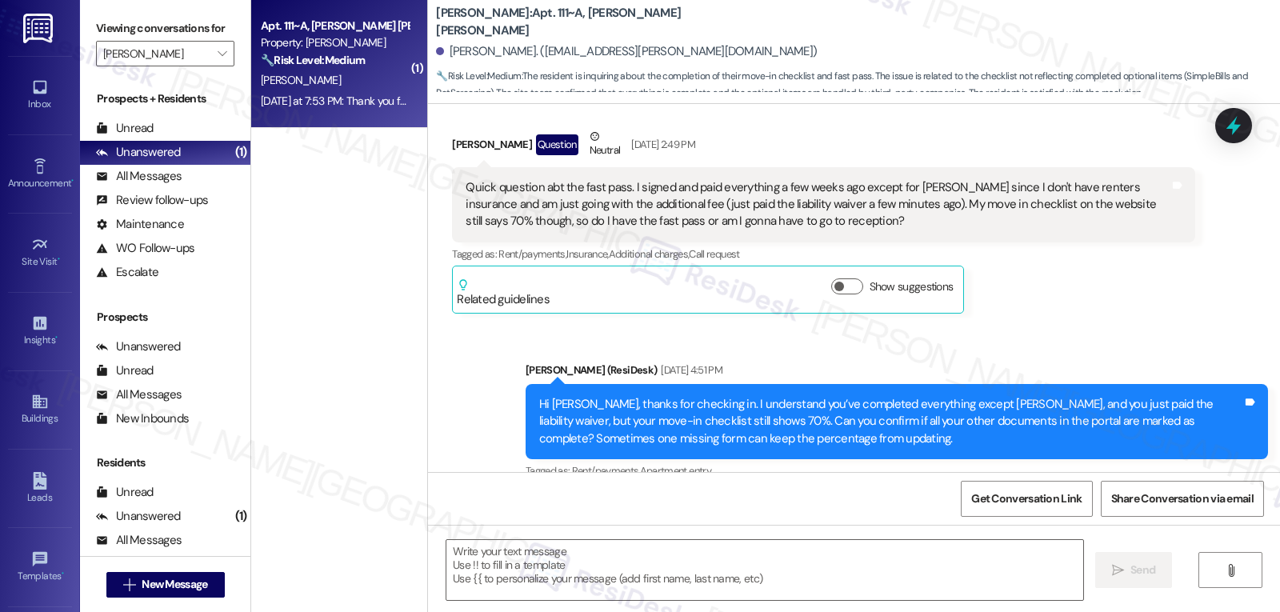
type textarea "Fetching suggested responses. Please feel free to read through the conversation…"
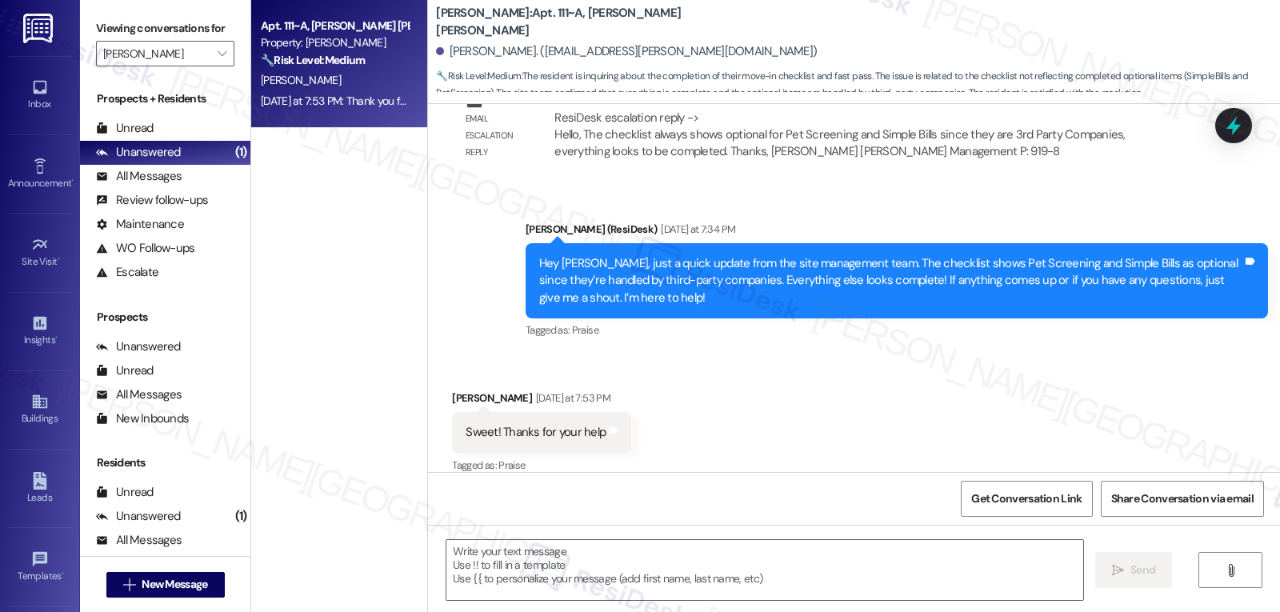
scroll to position [1689, 0]
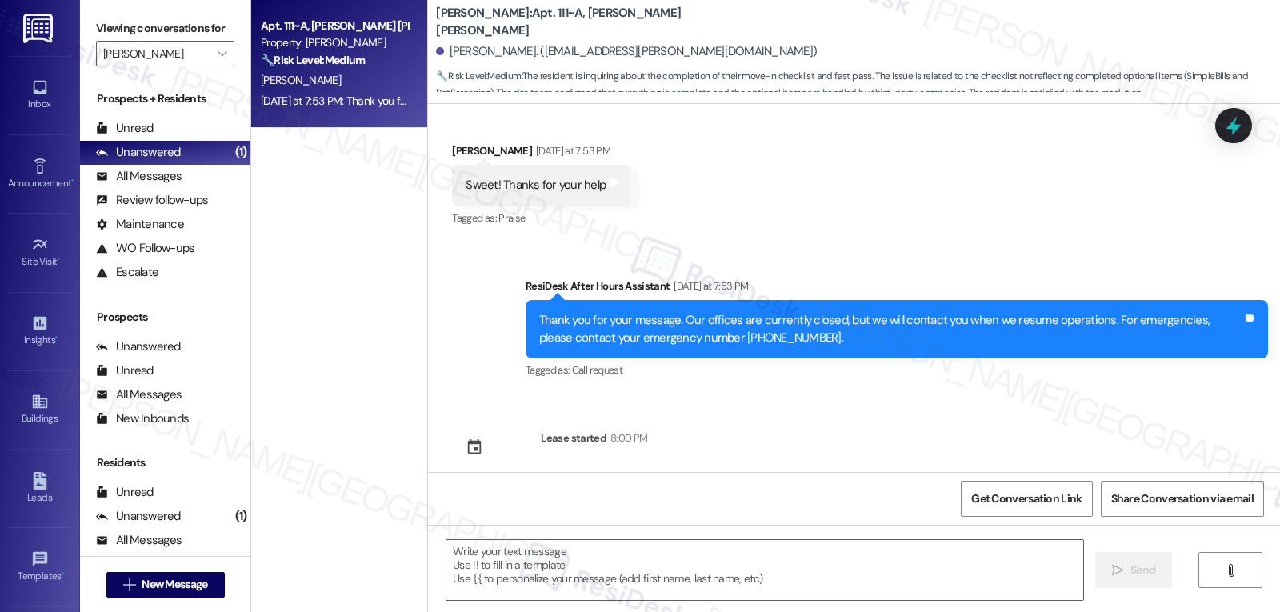
click at [456, 142] on div "Michael Osmon Yesterday at 7:53 PM" at bounding box center [541, 153] width 179 height 22
copy div "[PERSON_NAME]"
click at [502, 548] on textarea at bounding box center [764, 570] width 637 height 60
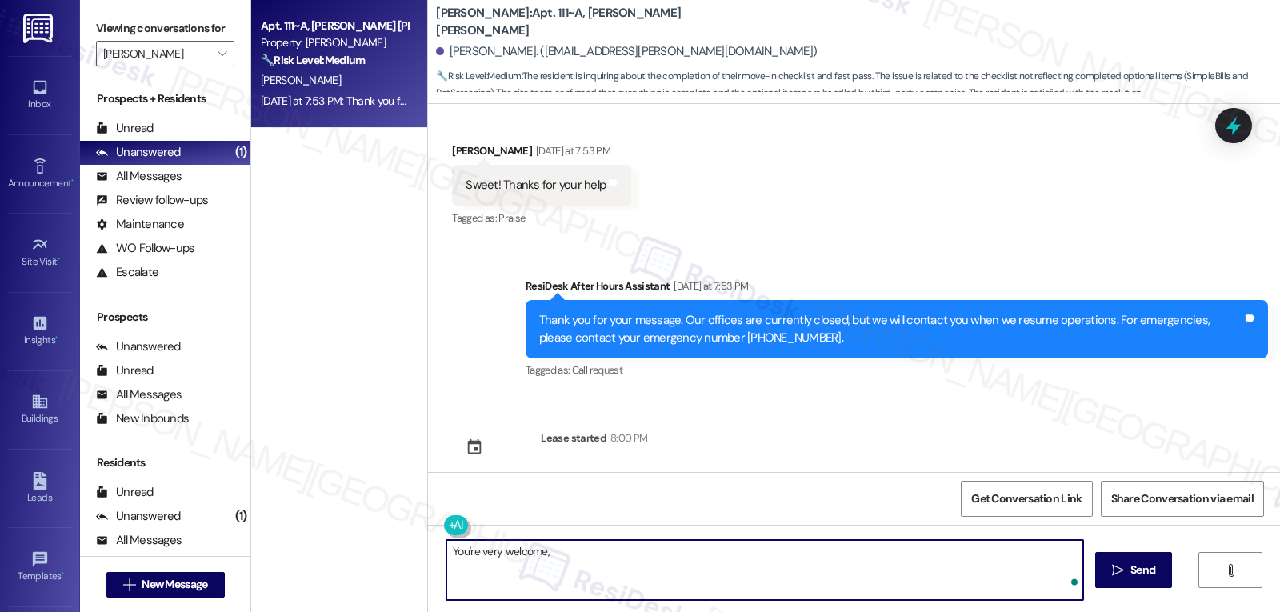
paste textarea "[PERSON_NAME]"
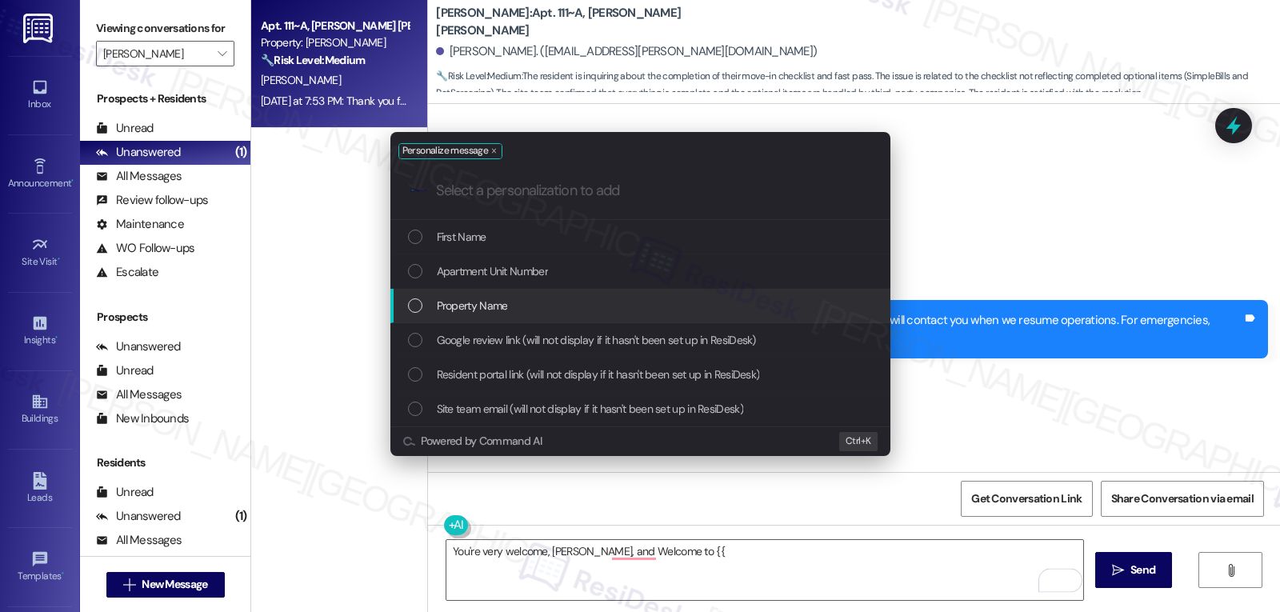
click at [476, 306] on span "Property Name" at bounding box center [472, 306] width 71 height 18
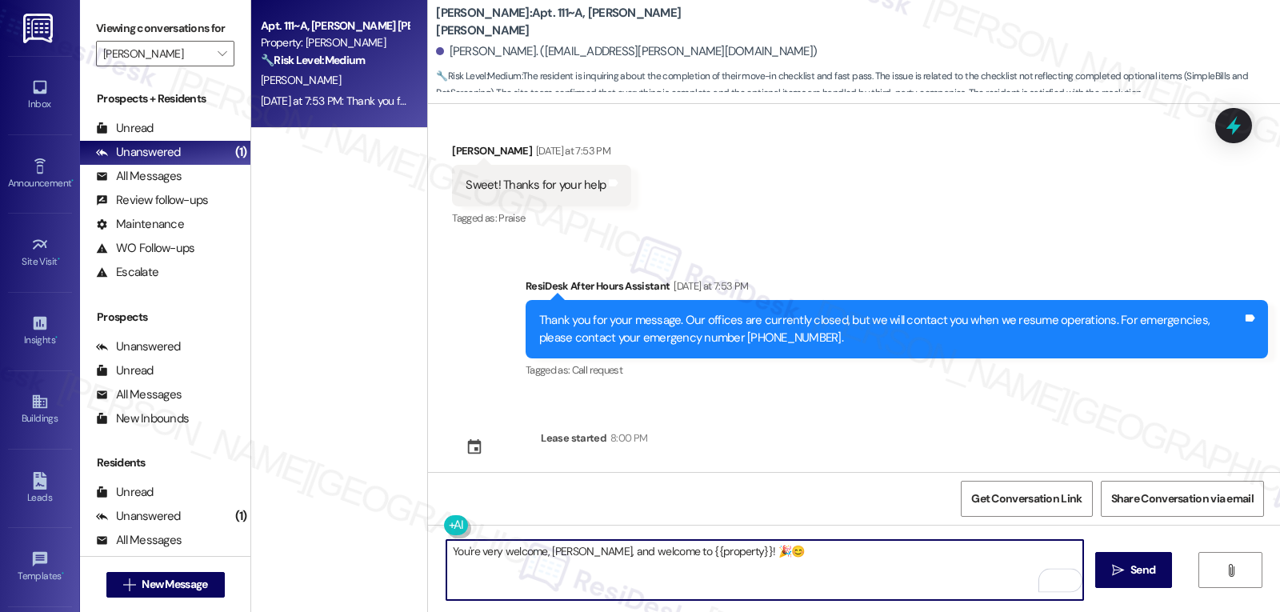
click at [849, 568] on textarea "You're very welcome, Michael, and welcome to {{property}}! 🎉😊" at bounding box center [764, 570] width 637 height 60
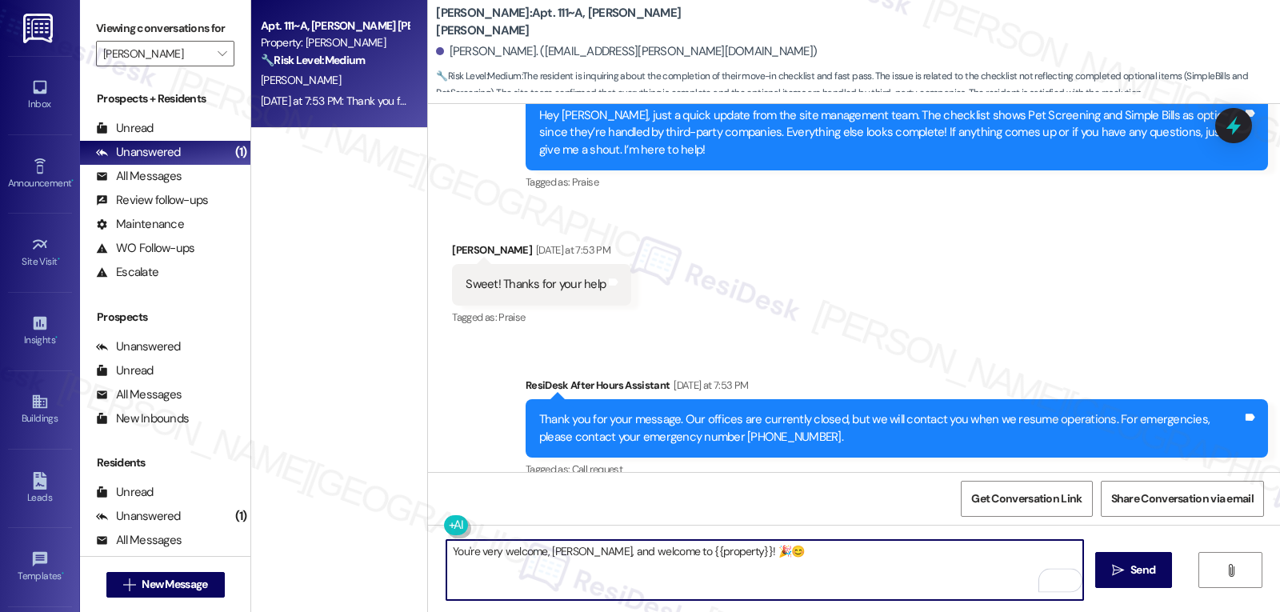
scroll to position [1529, 0]
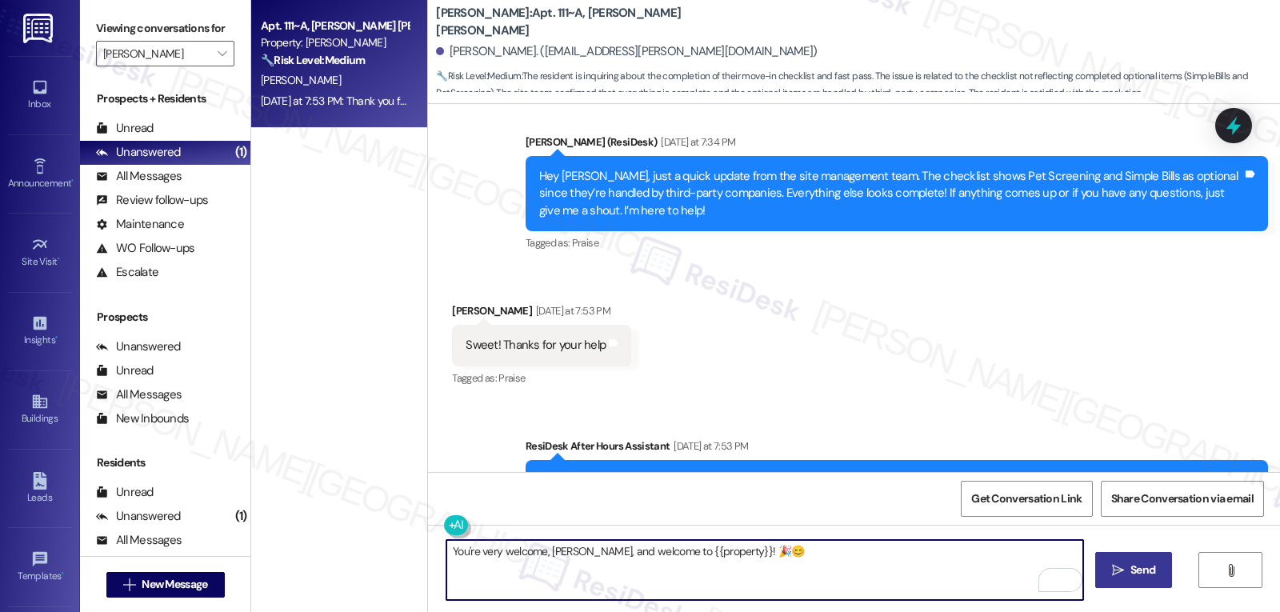
type textarea "You're very welcome, Michael, and welcome to {{property}}! 🎉😊"
click at [1146, 572] on span "Send" at bounding box center [1142, 570] width 25 height 17
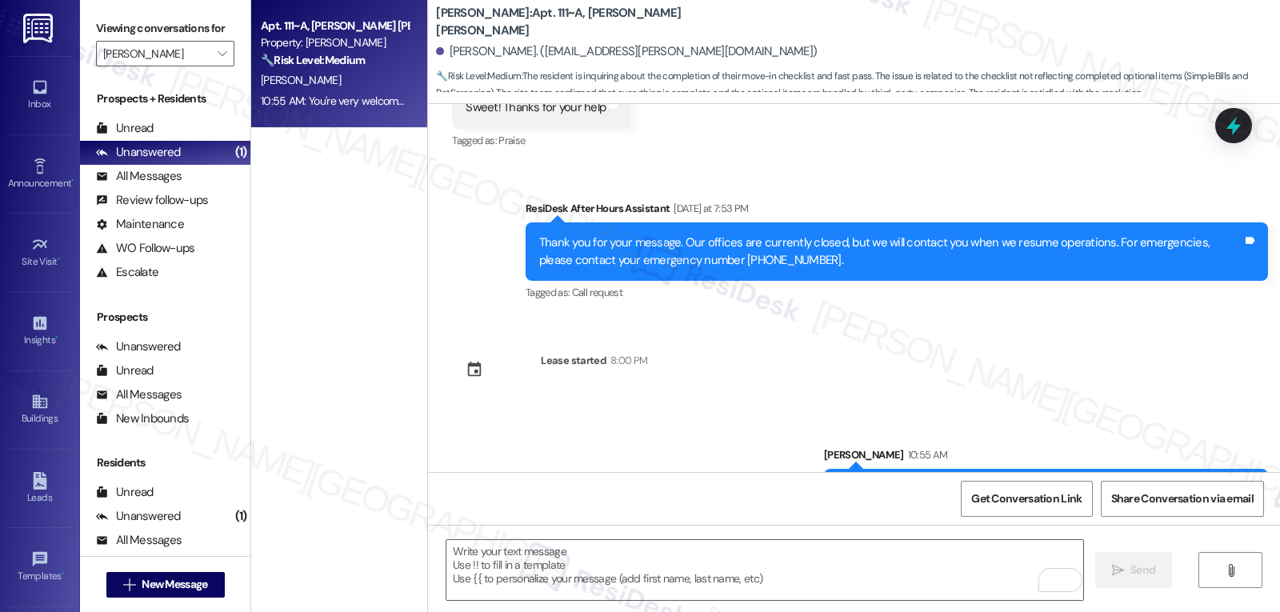
scroll to position [1800, 0]
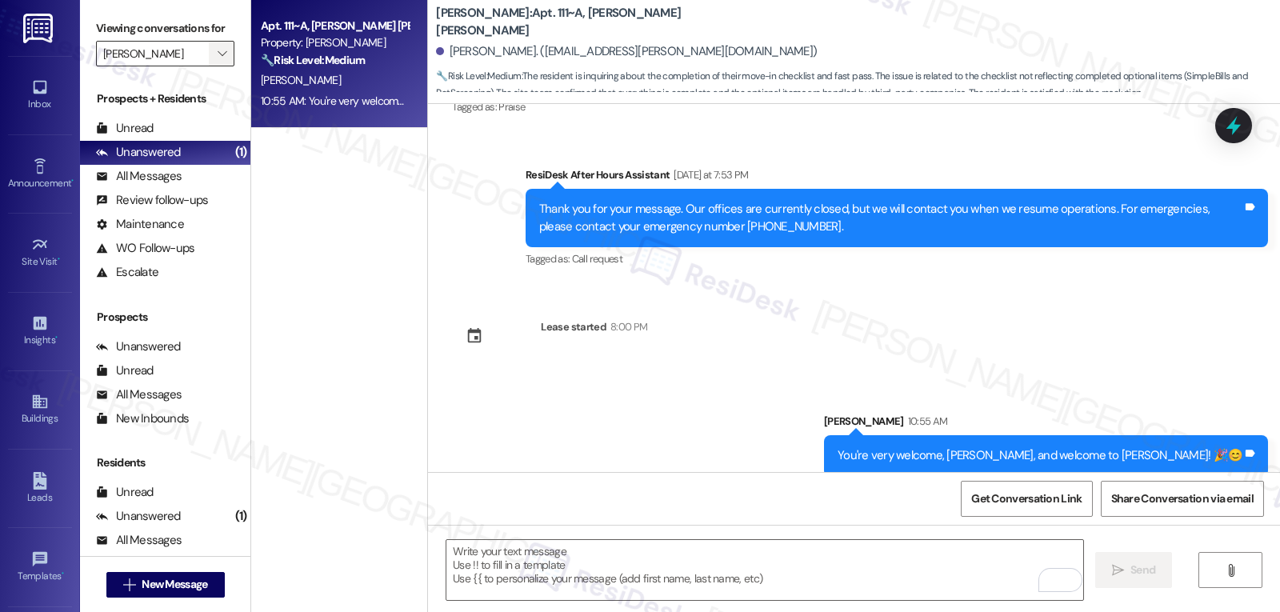
click at [218, 60] on icon "" at bounding box center [222, 53] width 9 height 13
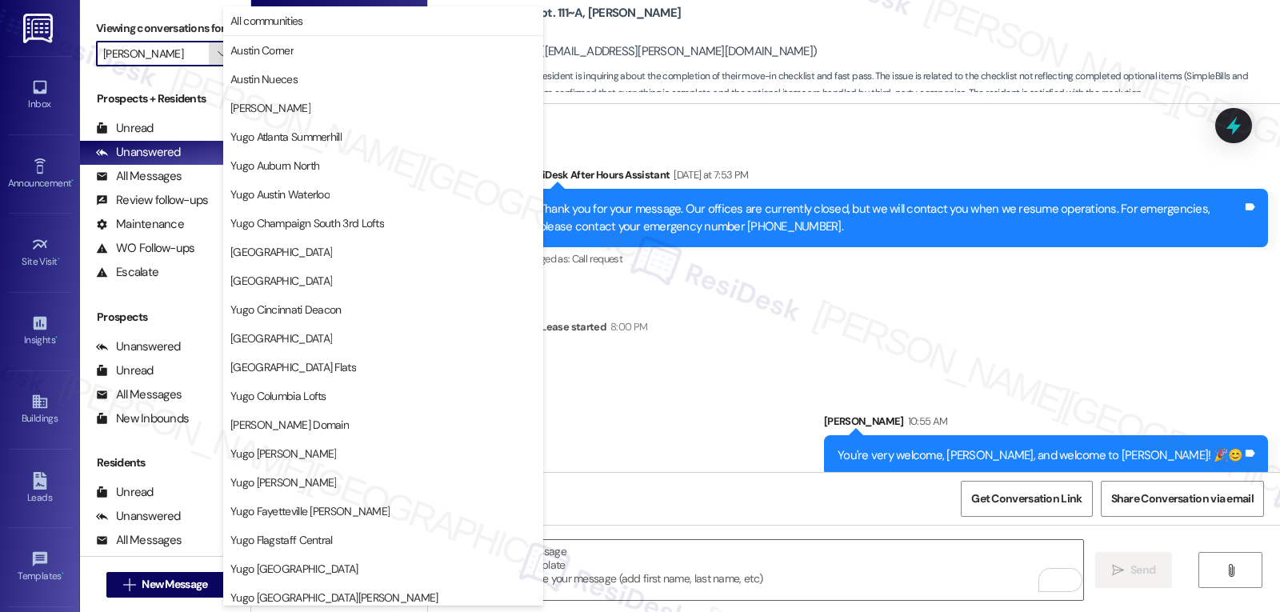
scroll to position [669, 0]
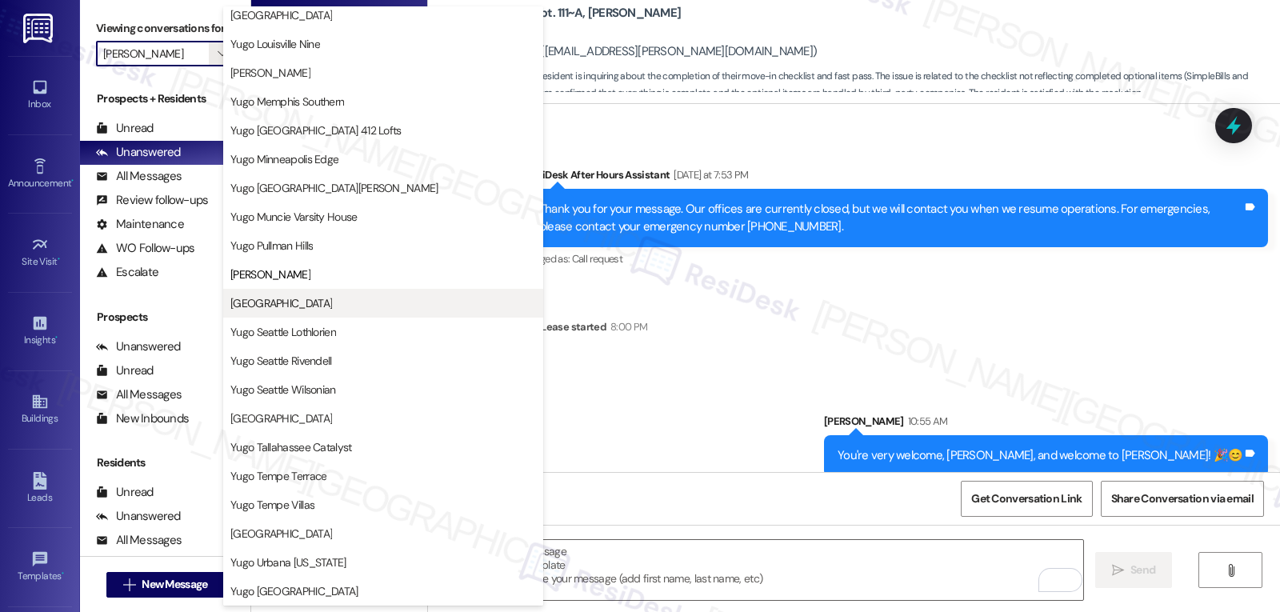
click at [297, 304] on span "[GEOGRAPHIC_DATA]" at bounding box center [281, 303] width 102 height 16
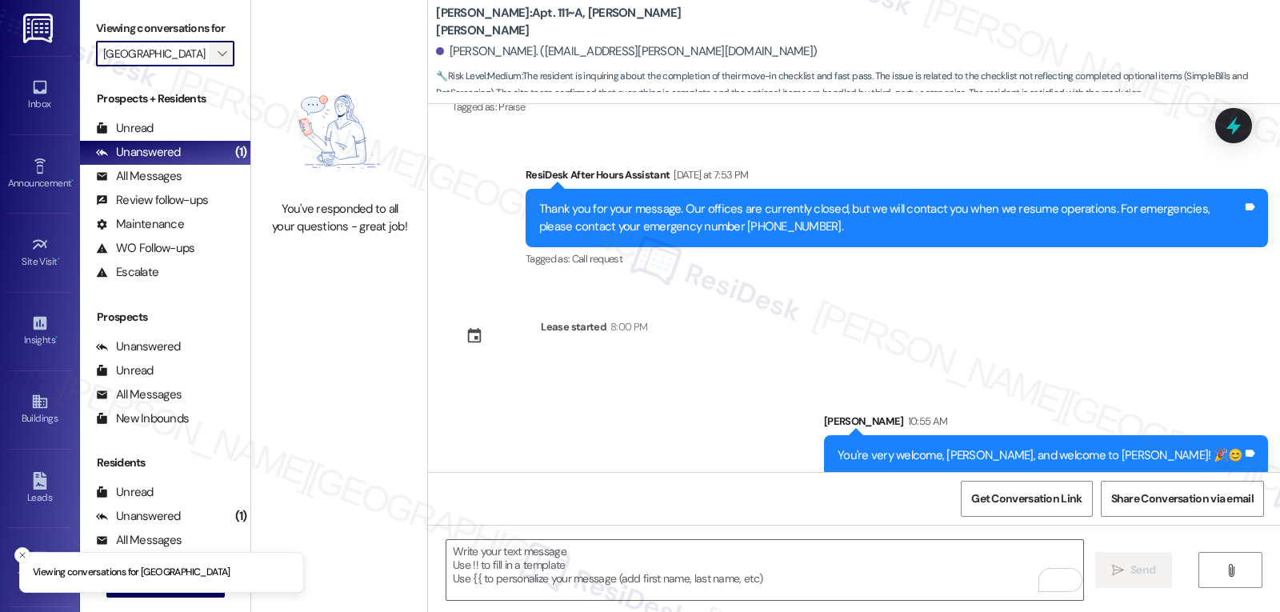
click at [214, 66] on span "" at bounding box center [221, 54] width 15 height 26
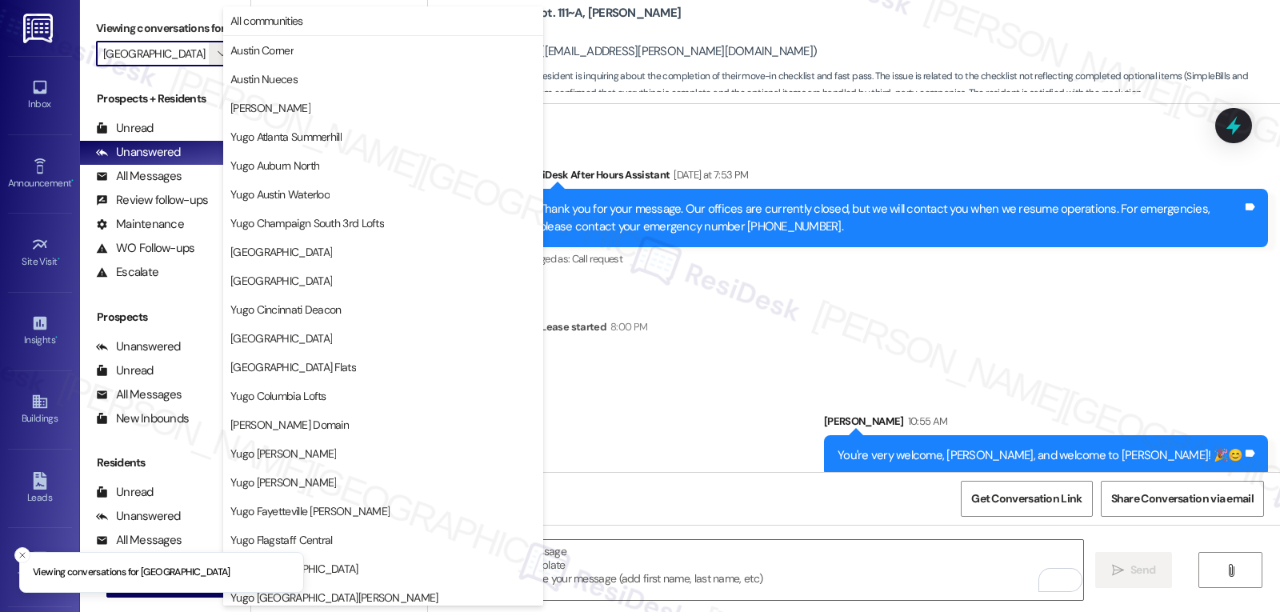
scroll to position [669, 0]
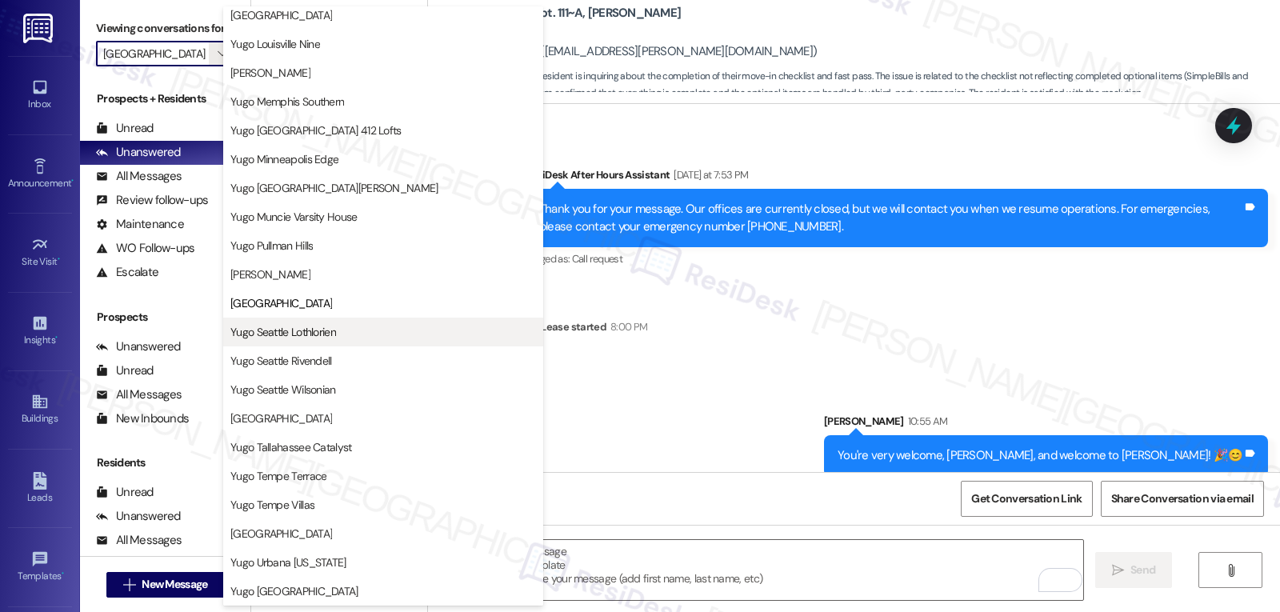
click at [336, 334] on span "Yugo Seattle Lothlorien" at bounding box center [283, 332] width 106 height 16
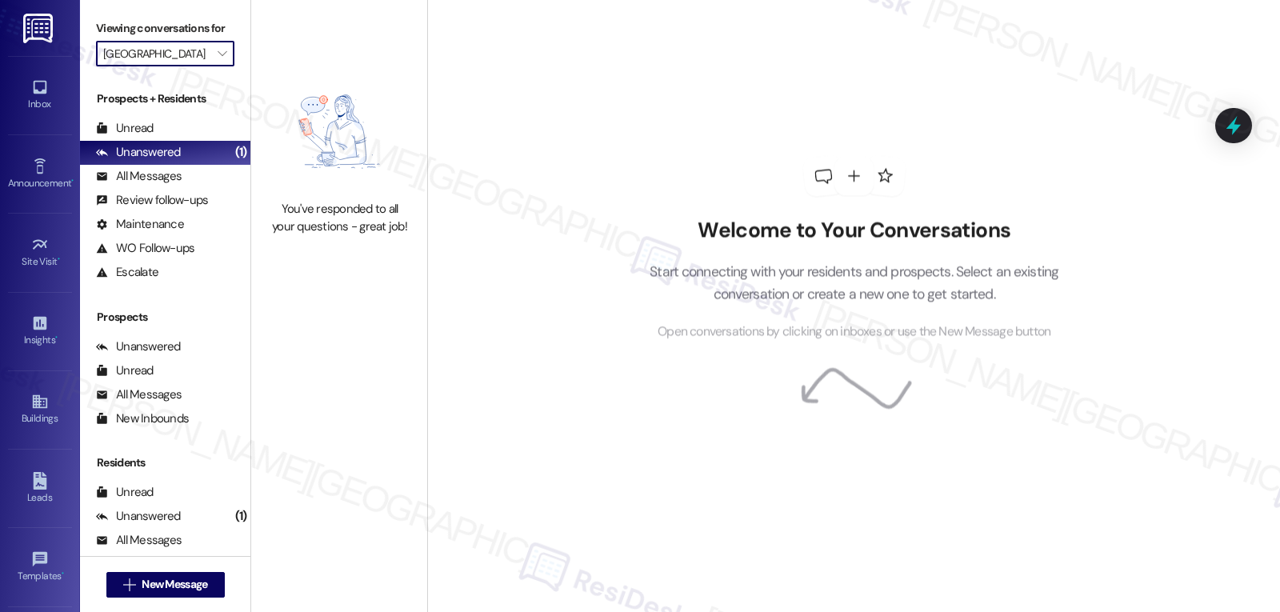
type input "Yugo Seattle Lothlorien"
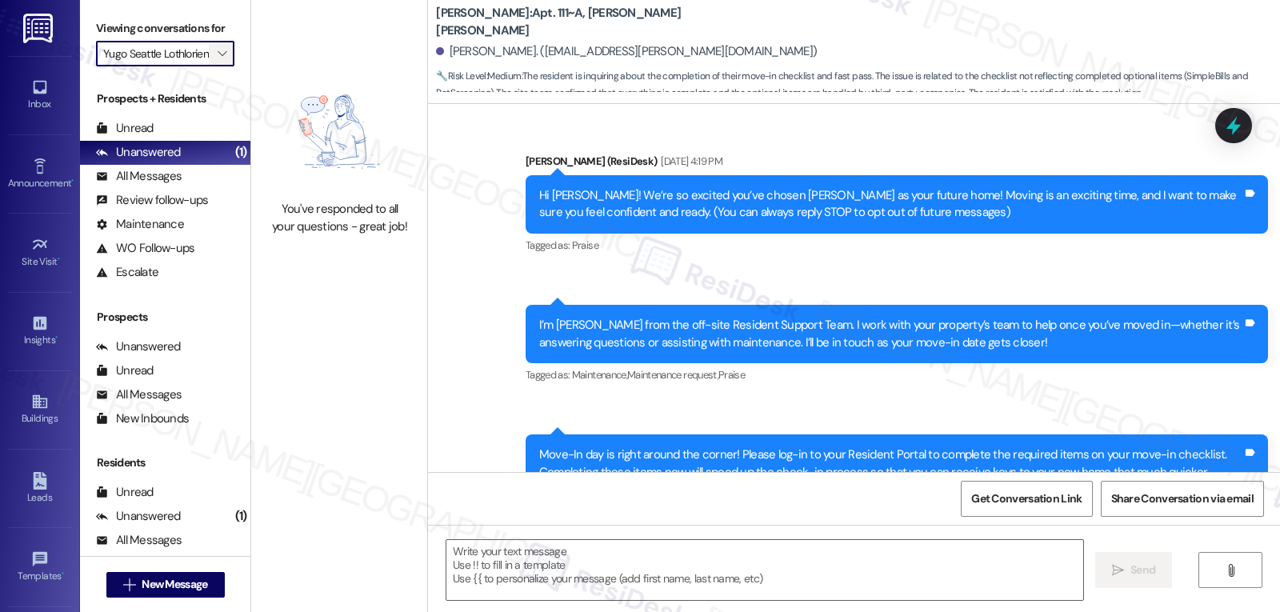
click at [209, 66] on button "" at bounding box center [222, 54] width 26 height 26
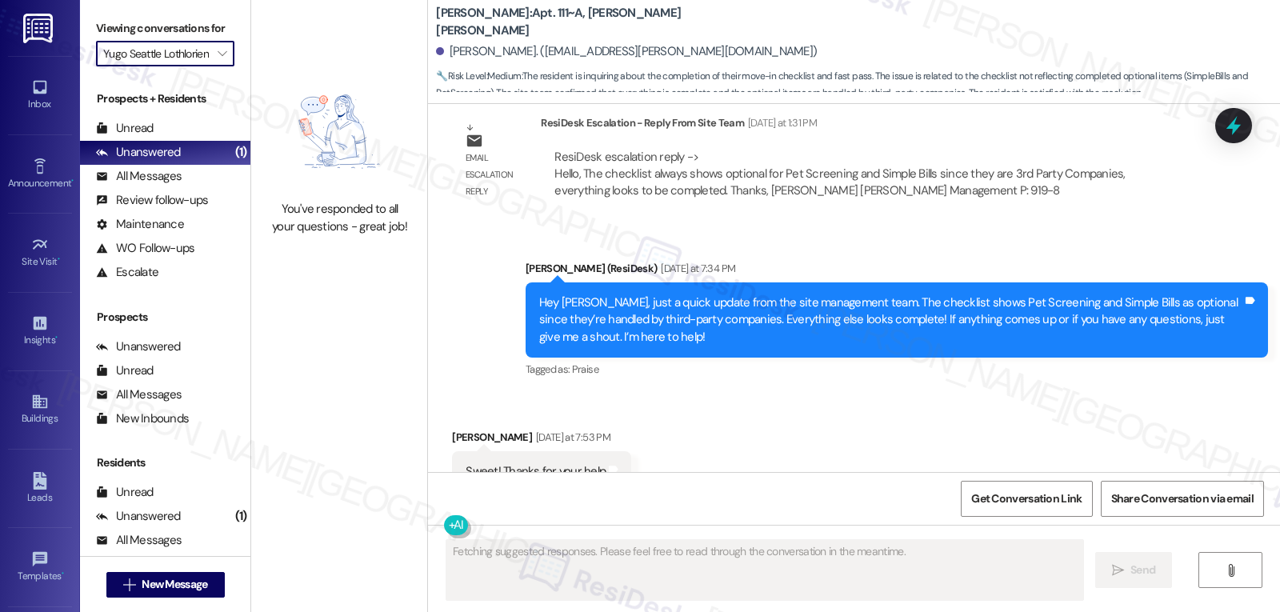
scroll to position [1442, 0]
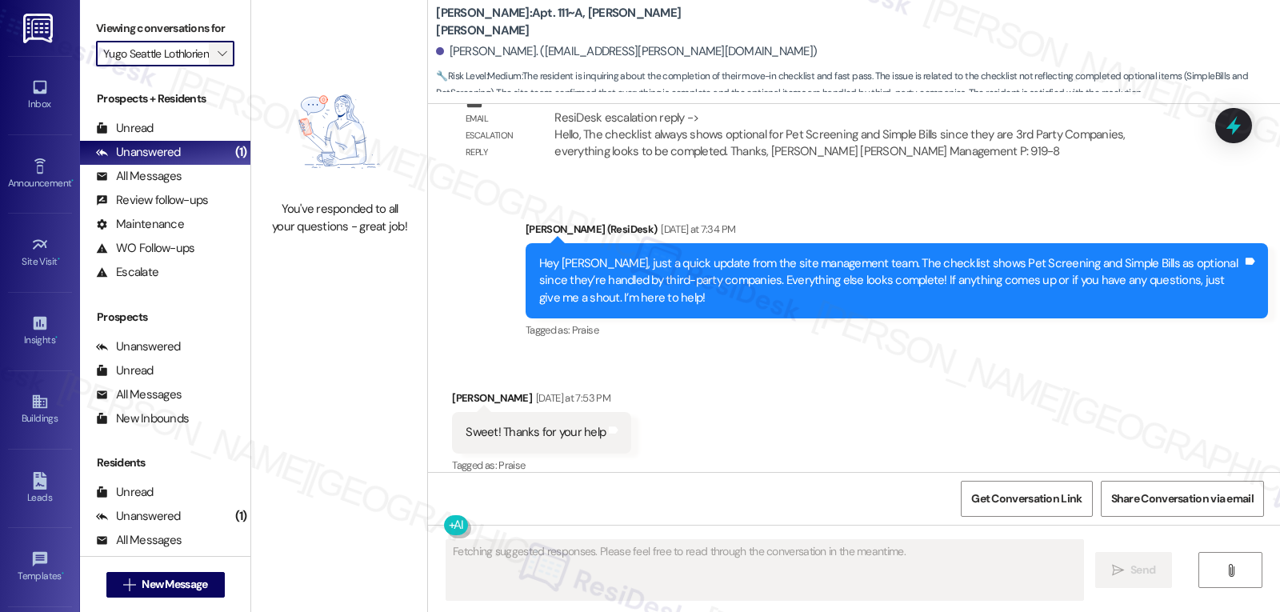
click at [215, 66] on span "" at bounding box center [221, 54] width 15 height 26
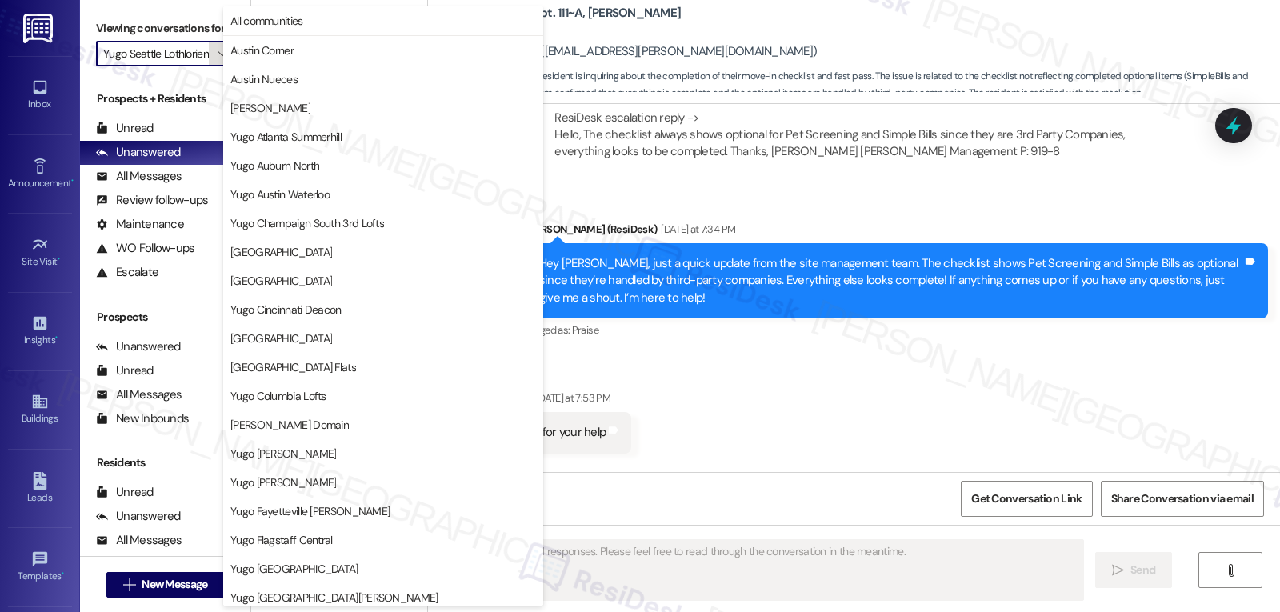
scroll to position [669, 0]
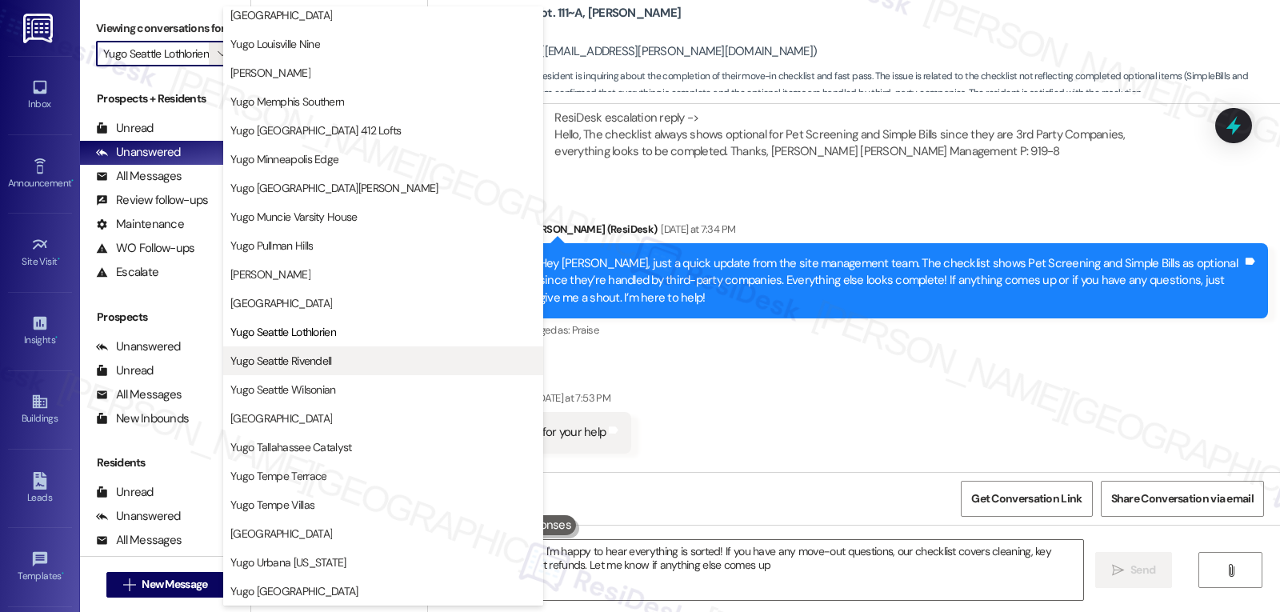
type textarea "Hey {{first_name}}, I'm happy to hear everything is sorted! If you have any mov…"
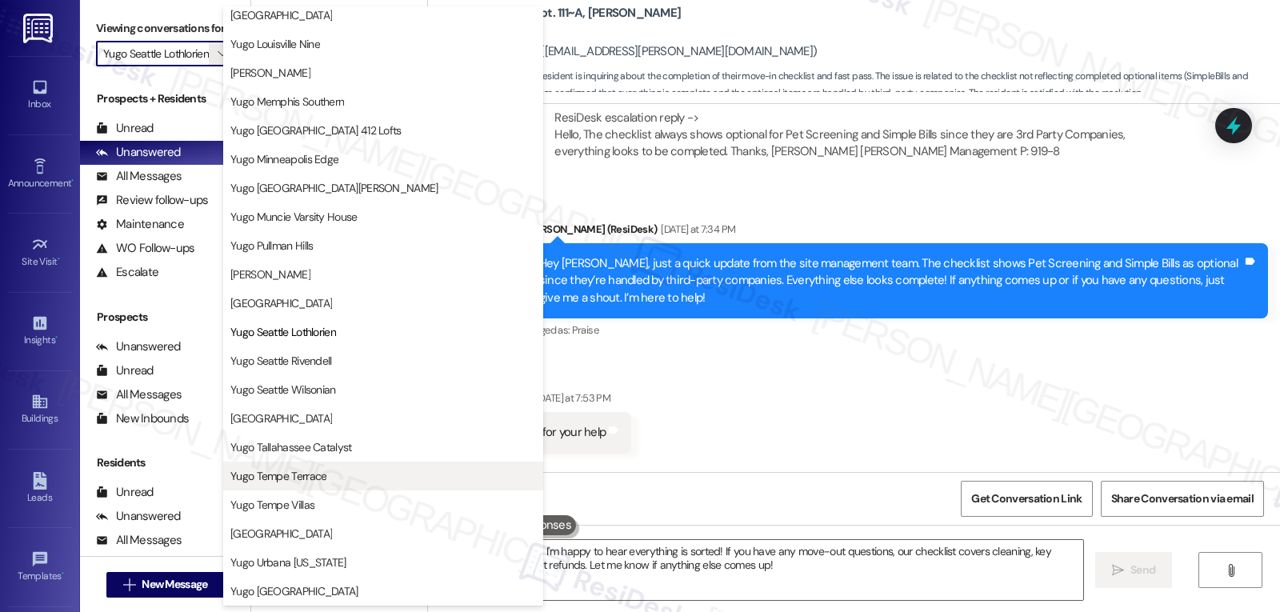
click at [339, 474] on span "Yugo Tempe Terrace" at bounding box center [383, 476] width 306 height 16
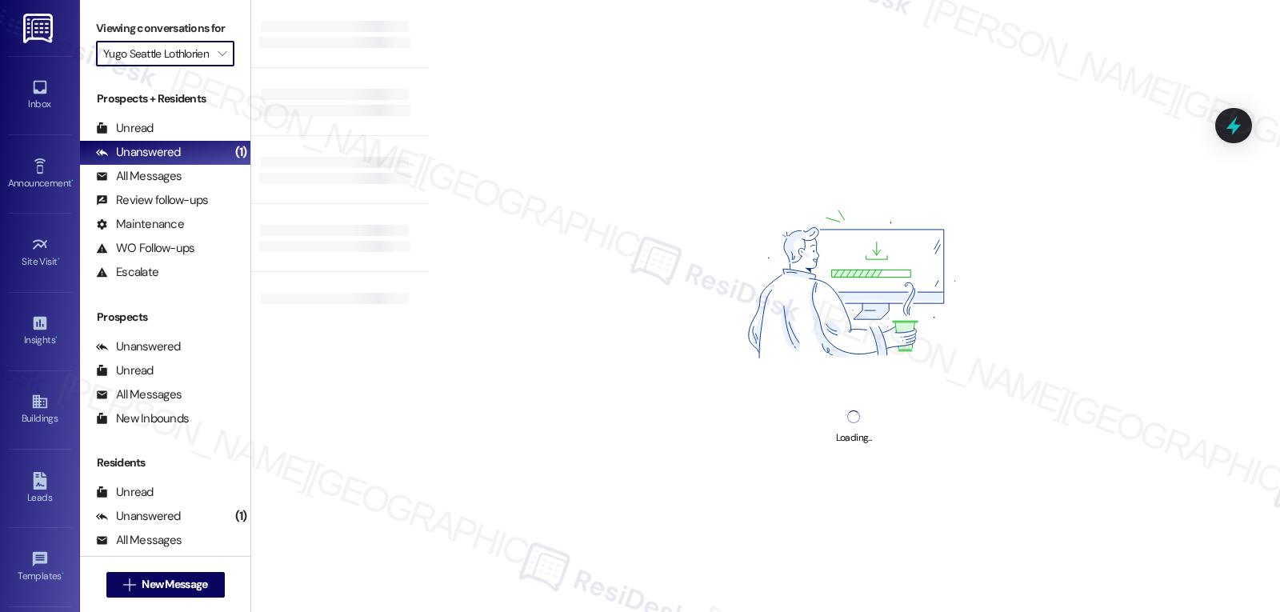
type input "Yugo Tempe Terrace"
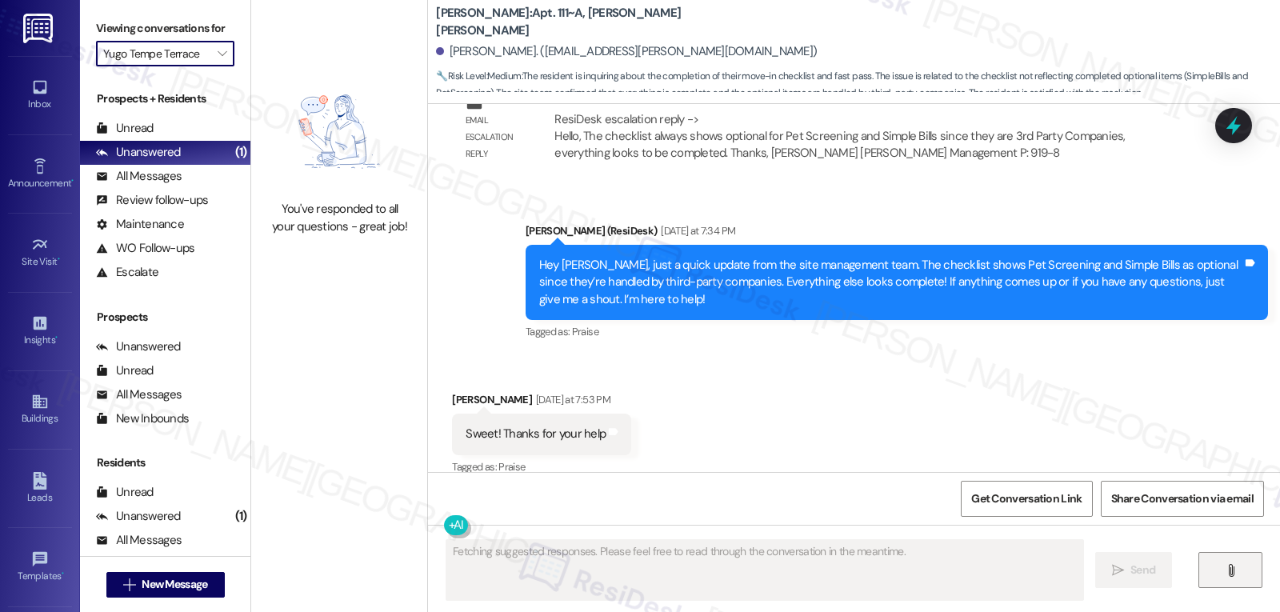
scroll to position [1442, 0]
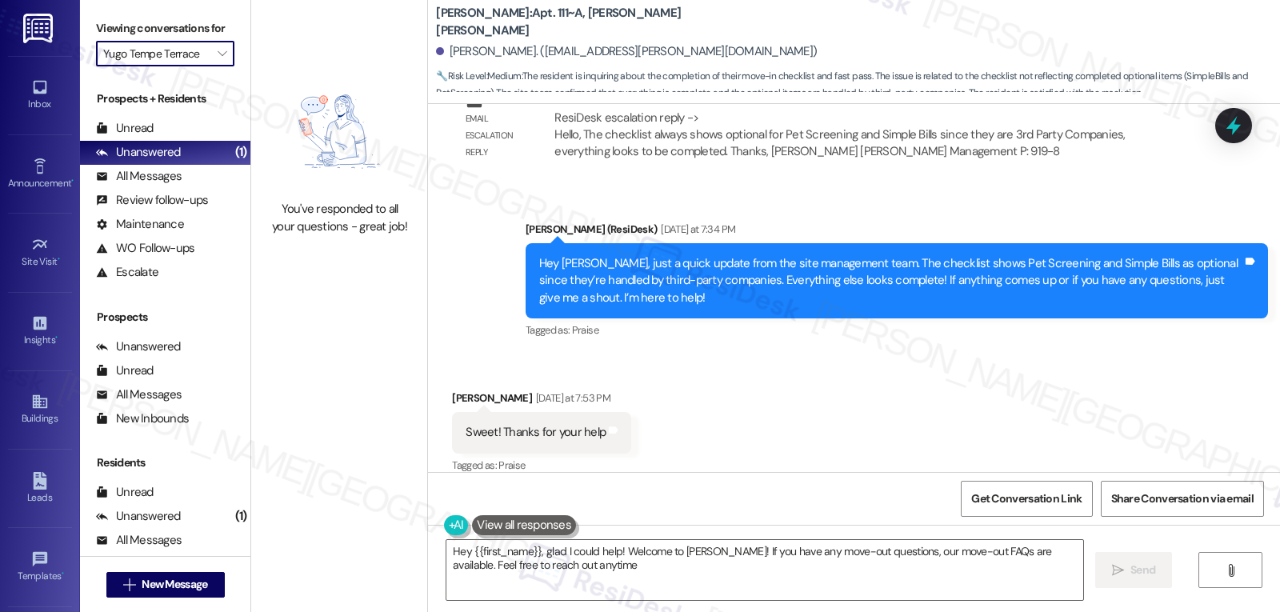
type textarea "Hey {{first_name}}, glad I could help! Welcome to Yugo Raleigh Logan! If you ha…"
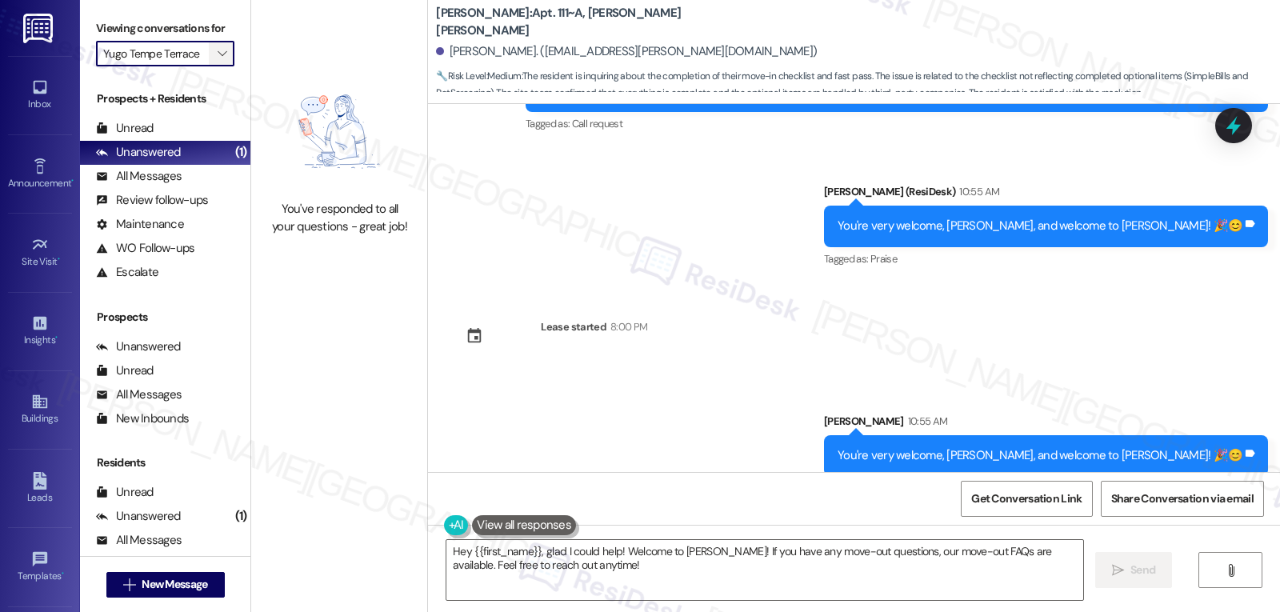
click at [224, 80] on div "Viewing conversations for Yugo Tempe Terrace " at bounding box center [165, 41] width 170 height 82
click at [214, 66] on span "" at bounding box center [221, 54] width 15 height 26
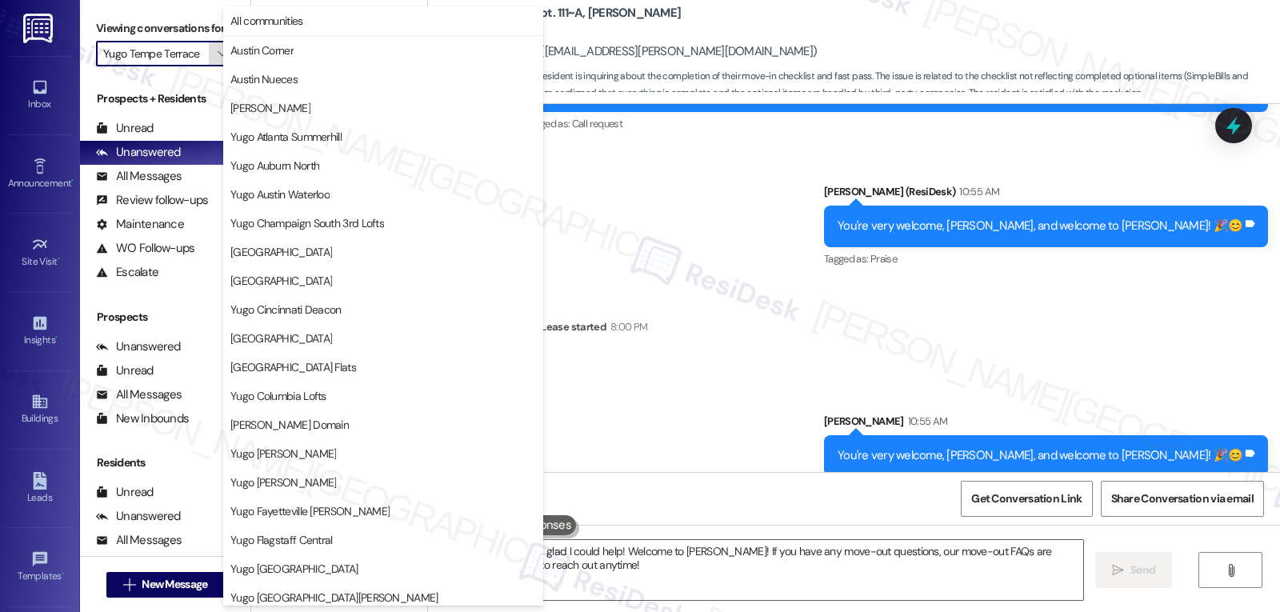
scroll to position [669, 0]
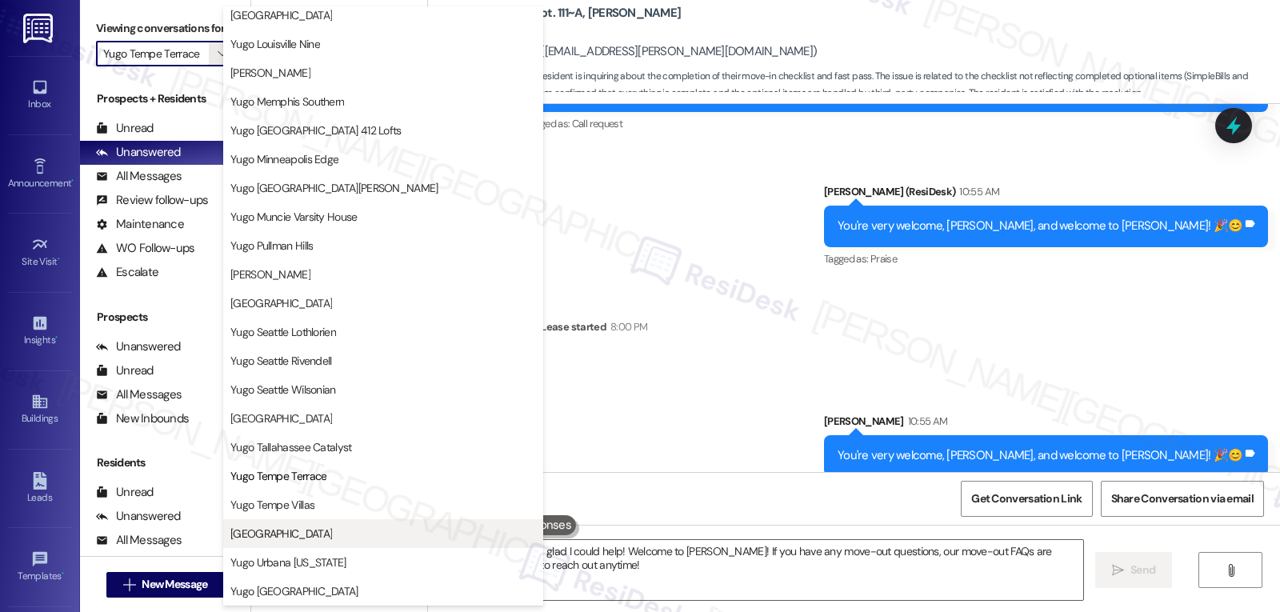
click at [329, 546] on button "Yugo Tucson Campus" at bounding box center [383, 533] width 320 height 29
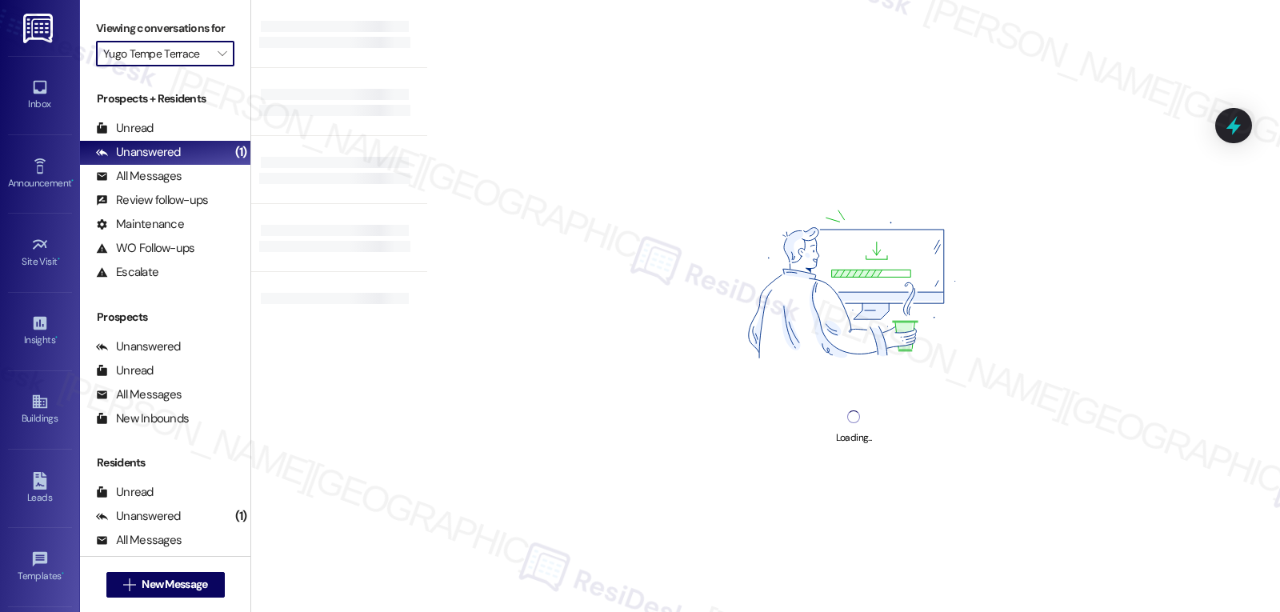
type input "Yugo Tucson Campus"
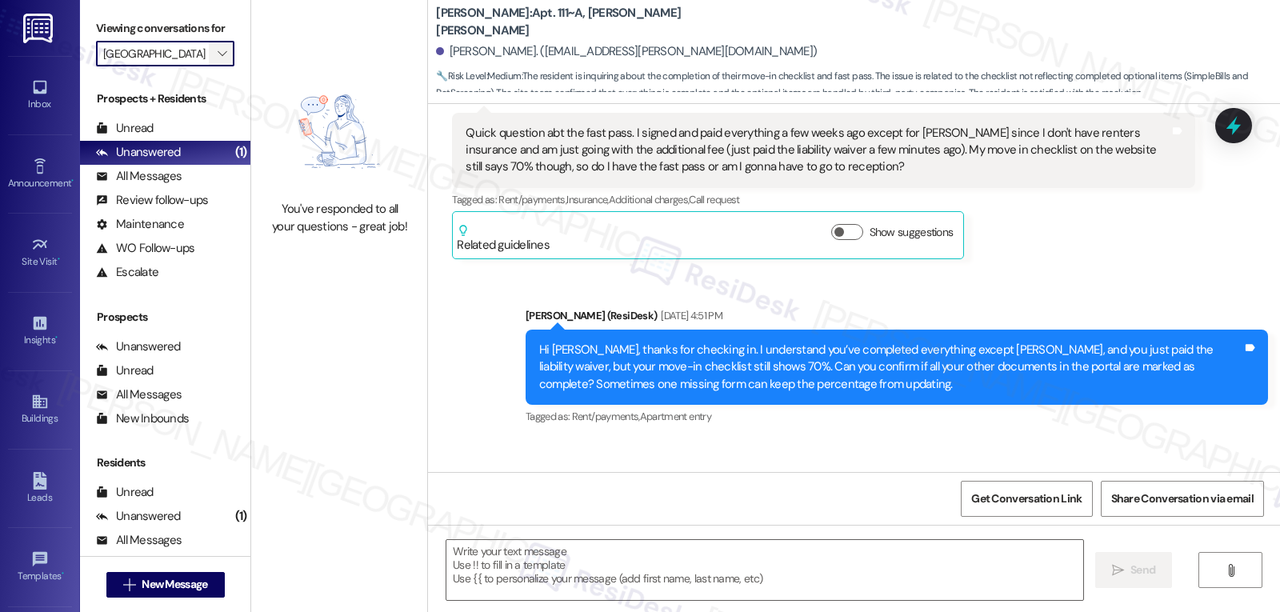
type textarea "Fetching suggested responses. Please feel free to read through the conversation…"
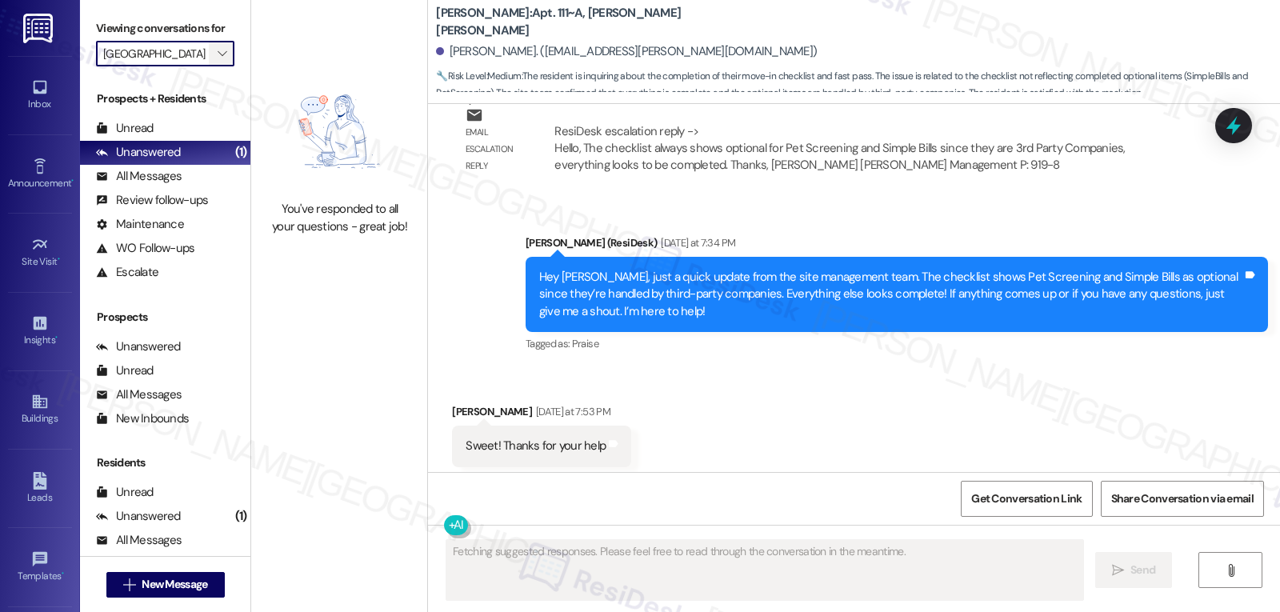
scroll to position [1442, 0]
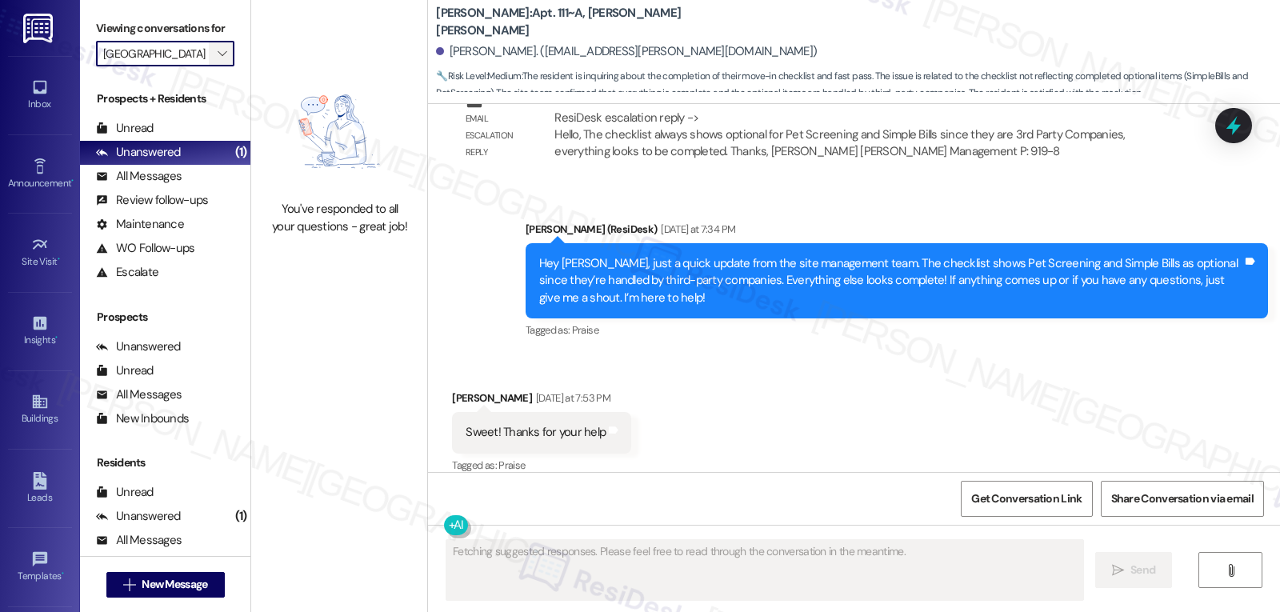
click at [218, 60] on icon "" at bounding box center [222, 53] width 9 height 13
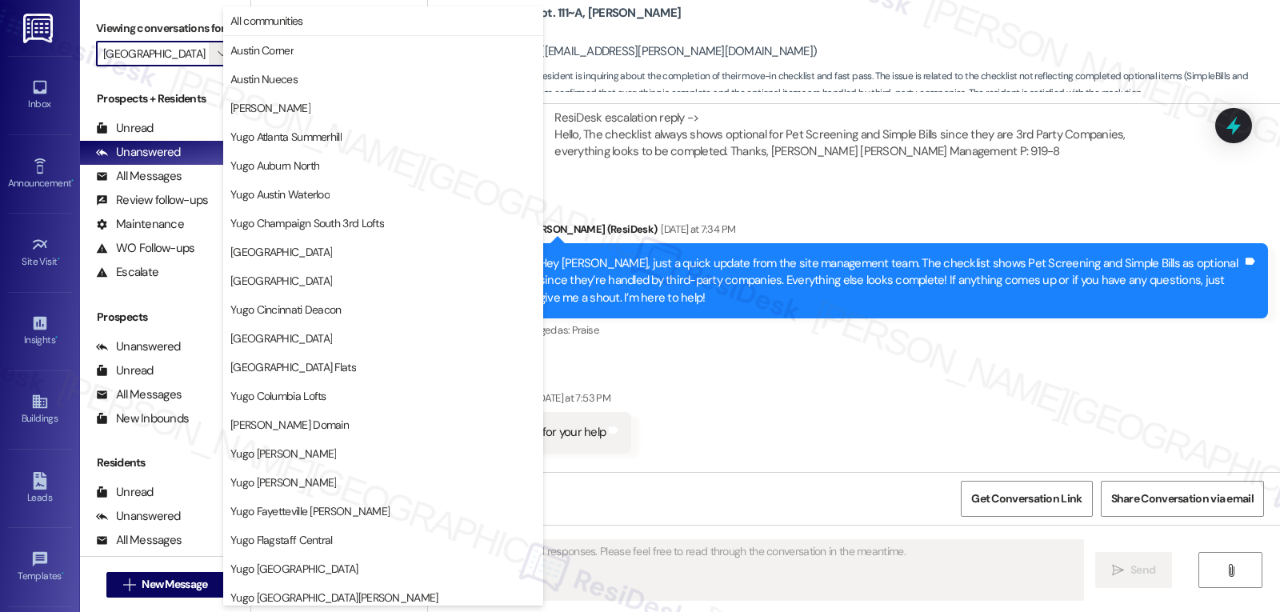
scroll to position [669, 0]
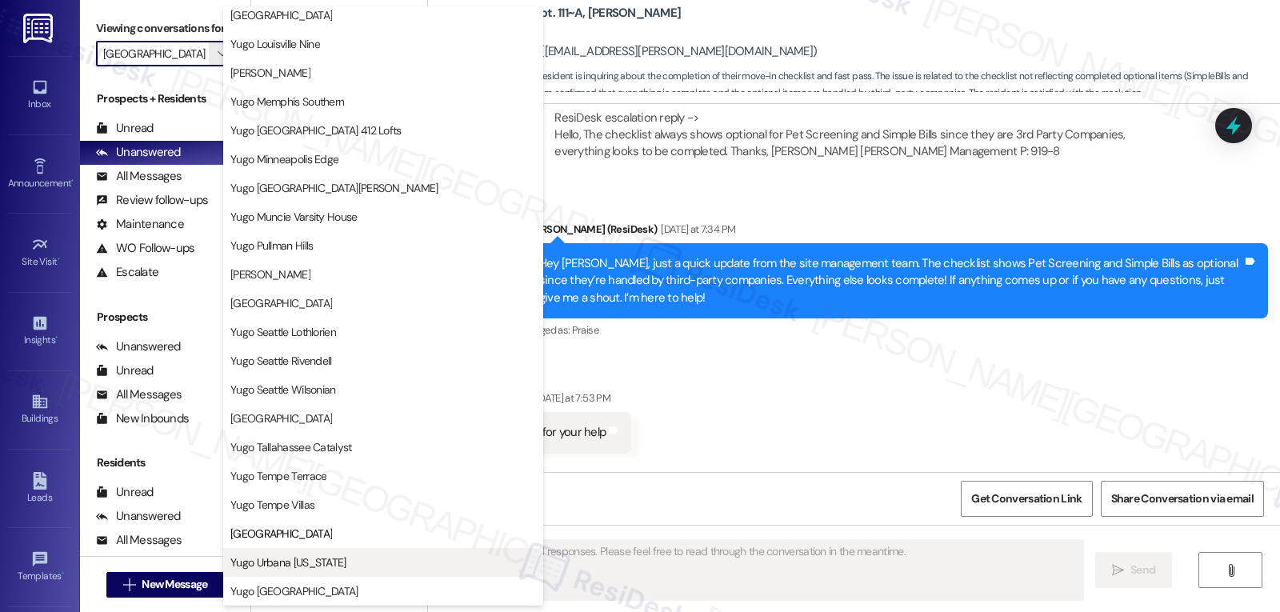
click at [303, 564] on span "Yugo Urbana Illinois" at bounding box center [288, 562] width 116 height 16
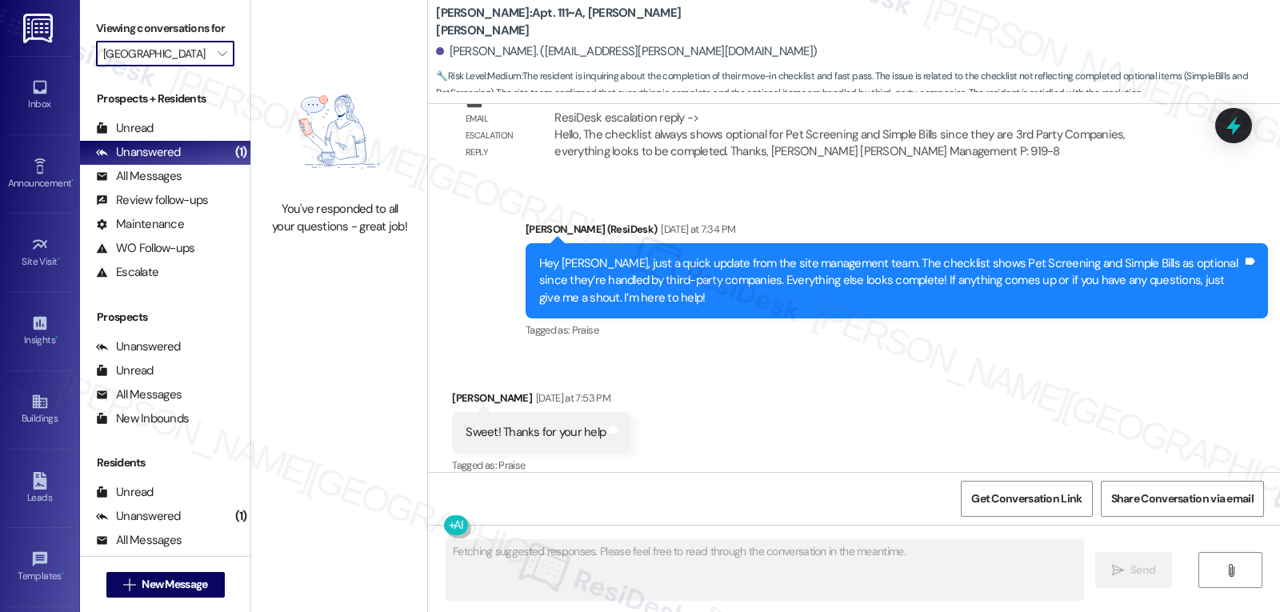
type input "Yugo Urbana Illinois"
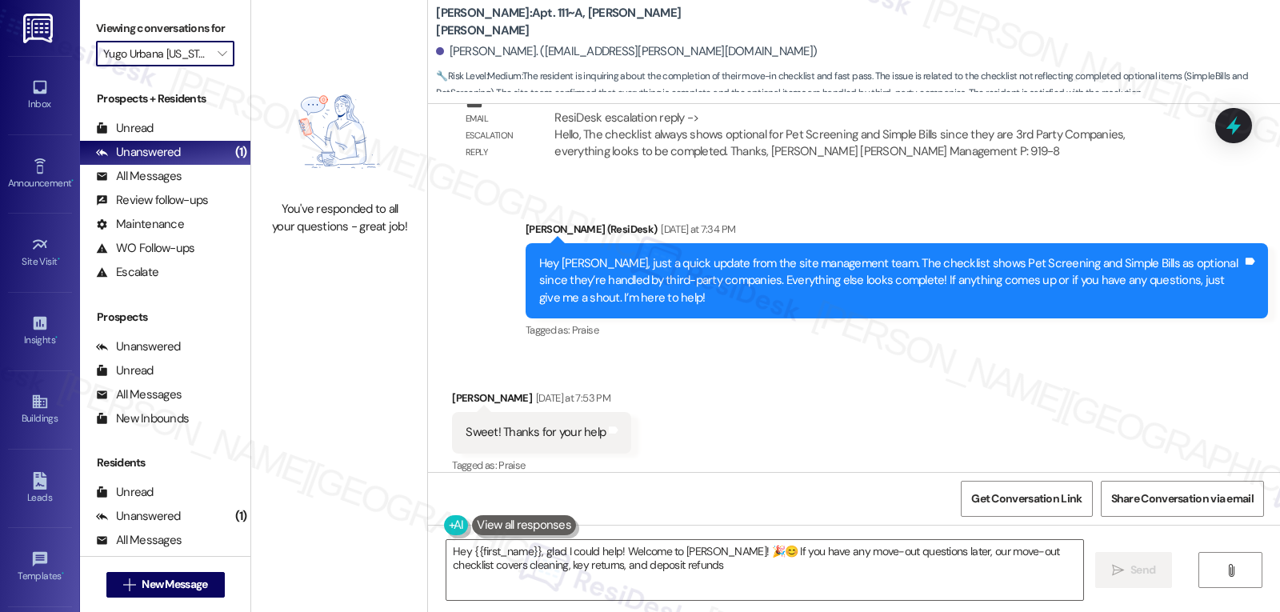
type textarea "Hey {{first_name}}, glad I could help! Welcome to Yugo Raleigh Logan! 🎉😊 If you…"
click at [214, 66] on span "" at bounding box center [221, 54] width 15 height 26
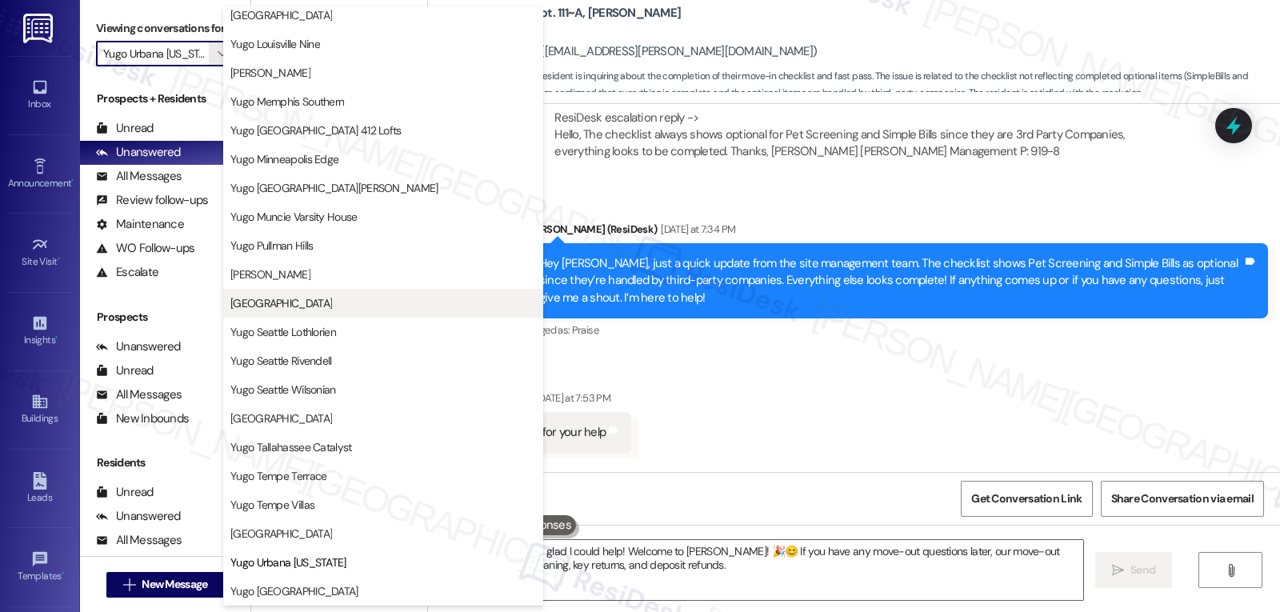
scroll to position [189, 0]
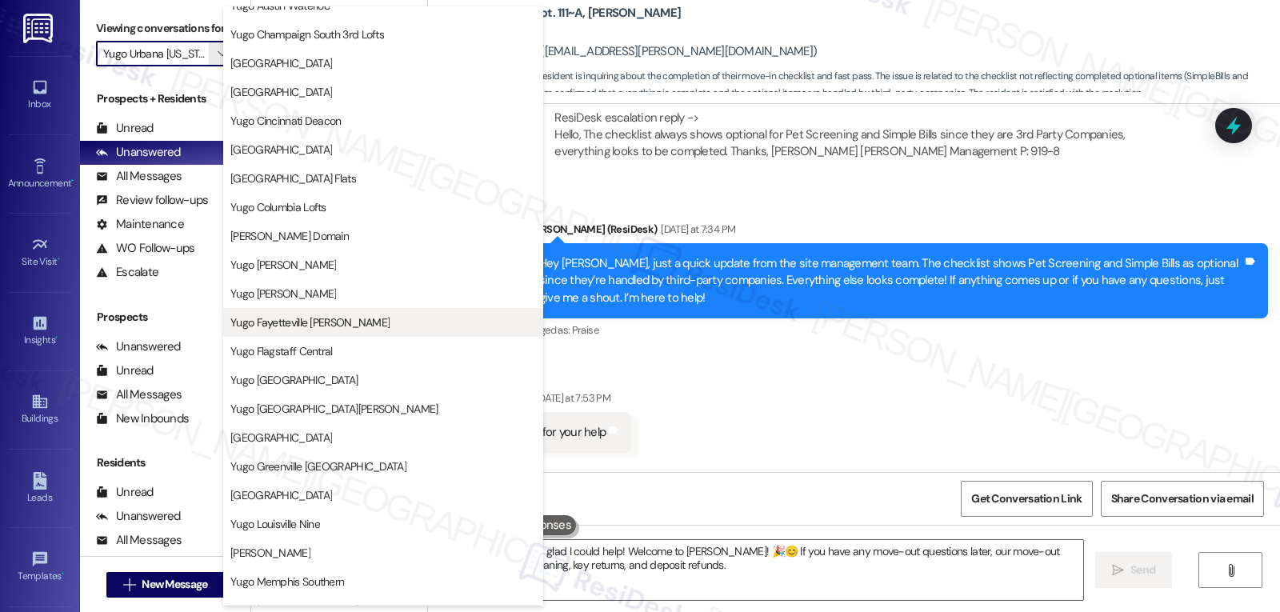
click at [343, 329] on span "Yugo Fayetteville Dickson" at bounding box center [309, 322] width 159 height 16
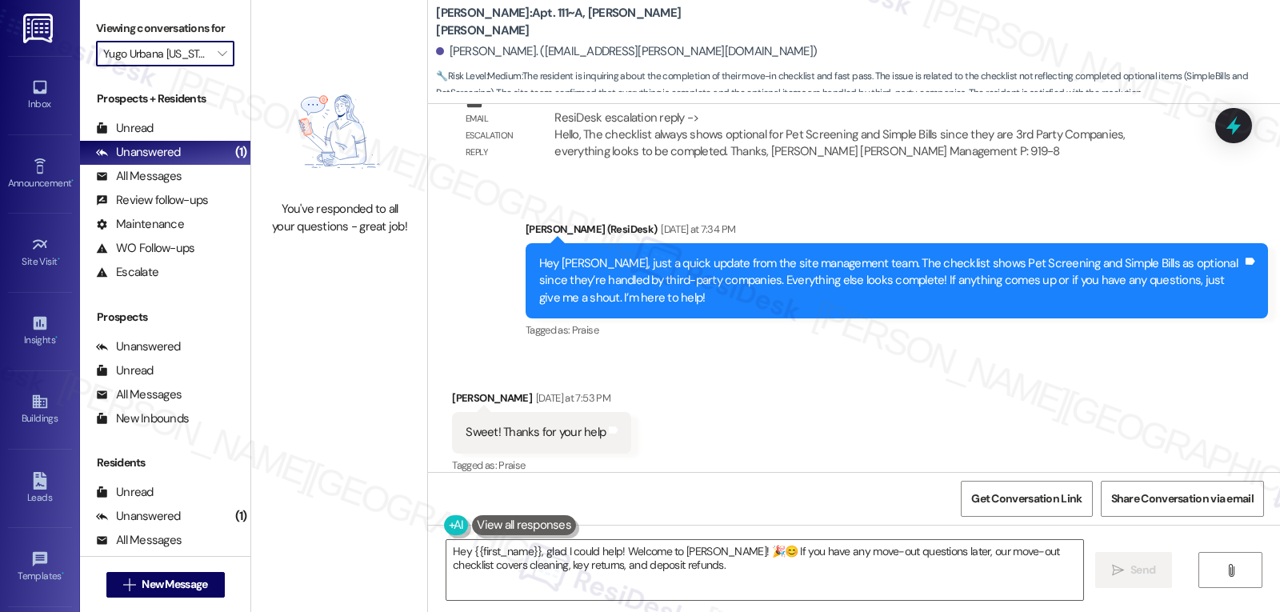
type input "Yugo Fayetteville Dickson"
click at [138, 185] on div "All Messages" at bounding box center [139, 176] width 86 height 17
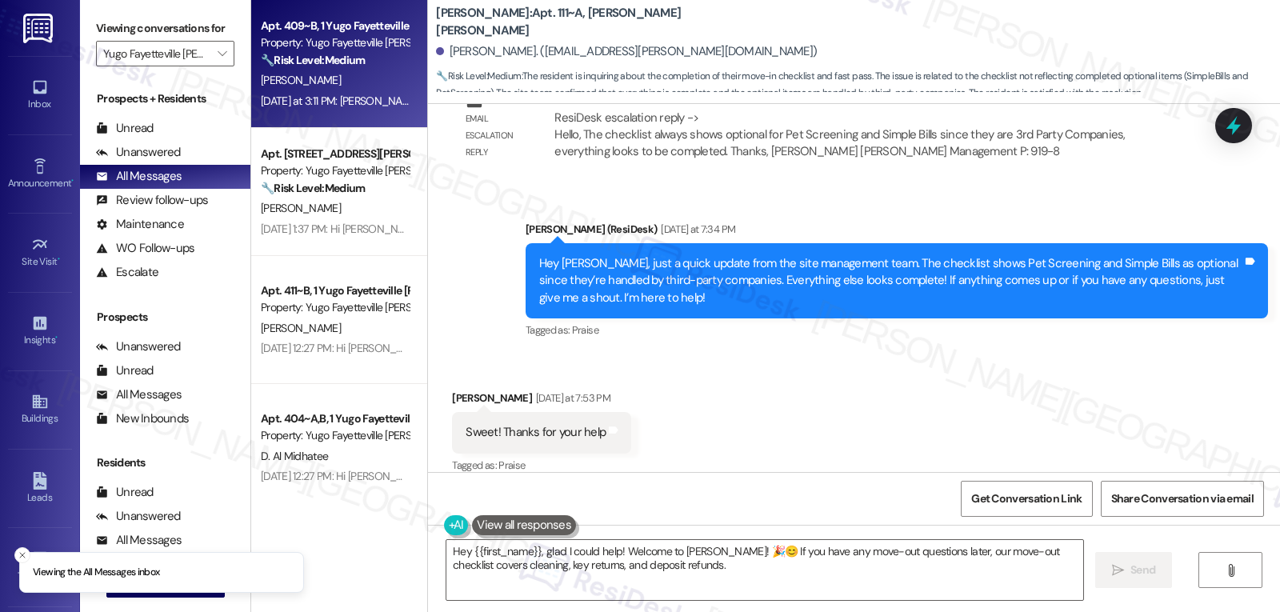
click at [313, 107] on div "Yesterday at 3:11 PM: Sam, I’d love to know—has your experience at Yugo Fayette…" at bounding box center [664, 101] width 807 height 14
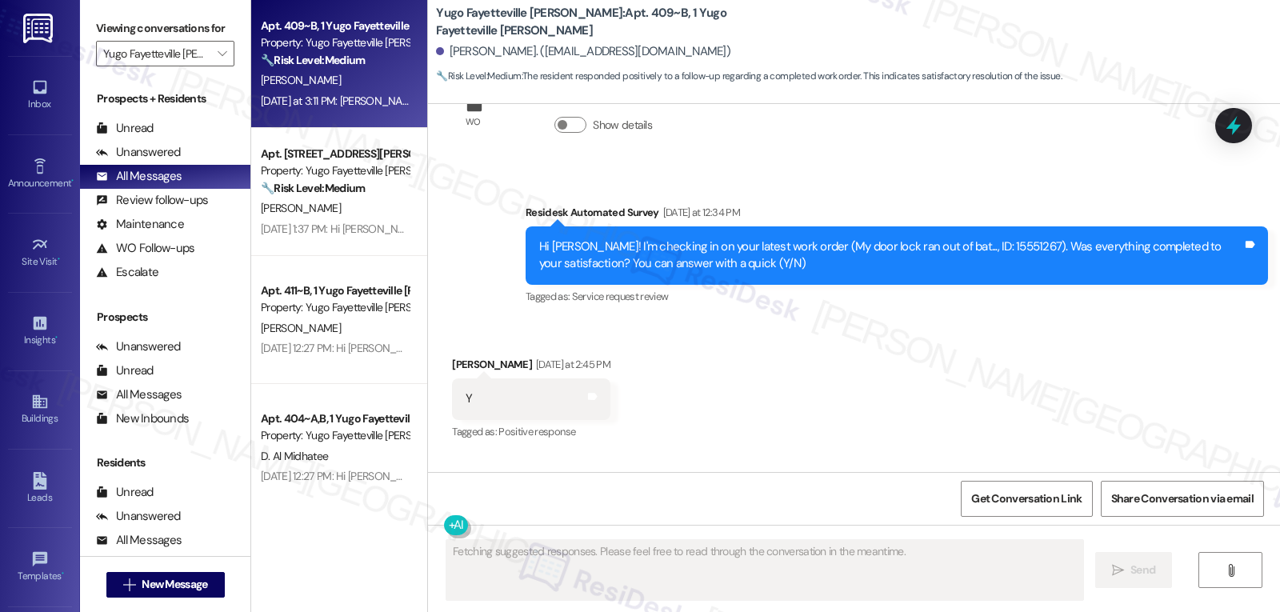
scroll to position [3192, 0]
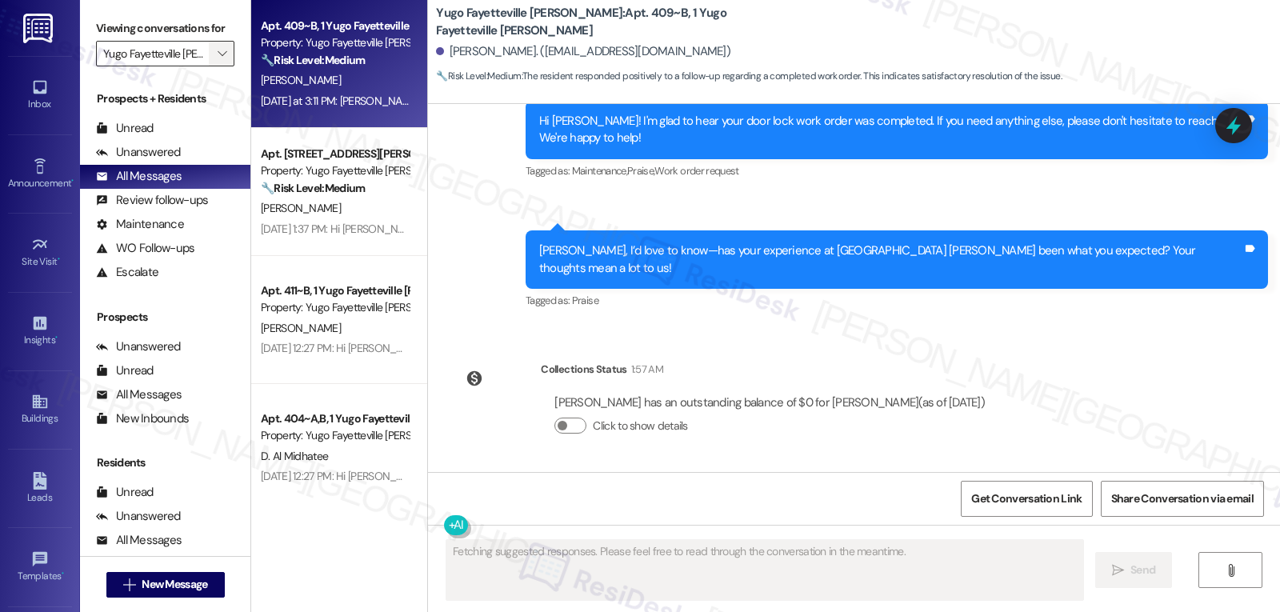
click at [220, 66] on button "" at bounding box center [222, 54] width 26 height 26
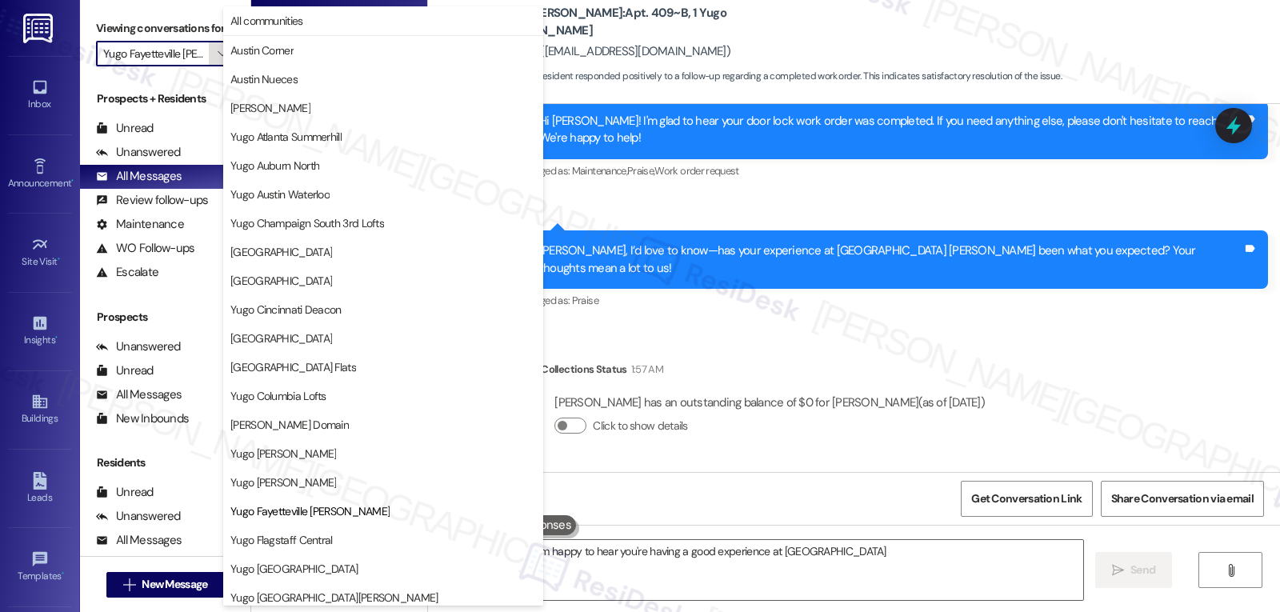
scroll to position [260, 0]
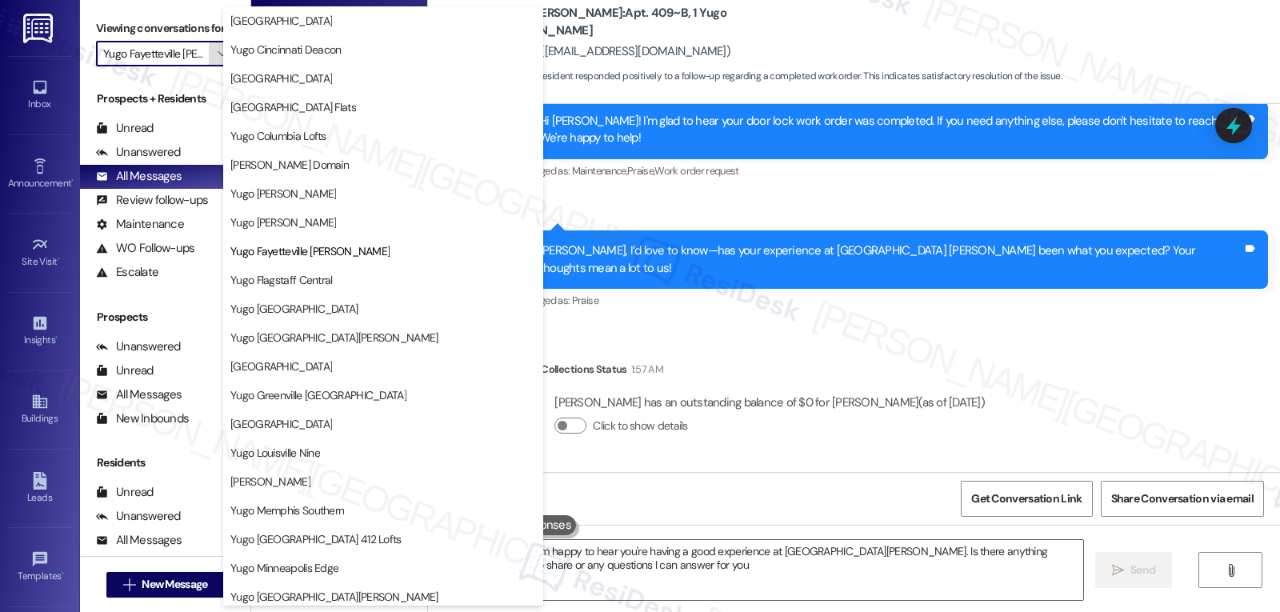
type textarea "Hi {{first_name}}! I'm happy to hear you're having a good experience at Yugo Fa…"
click at [342, 225] on span "Yugo Eugene Skybox" at bounding box center [383, 222] width 306 height 16
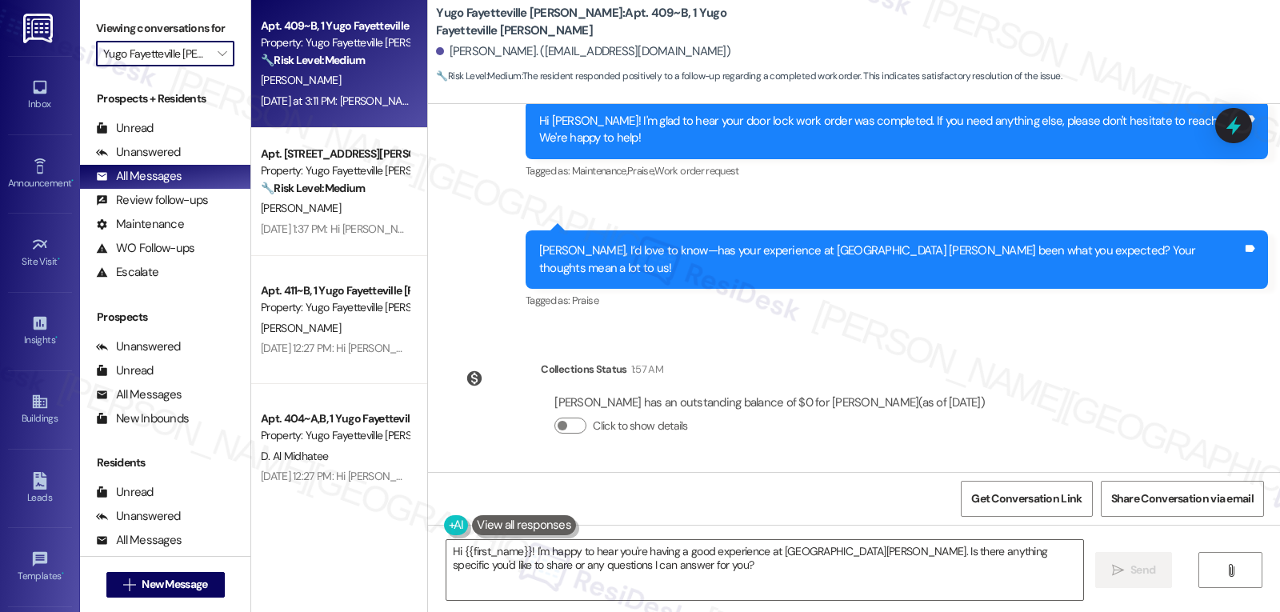
type input "Yugo Eugene Skybox"
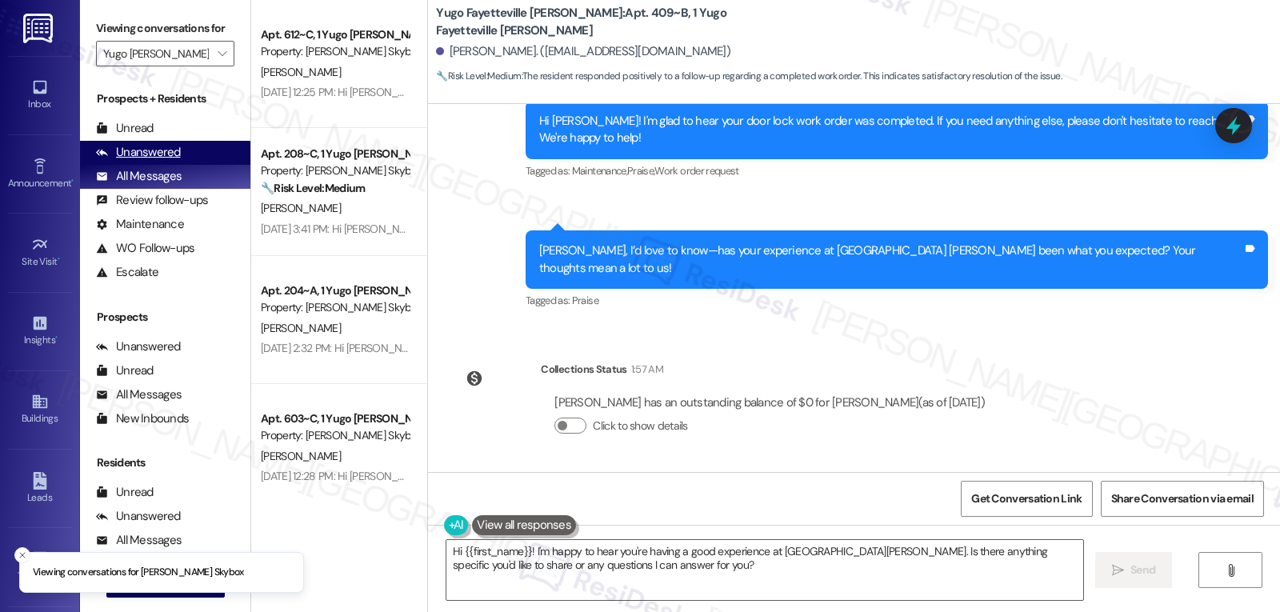
click at [172, 161] on div "Unanswered" at bounding box center [138, 152] width 85 height 17
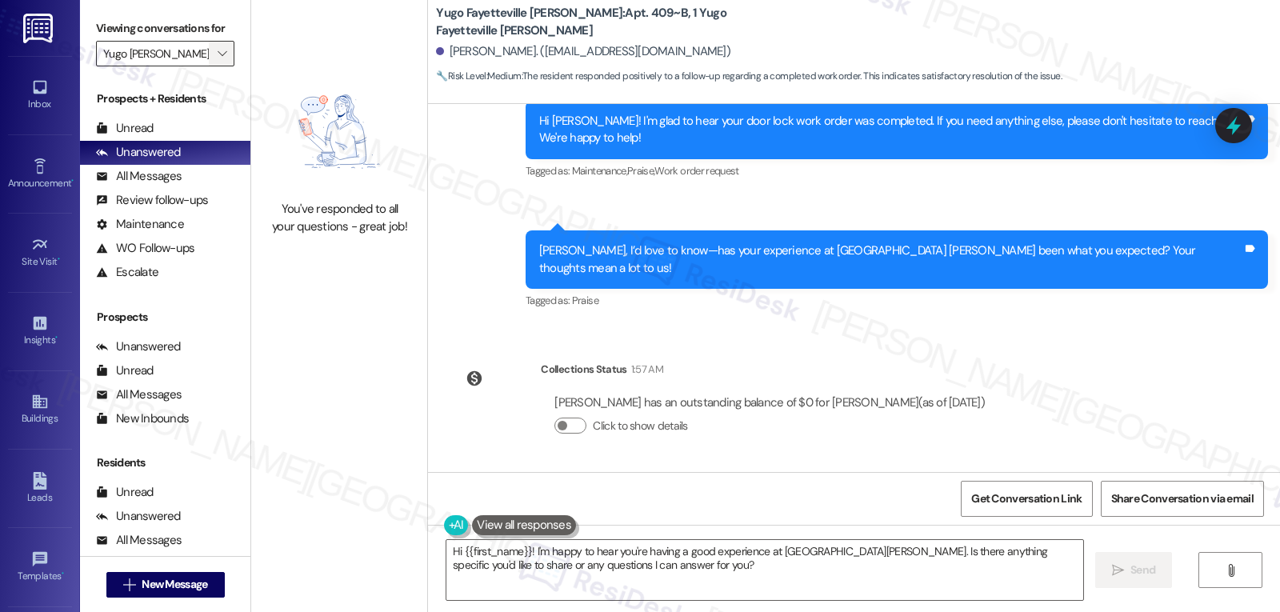
click at [218, 60] on icon "" at bounding box center [222, 53] width 9 height 13
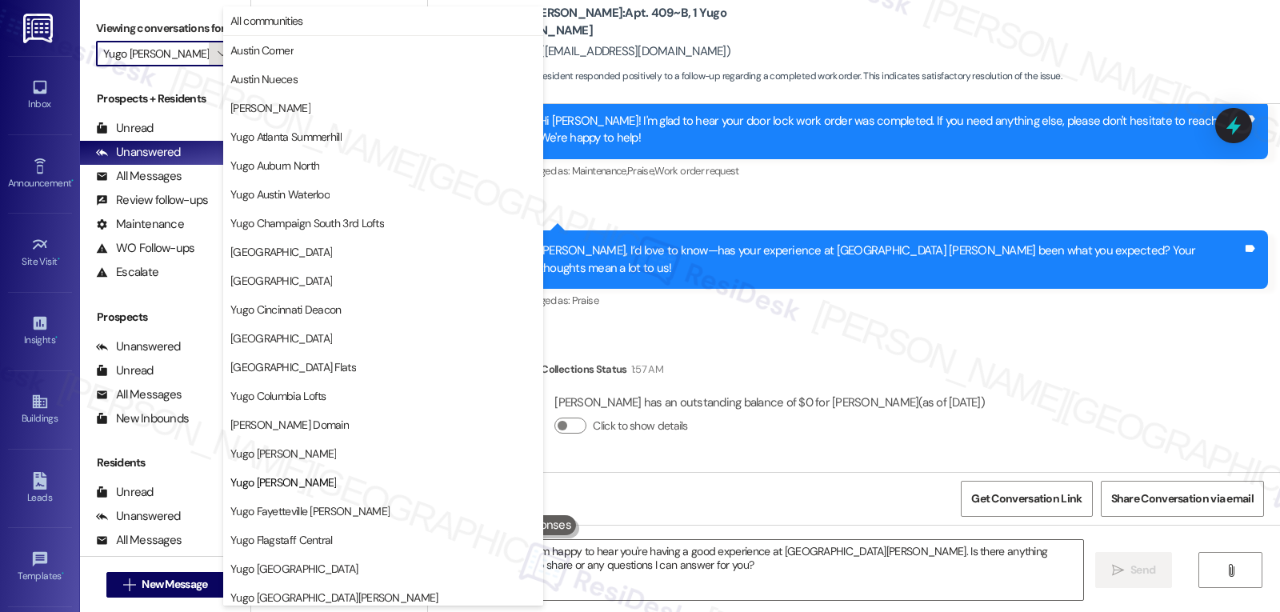
scroll to position [260, 0]
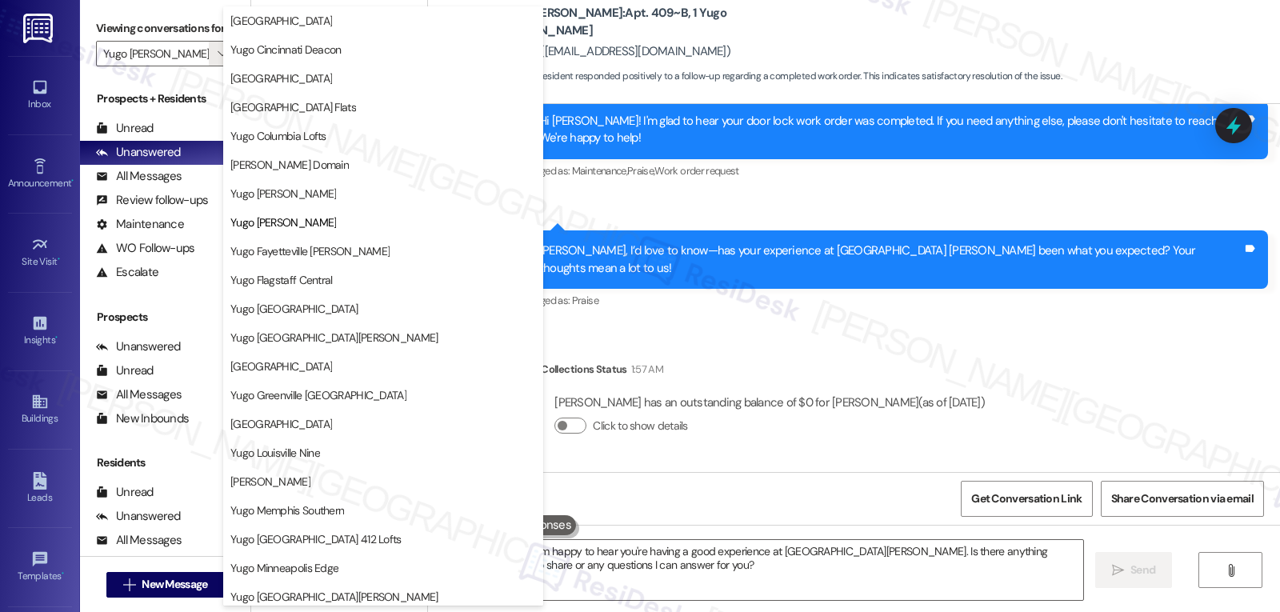
click at [788, 483] on div "Get Conversation Link Share Conversation via email" at bounding box center [854, 498] width 852 height 53
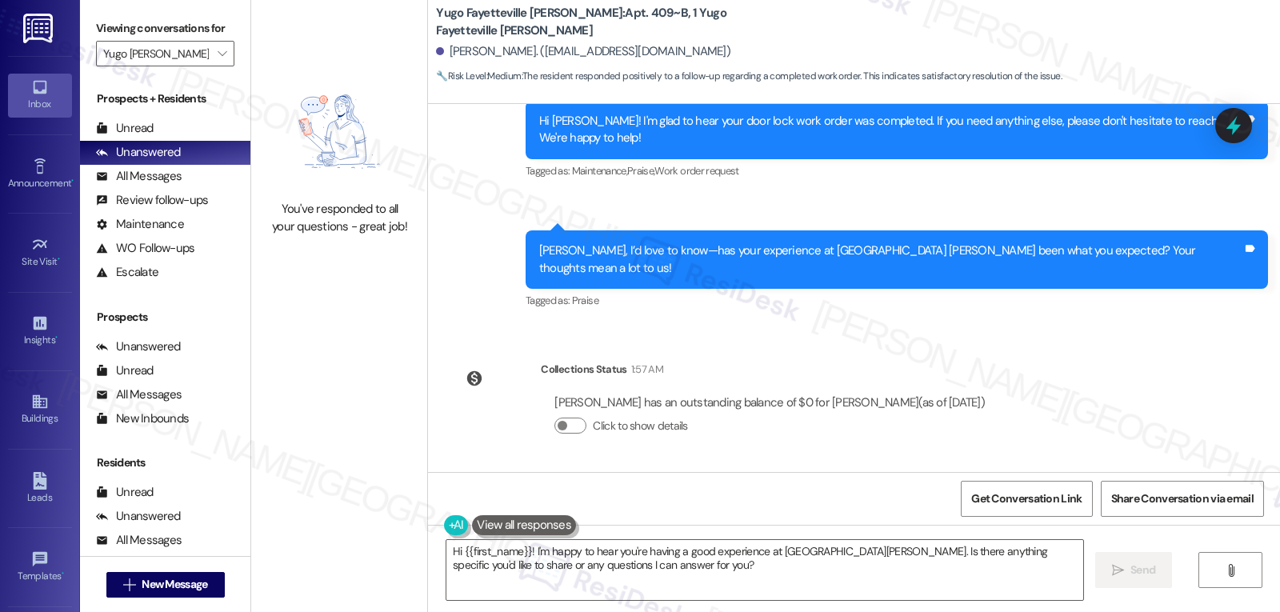
click at [28, 115] on link "Inbox" at bounding box center [40, 95] width 64 height 43
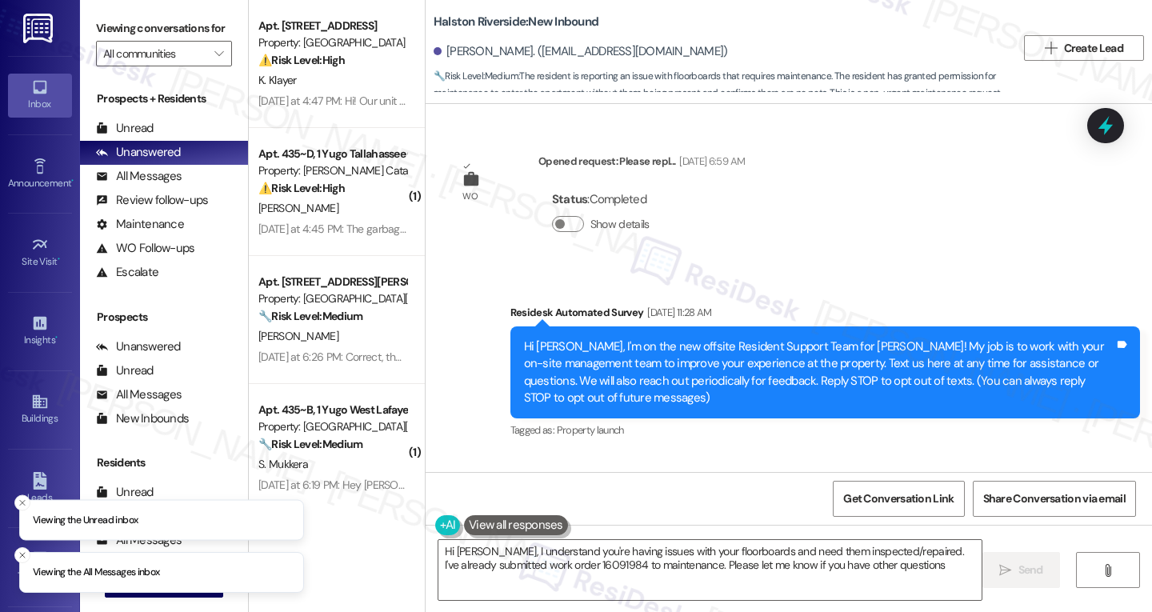
scroll to position [18538, 0]
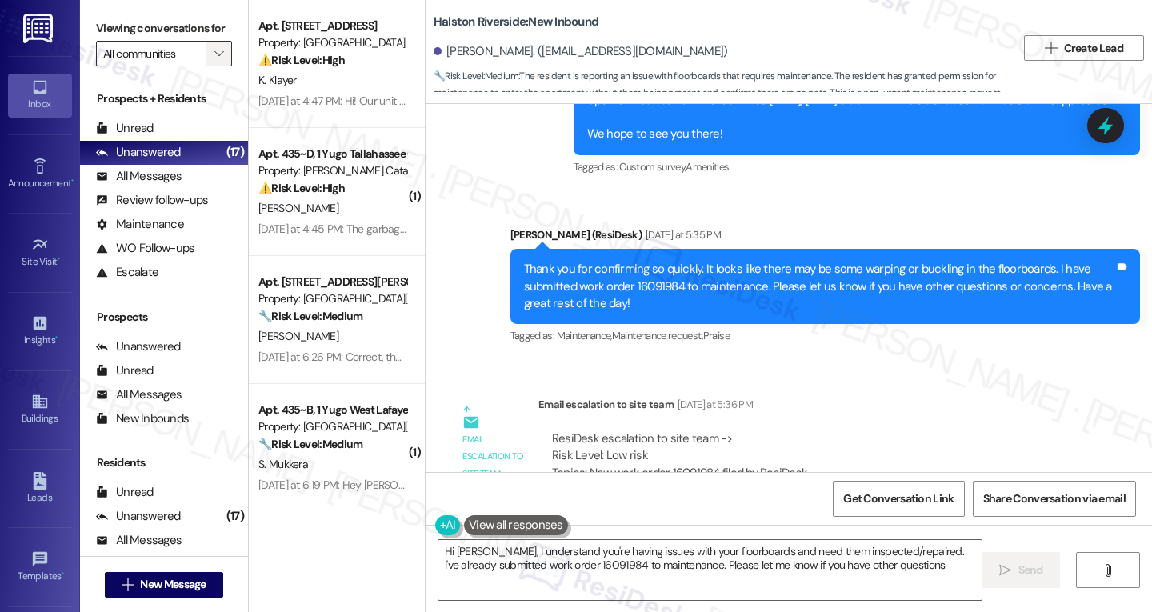
click at [211, 66] on span "" at bounding box center [218, 54] width 15 height 26
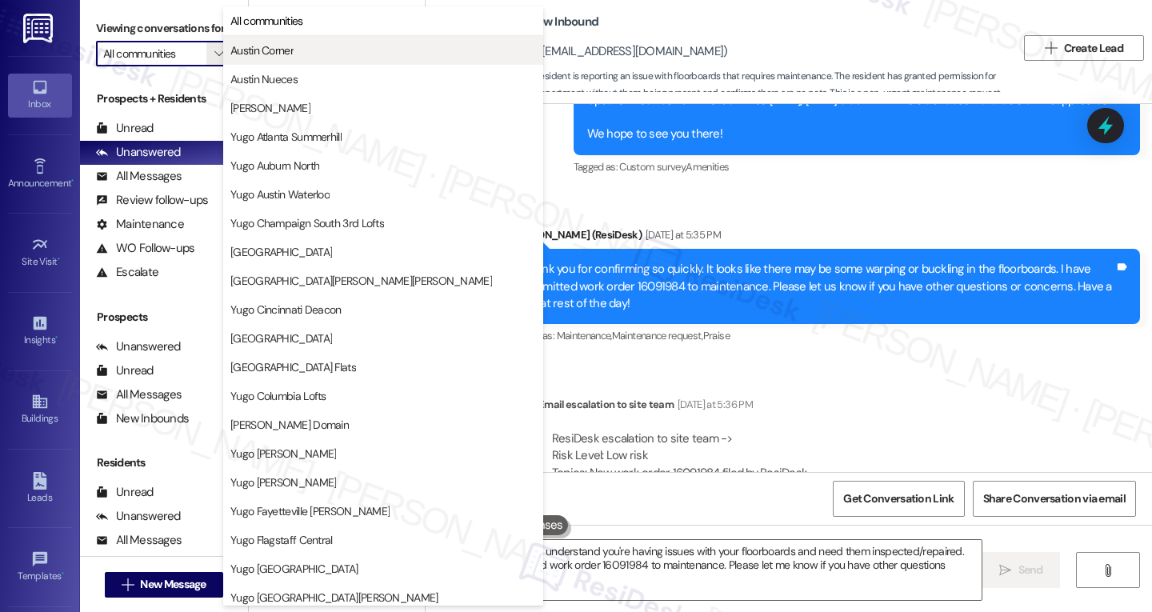
click at [282, 48] on span "Austin Corner" at bounding box center [261, 50] width 63 height 16
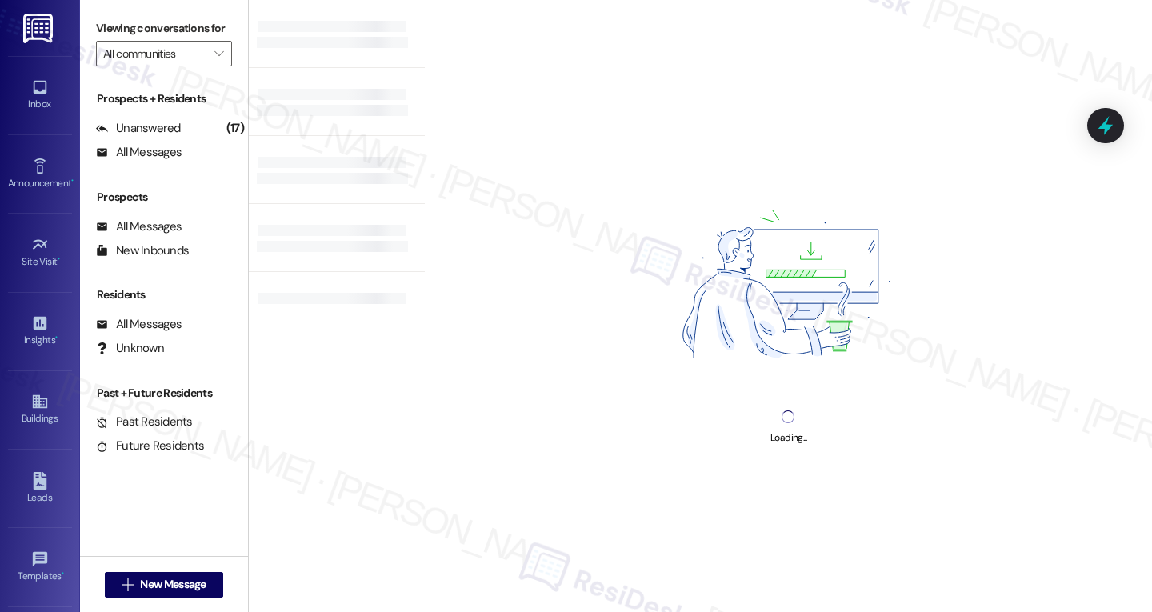
type input "Austin Corner"
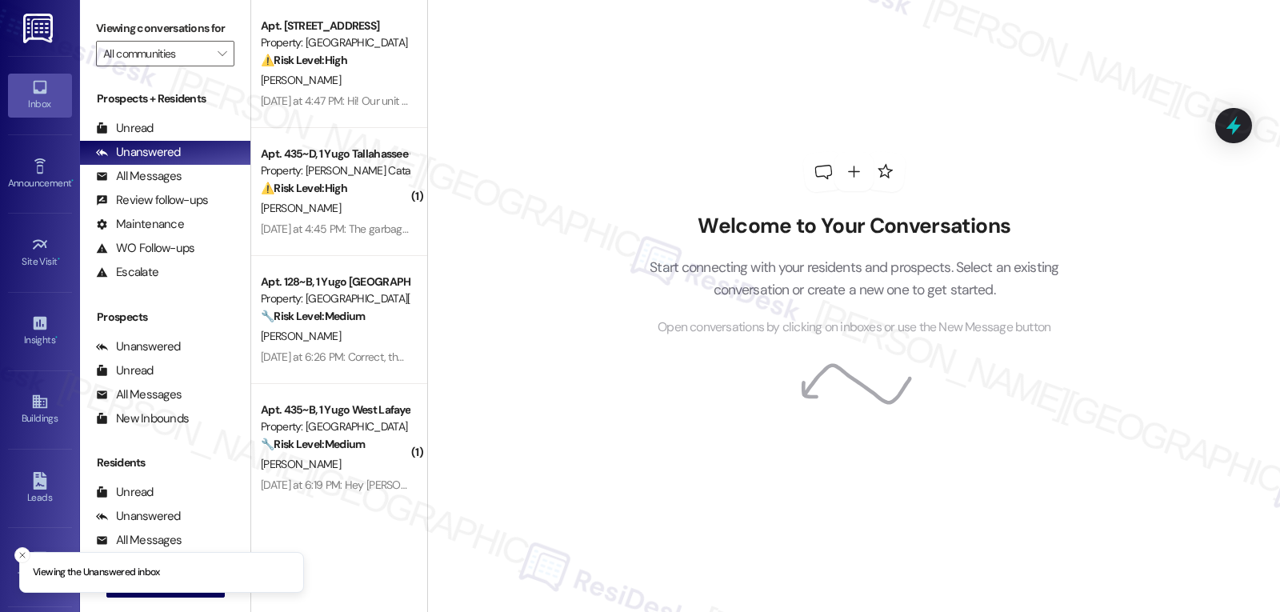
click at [345, 342] on div "[PERSON_NAME]" at bounding box center [334, 336] width 151 height 20
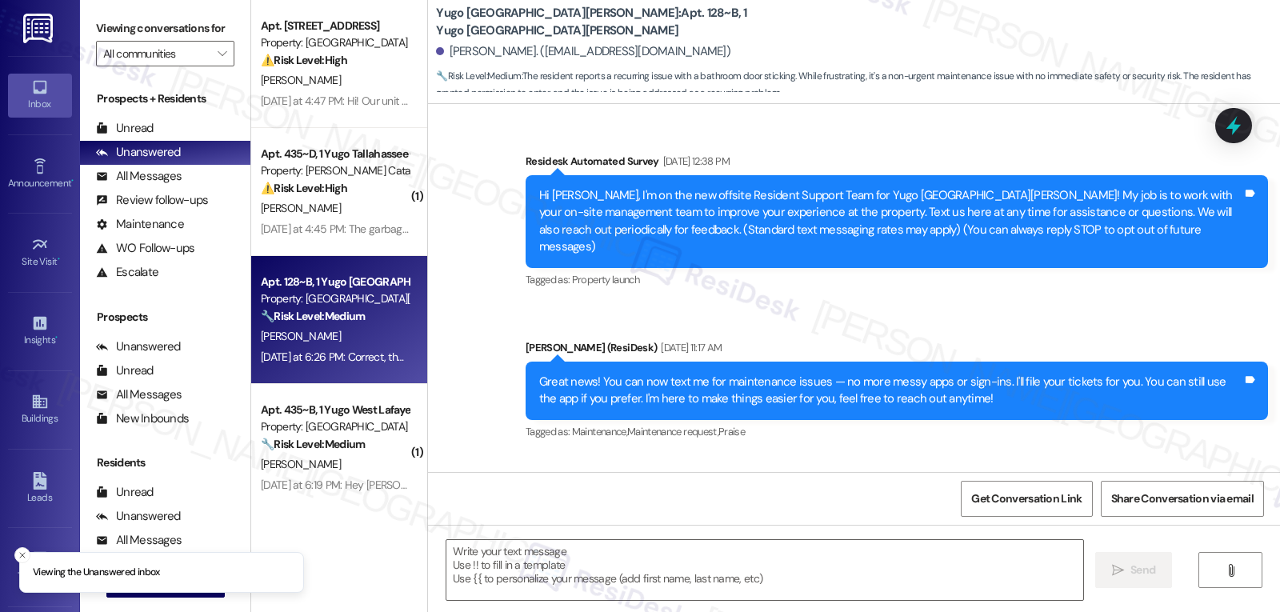
scroll to position [4442, 0]
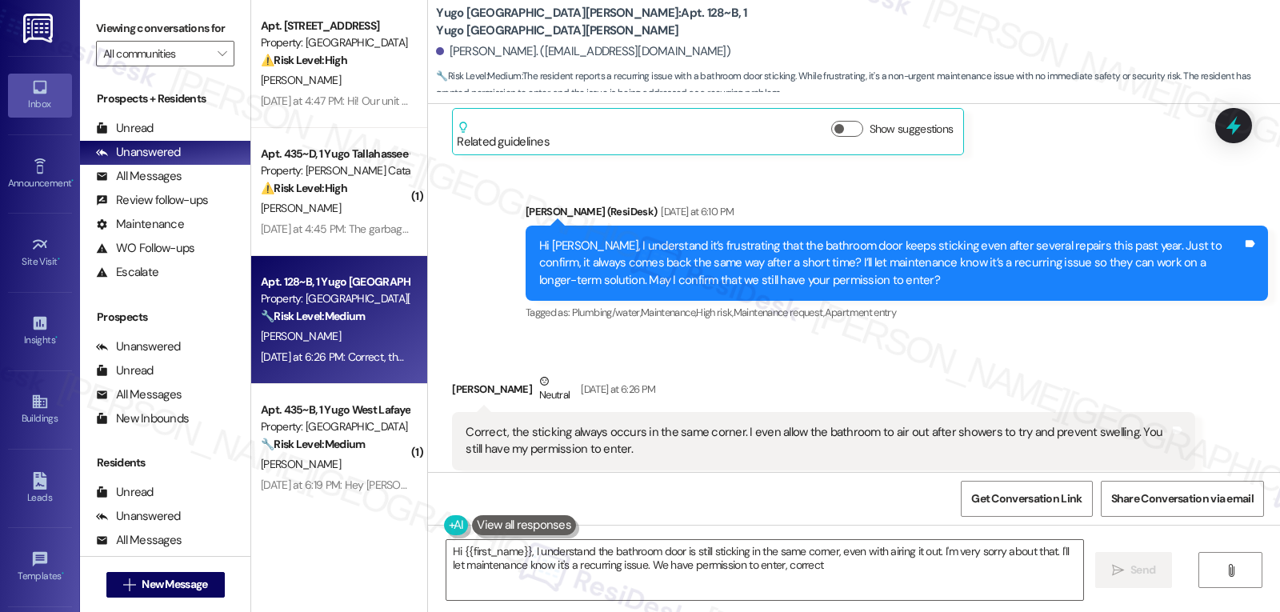
type textarea "Hi {{first_name}}, I understand the bathroom door is still sticking in the same…"
click at [1226, 125] on icon at bounding box center [1233, 125] width 27 height 27
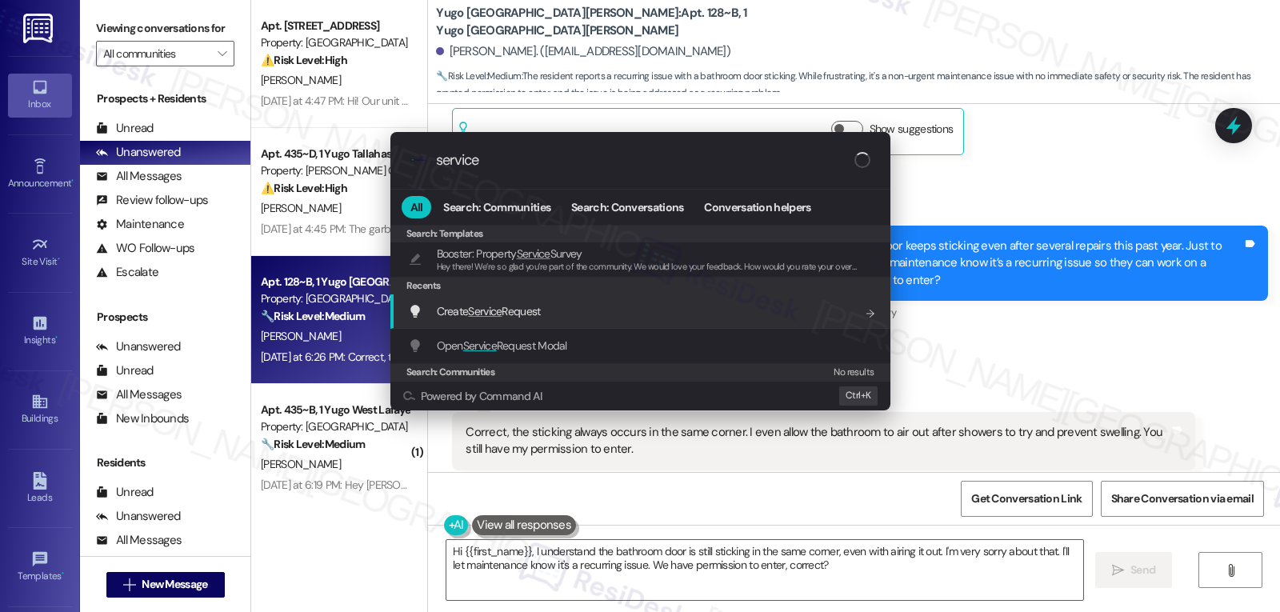
type input "service"
click at [538, 313] on span "Create Service Request" at bounding box center [489, 311] width 104 height 14
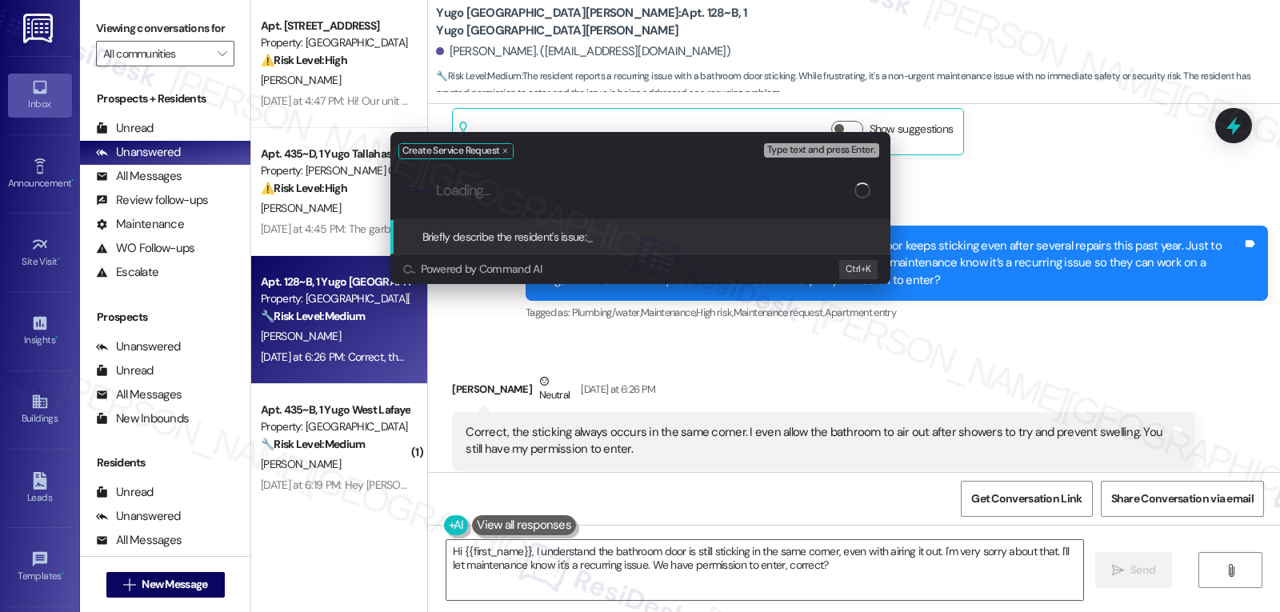
paste input "[PERSON_NAME]"
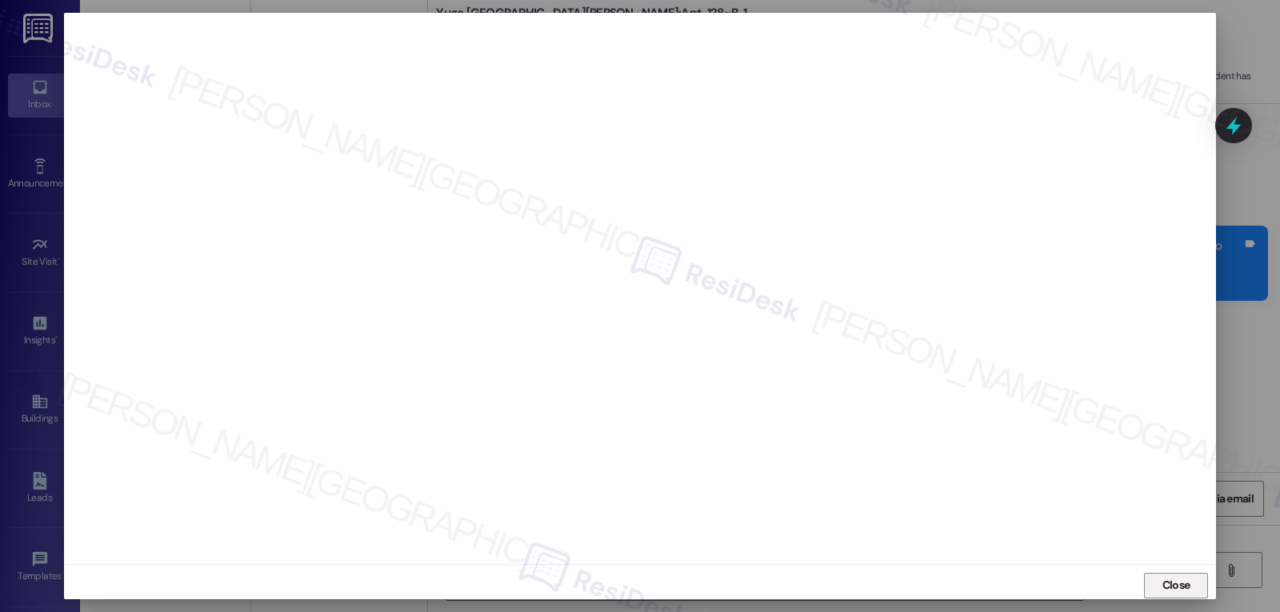
click at [1175, 590] on span "Close" at bounding box center [1176, 585] width 28 height 17
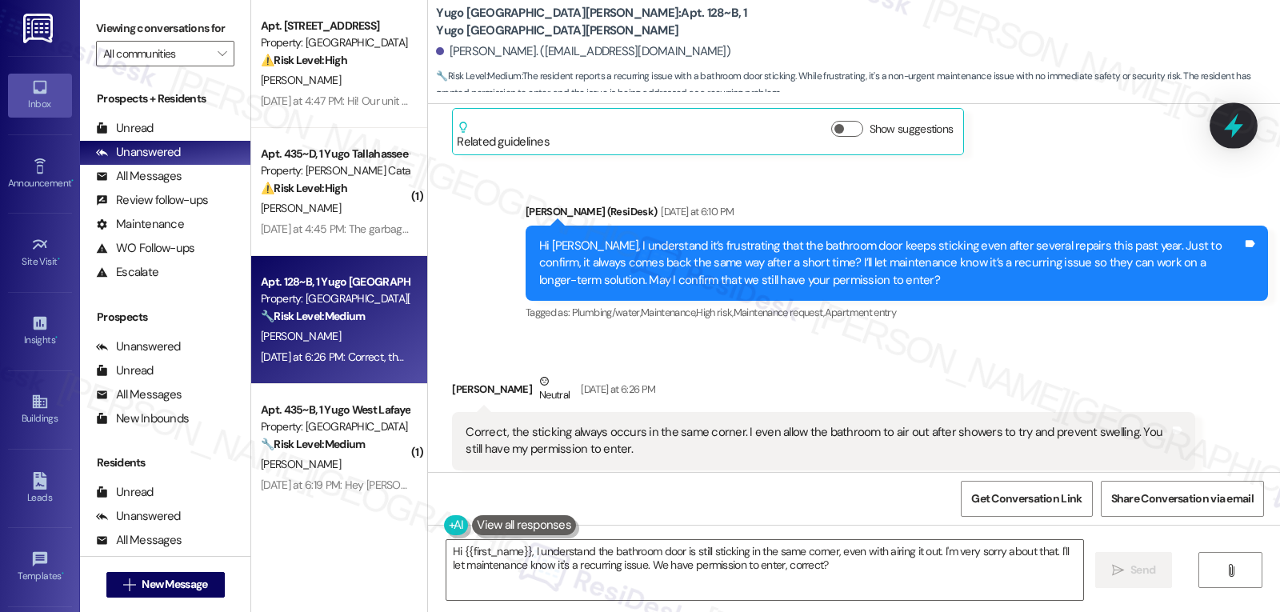
click at [1222, 133] on icon at bounding box center [1233, 125] width 27 height 27
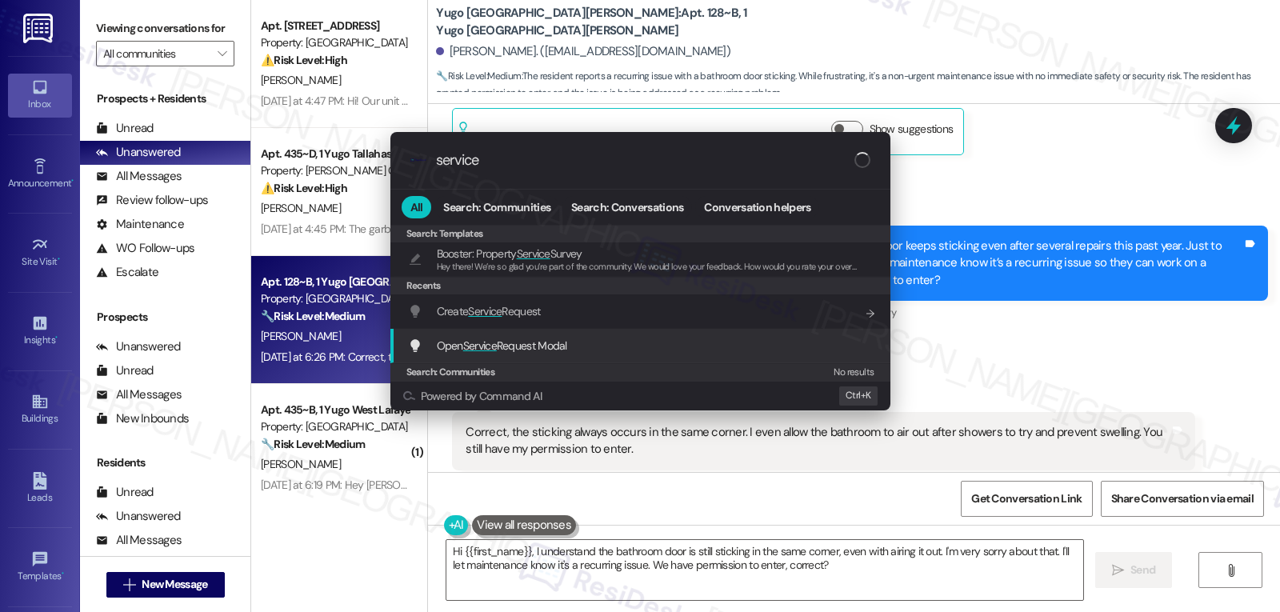
type input "service"
click at [482, 353] on span "Service" at bounding box center [480, 345] width 34 height 14
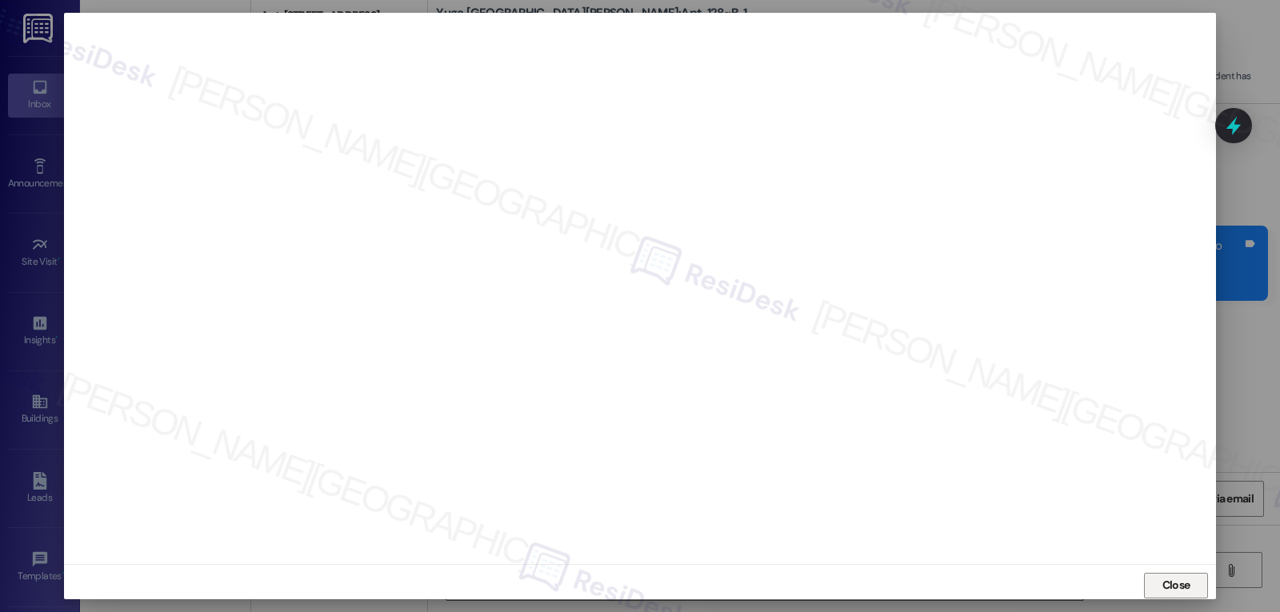
click at [1174, 586] on span "Close" at bounding box center [1176, 585] width 28 height 17
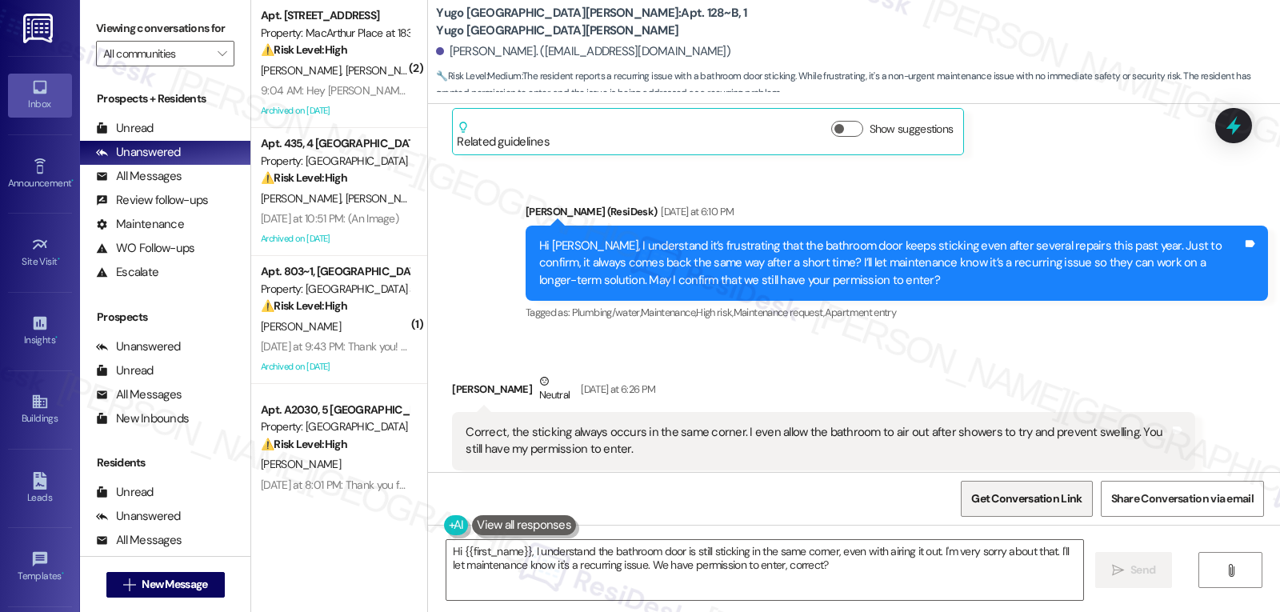
click at [985, 490] on span "Get Conversation Link" at bounding box center [1026, 498] width 110 height 17
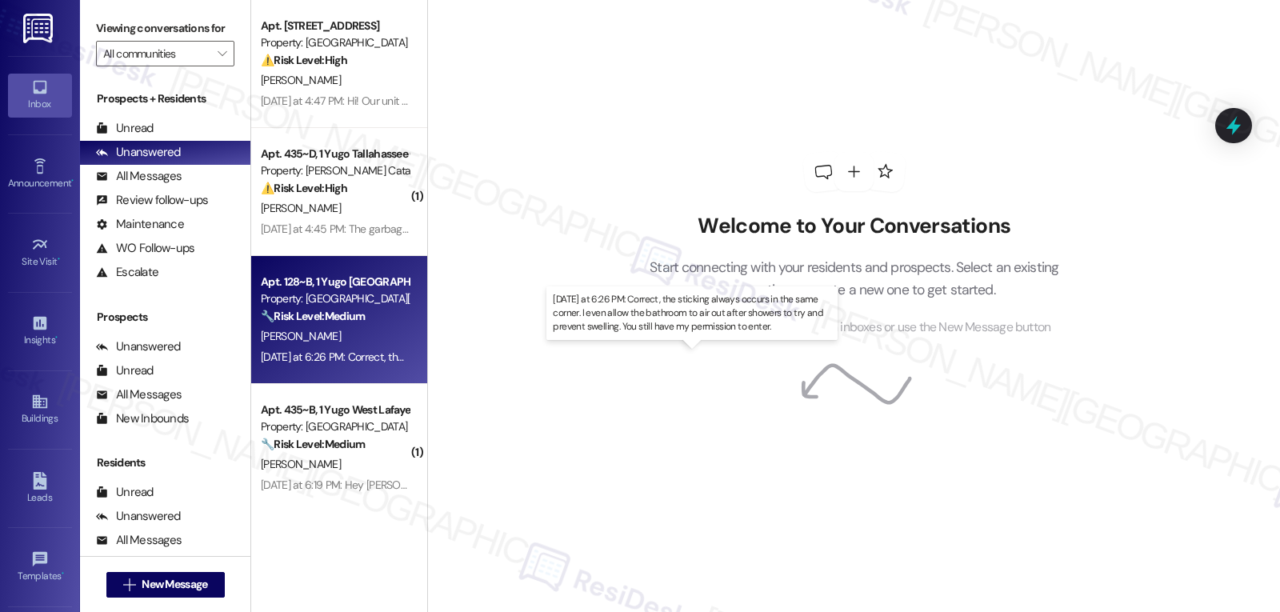
click at [335, 350] on div "[DATE] at 6:26 PM: Correct, the sticking always occurs in the same corner. I ev…" at bounding box center [697, 357] width 872 height 14
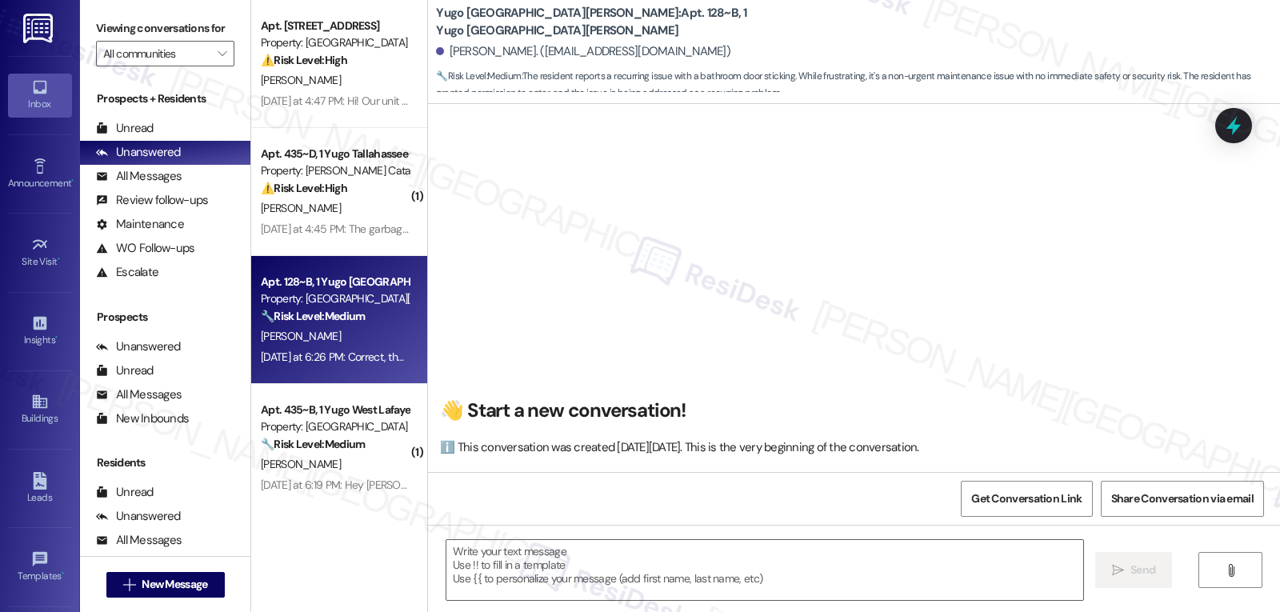
scroll to position [4442, 0]
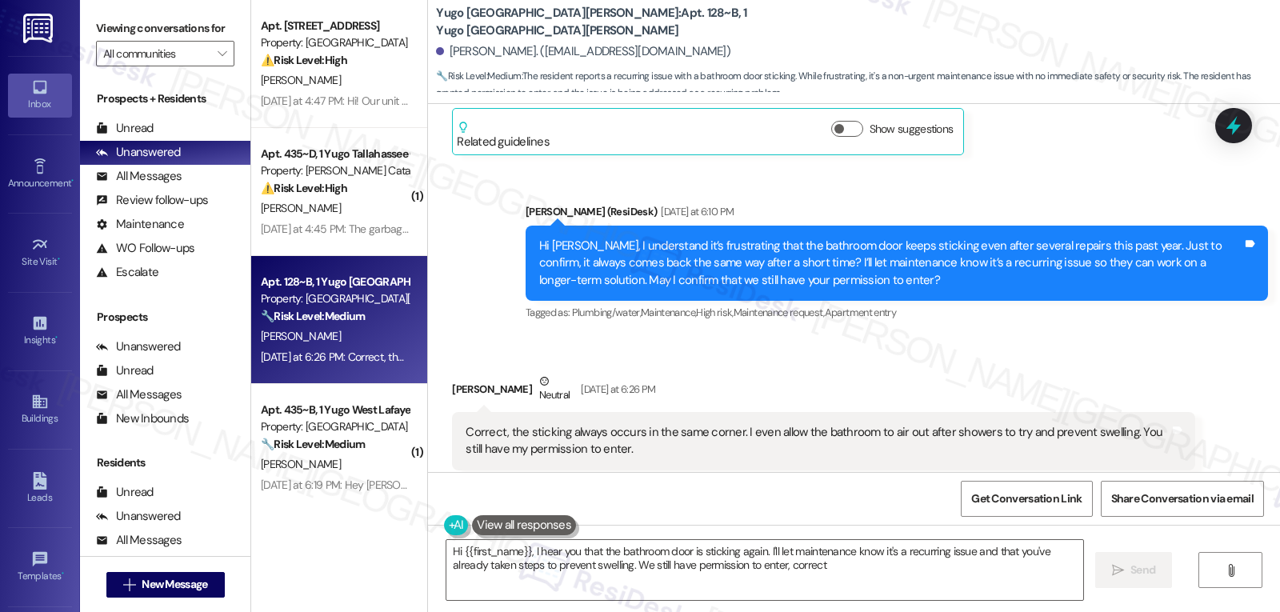
type textarea "Hi {{first_name}}, I hear you that the bathroom door is sticking again. I'll le…"
drag, startPoint x: 424, startPoint y: 19, endPoint x: 606, endPoint y: 19, distance: 182.4
click at [606, 19] on div "Yugo Fort Collins Grove: Apt. 128~B, 1 Yugo Fort Collins Grove Aliah Halvorson.…" at bounding box center [854, 48] width 852 height 88
copy b "Yugo Fort Collins Grove: Apt. 128~B"
drag, startPoint x: 448, startPoint y: 53, endPoint x: 718, endPoint y: 53, distance: 269.6
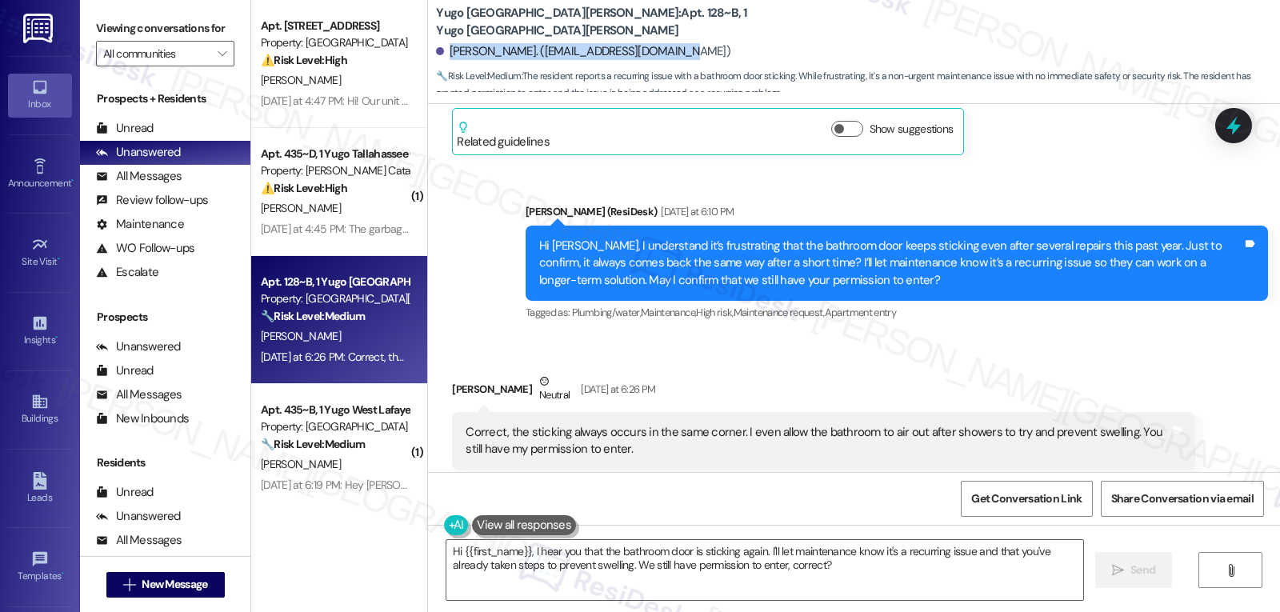
click at [718, 53] on div "[PERSON_NAME]. ([EMAIL_ADDRESS][DOMAIN_NAME])" at bounding box center [858, 52] width 844 height 32
copy div "[PERSON_NAME]. ([EMAIL_ADDRESS][DOMAIN_NAME])"
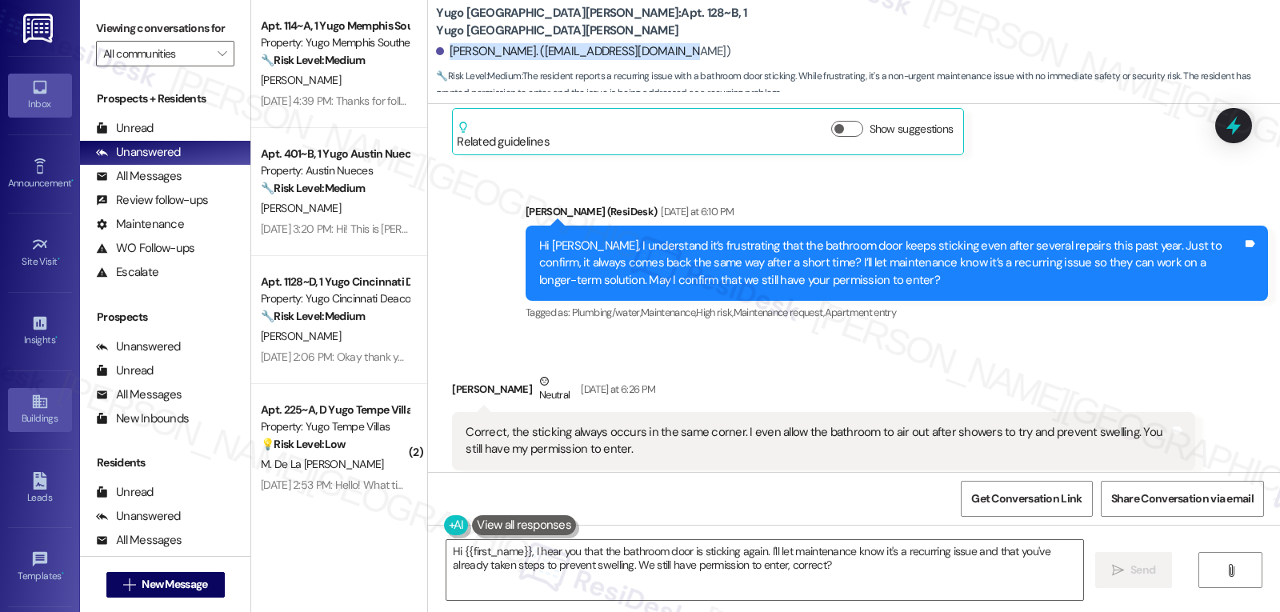
scroll to position [151, 0]
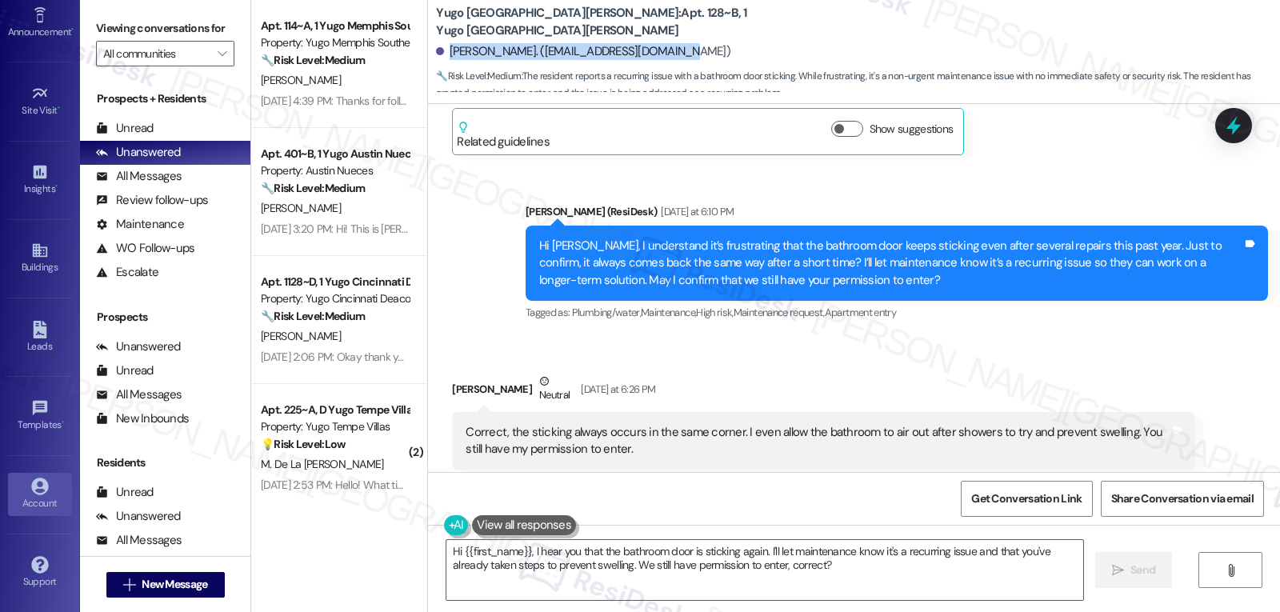
click at [24, 490] on link "Account" at bounding box center [40, 494] width 64 height 43
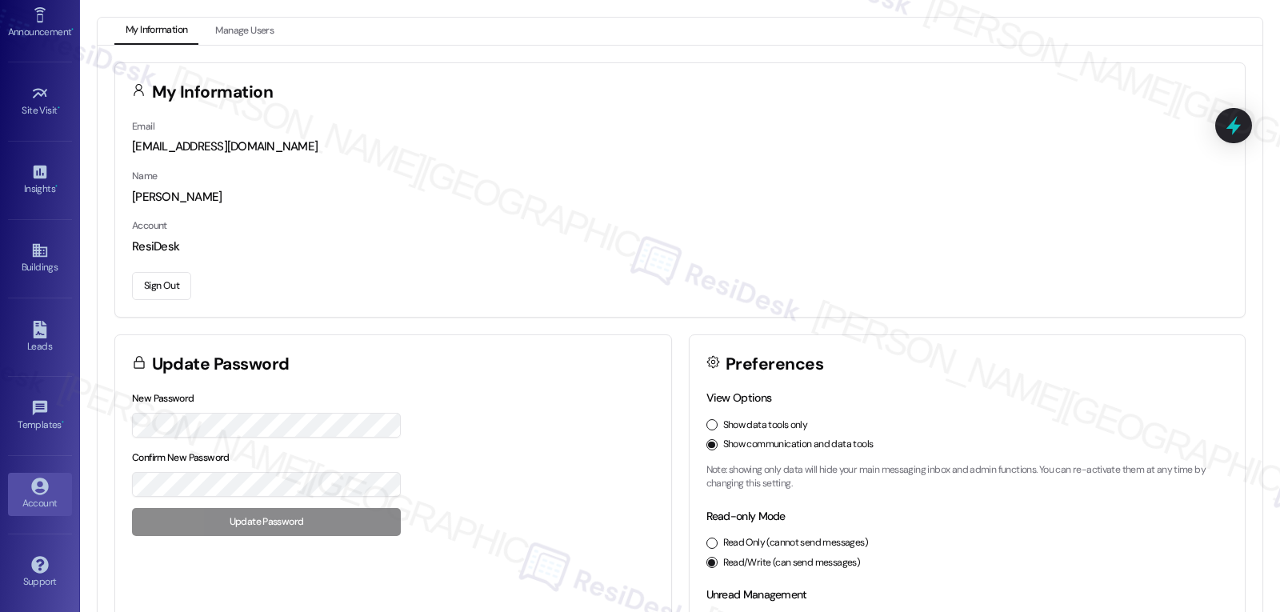
click at [162, 283] on button "Sign Out" at bounding box center [161, 286] width 59 height 28
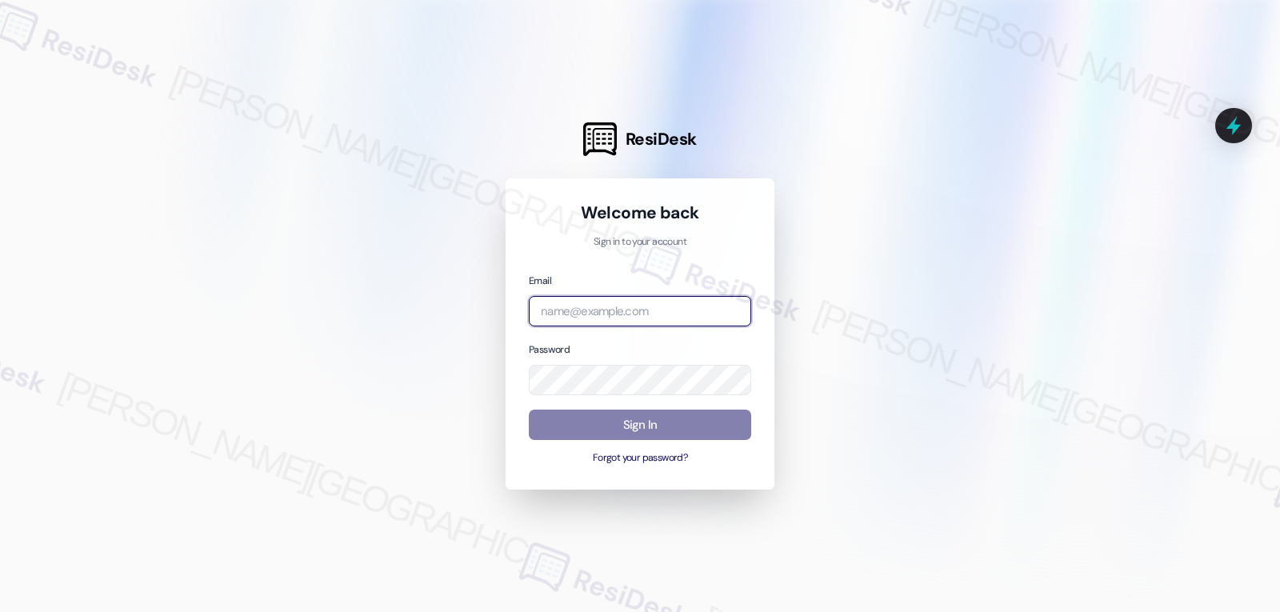
click at [586, 311] on input "email" at bounding box center [640, 311] width 222 height 31
paste input "automated-surveys-birchstone_residential-jomar.punay@birchstone_residential.com"
type input "automated-surveys-birchstone_residential-jomar.punay@birchstone_residential.com"
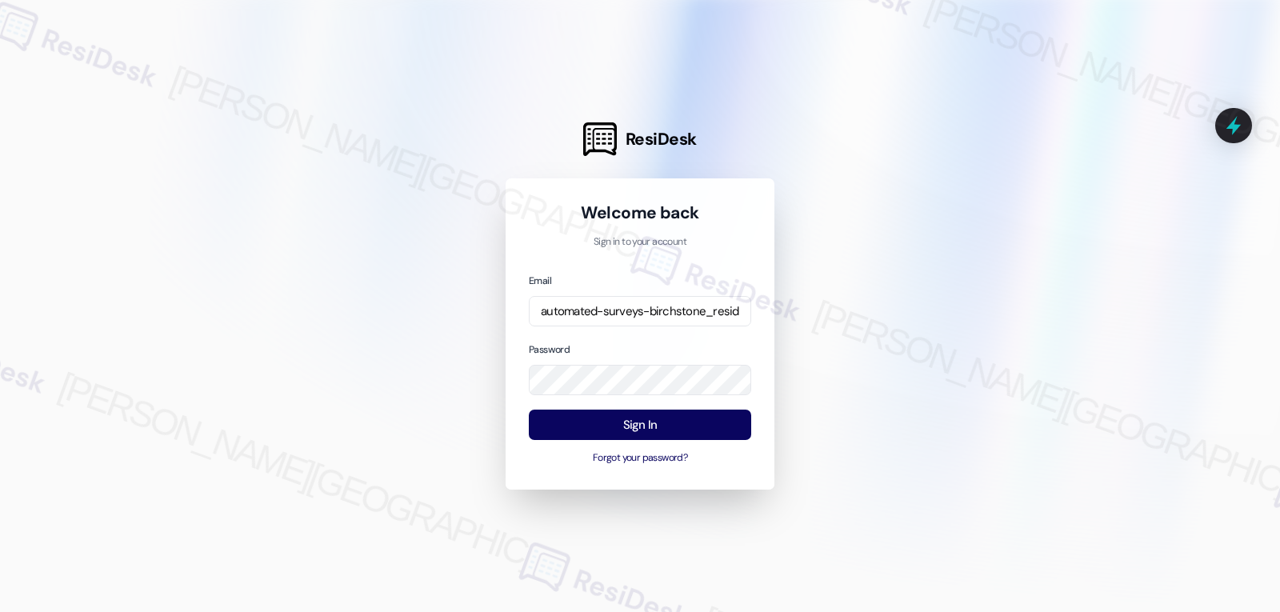
click at [626, 335] on div "Email automated-surveys-birchstone_residential-jomar.punay@birchstone_residenti…" at bounding box center [640, 369] width 222 height 194
click at [679, 419] on button "Sign In" at bounding box center [640, 425] width 222 height 31
